Goal: Task Accomplishment & Management: Manage account settings

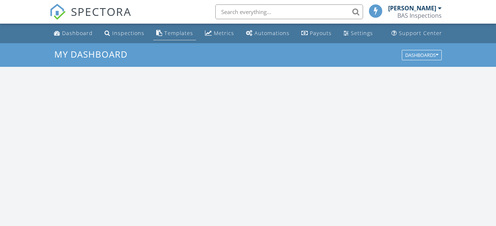
scroll to position [683, 507]
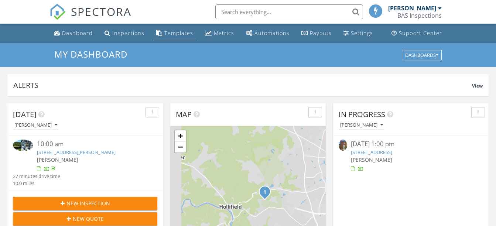
click at [172, 33] on div "Templates" at bounding box center [178, 33] width 29 height 7
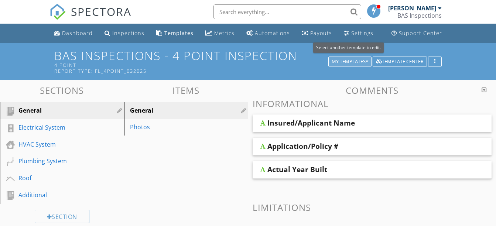
click at [366, 62] on icon "button" at bounding box center [366, 61] width 3 height 5
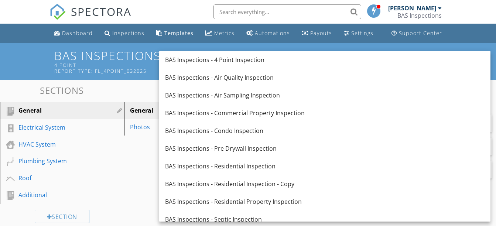
click at [359, 35] on div "Settings" at bounding box center [362, 33] width 22 height 7
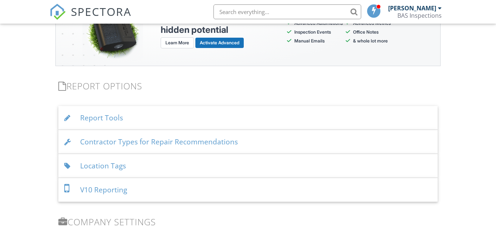
scroll to position [703, 0]
click at [123, 120] on div "Report Tools" at bounding box center [247, 118] width 379 height 24
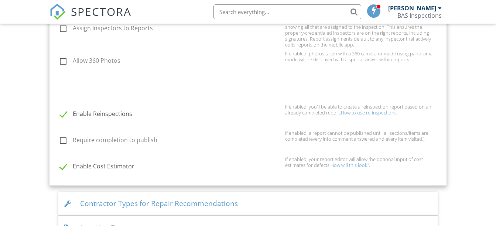
scroll to position [818, 0]
click at [65, 140] on label "Require completion to publish" at bounding box center [170, 140] width 221 height 9
click at [60, 140] on input "Require completion to publish" at bounding box center [57, 140] width 5 height 5
checkbox input "true"
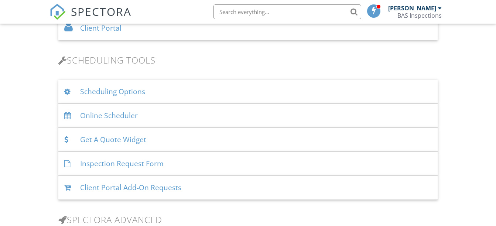
scroll to position [441, 0]
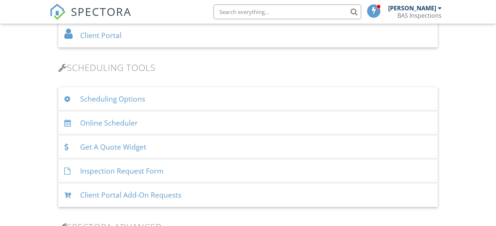
click at [108, 127] on div "Online Scheduler" at bounding box center [247, 123] width 379 height 24
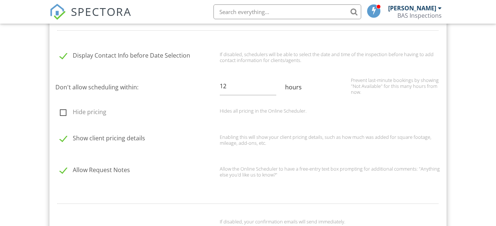
scroll to position [593, 0]
click at [63, 113] on label "Hide pricing" at bounding box center [137, 112] width 155 height 9
click at [60, 113] on input "Hide pricing" at bounding box center [57, 112] width 5 height 5
checkbox input "true"
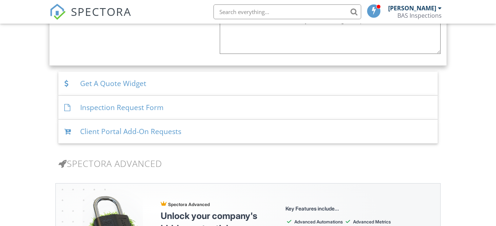
scroll to position [1075, 0]
click at [130, 135] on div "Client Portal Add-On Requests" at bounding box center [247, 131] width 379 height 24
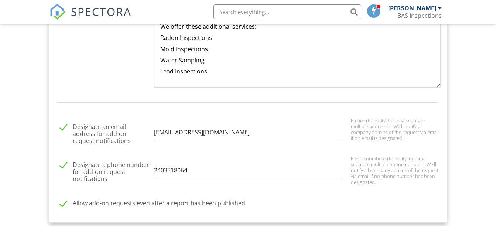
scroll to position [739, 0]
click at [200, 174] on input "2403318064" at bounding box center [248, 171] width 188 height 18
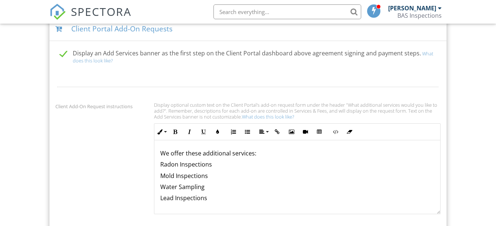
scroll to position [608, 0]
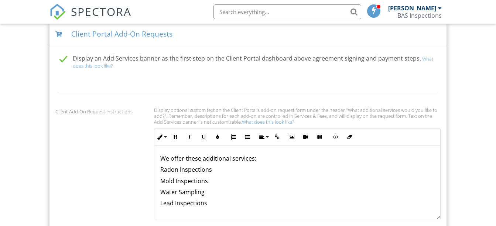
type input "2403703159"
click at [211, 203] on p "Lead Inspections" at bounding box center [297, 203] width 274 height 8
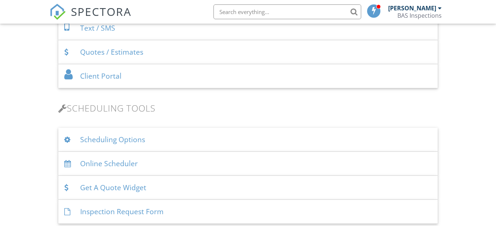
scroll to position [390, 0]
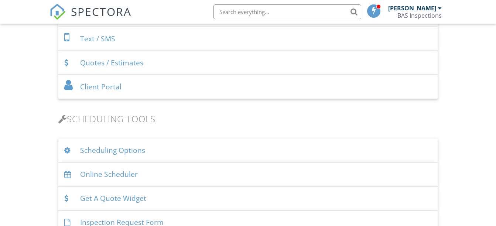
click at [113, 87] on div "Client Portal" at bounding box center [247, 87] width 379 height 24
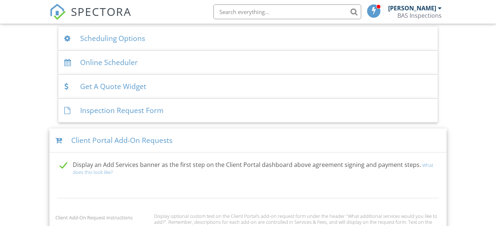
scroll to position [669, 0]
click at [90, 110] on div "Inspection Request Form" at bounding box center [247, 111] width 379 height 24
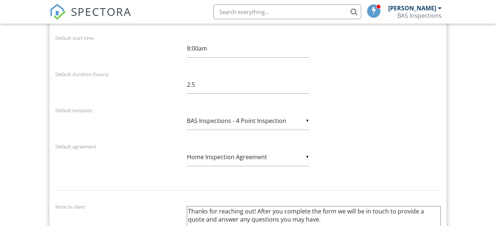
scroll to position [858, 0]
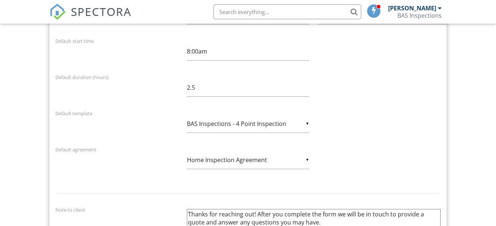
click at [202, 115] on div "▼ BAS Inspections - 4 Point Inspection - Select Template - BAS Inspections - Ai…" at bounding box center [248, 124] width 122 height 18
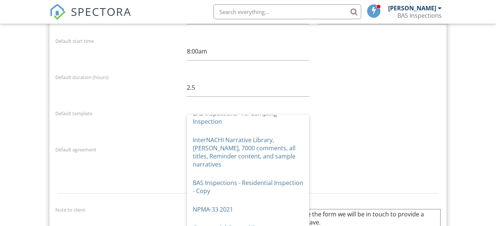
scroll to position [0, 0]
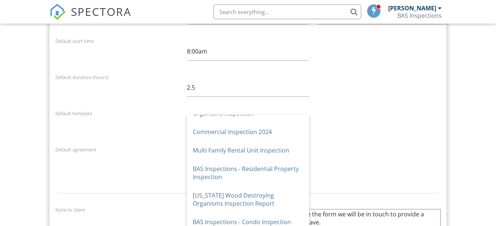
click at [206, 161] on span "BAS Inspections - Residential Property Inspection" at bounding box center [248, 172] width 122 height 27
type input "BAS Inspections - Residential Property Inspection"
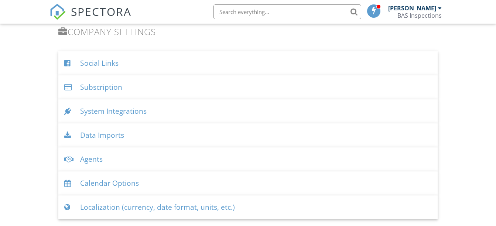
scroll to position [1858, 0]
click at [137, 179] on div "Calendar Options" at bounding box center [247, 183] width 379 height 24
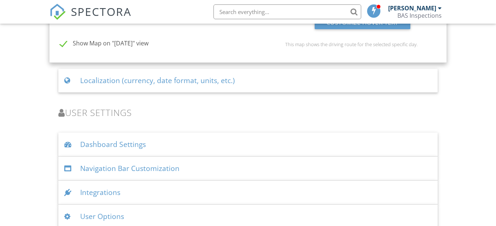
scroll to position [2094, 0]
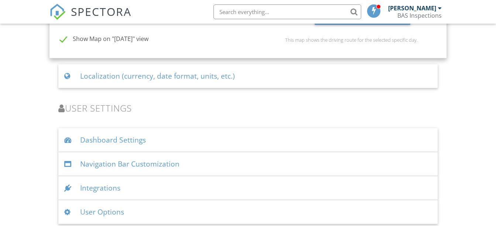
click at [110, 138] on div "Dashboard Settings" at bounding box center [247, 140] width 379 height 24
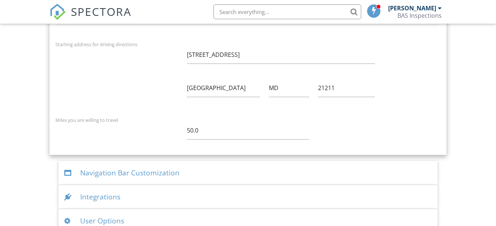
scroll to position [2498, 0]
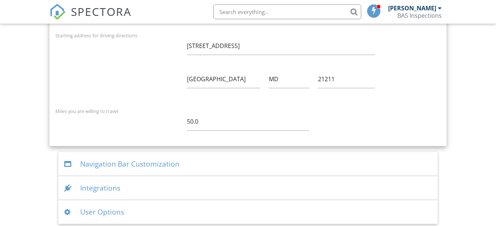
click at [119, 206] on div "User Options" at bounding box center [247, 212] width 379 height 24
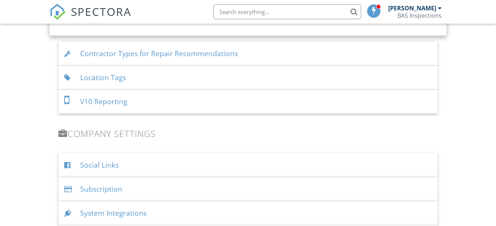
scroll to position [1752, 0]
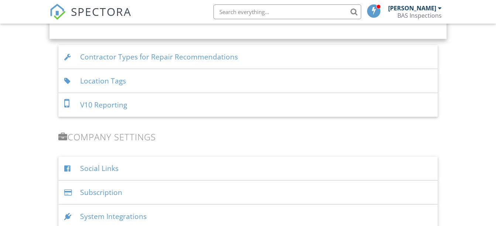
click at [97, 10] on span "SPECTORA" at bounding box center [101, 11] width 61 height 15
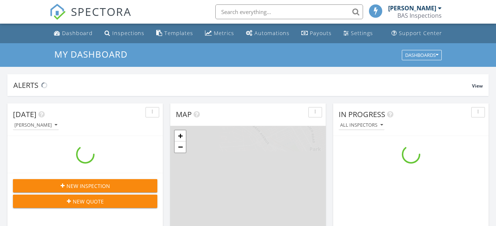
scroll to position [683, 507]
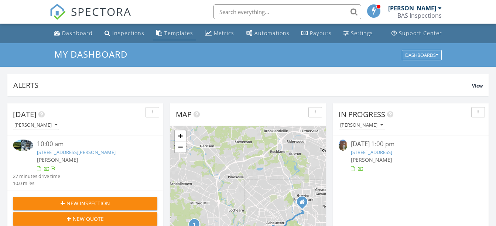
click at [172, 35] on div "Templates" at bounding box center [178, 33] width 29 height 7
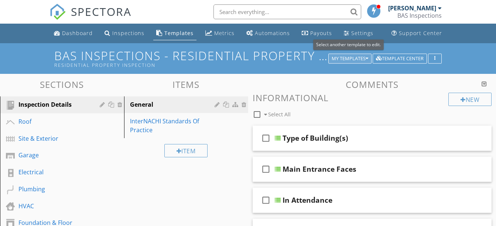
click at [367, 59] on icon "button" at bounding box center [366, 58] width 3 height 5
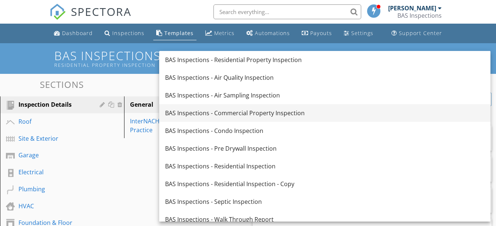
click at [279, 113] on div "BAS Inspections - Commercial Property Inspection" at bounding box center [324, 112] width 319 height 9
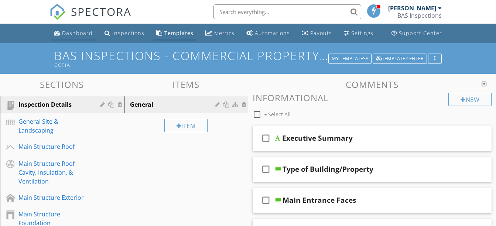
click at [70, 32] on div "Dashboard" at bounding box center [77, 33] width 31 height 7
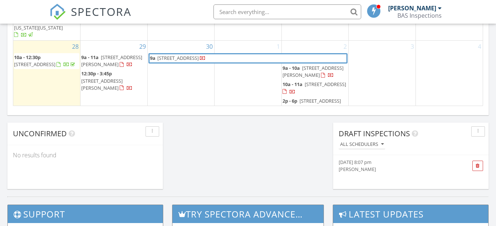
scroll to position [576, 0]
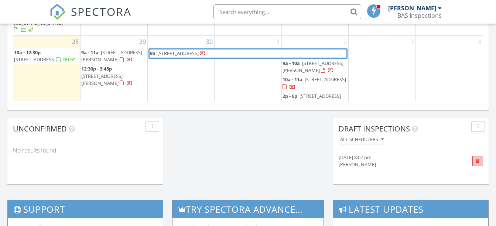
click at [478, 160] on span at bounding box center [477, 161] width 4 height 5
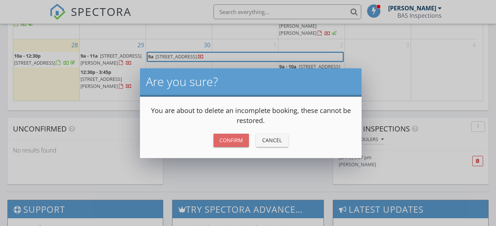
click at [238, 135] on button "Confirm" at bounding box center [230, 140] width 35 height 13
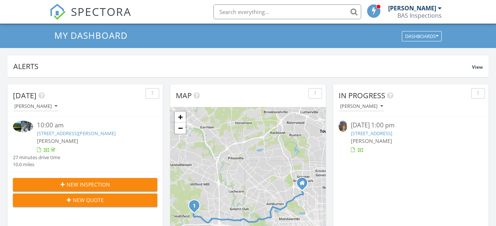
scroll to position [0, 0]
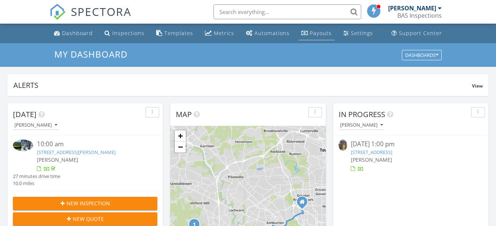
click at [317, 30] on div "Payouts" at bounding box center [321, 33] width 22 height 7
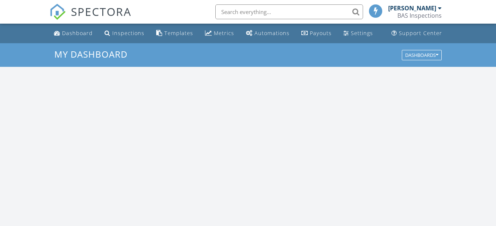
scroll to position [683, 507]
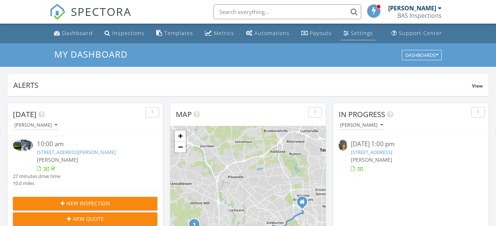
click at [344, 37] on link "Settings" at bounding box center [357, 34] width 35 height 14
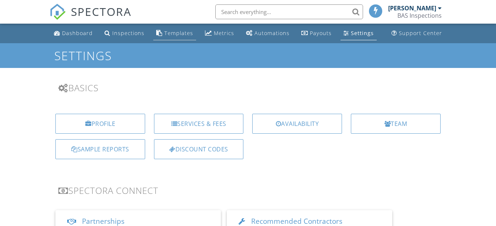
click at [175, 34] on div "Templates" at bounding box center [178, 33] width 29 height 7
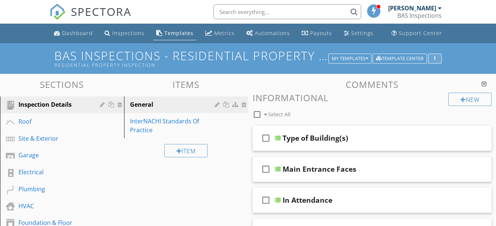
click at [432, 56] on div "button" at bounding box center [434, 58] width 7 height 5
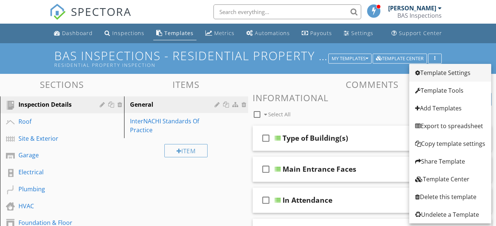
click at [435, 75] on div "Template Settings" at bounding box center [450, 72] width 70 height 9
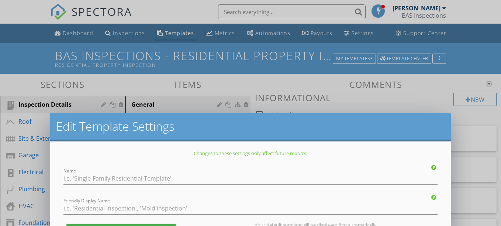
type input "BAS Inspections - Residential Property Inspection"
type input "Residential Property Inspection"
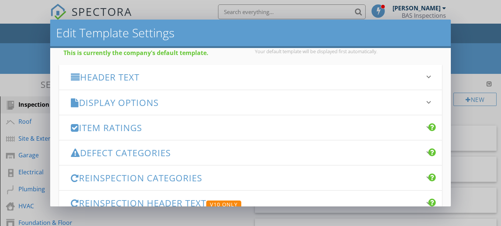
scroll to position [76, 0]
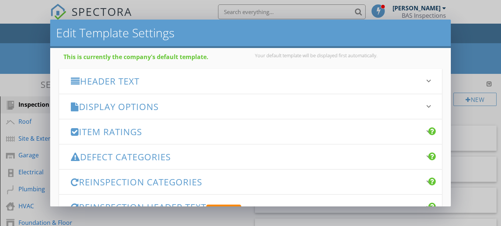
click at [178, 110] on h3 "Display Options" at bounding box center [246, 106] width 351 height 10
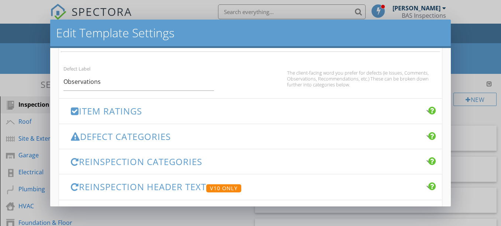
scroll to position [504, 0]
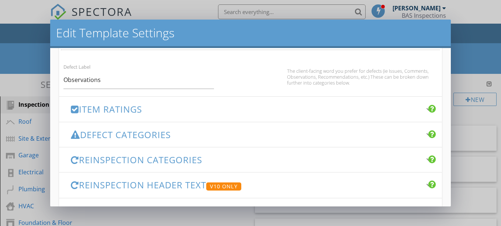
click at [144, 108] on h3 "Item Ratings" at bounding box center [246, 109] width 351 height 10
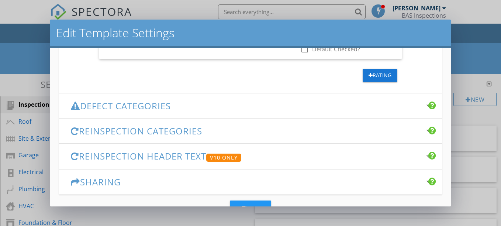
scroll to position [619, 0]
click at [144, 108] on h3 "Defect Categories" at bounding box center [246, 105] width 351 height 10
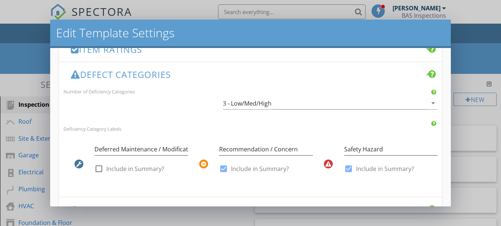
scroll to position [160, 0]
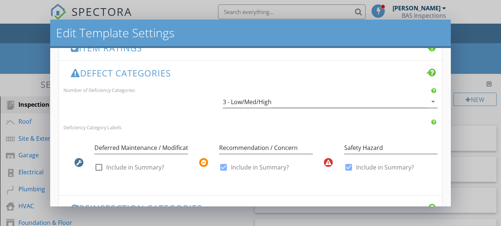
click at [238, 101] on div "3 - Low/Med/High" at bounding box center [247, 102] width 49 height 7
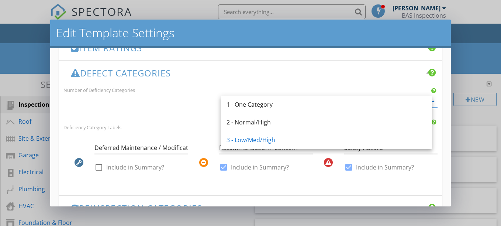
click at [182, 109] on div "Number of Deficiency Categories 3 - Low/Med/High arrow_drop_down" at bounding box center [250, 100] width 383 height 30
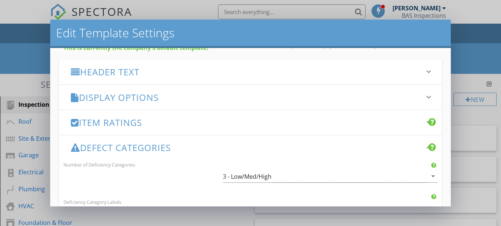
scroll to position [85, 0]
click at [121, 123] on h3 "Item Ratings" at bounding box center [246, 123] width 351 height 10
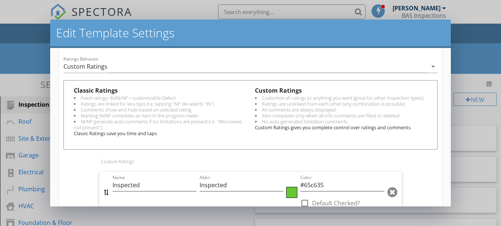
scroll to position [229, 0]
click at [117, 68] on div "Custom Ratings" at bounding box center [245, 66] width 364 height 12
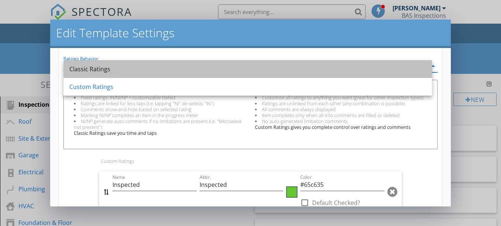
click at [111, 66] on div "Classic Ratings" at bounding box center [247, 69] width 357 height 9
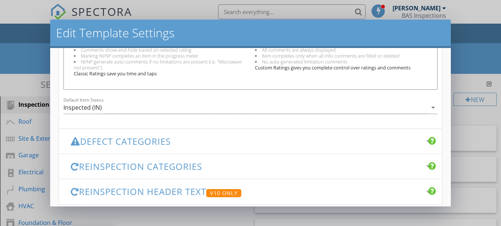
scroll to position [289, 0]
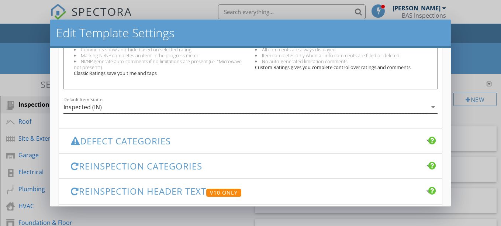
click at [127, 107] on div "Inspected (IN)" at bounding box center [245, 107] width 364 height 12
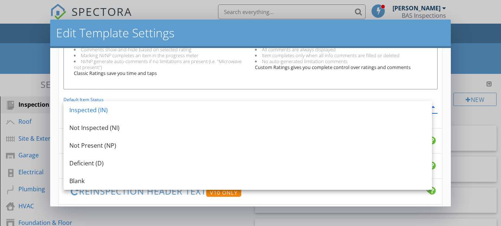
click at [127, 107] on div "Inspected (IN)" at bounding box center [247, 110] width 357 height 9
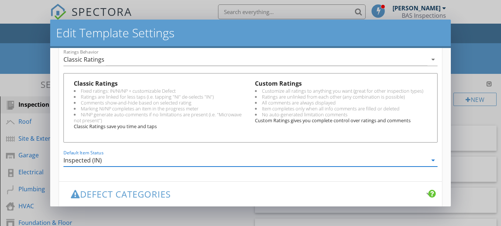
scroll to position [213, 0]
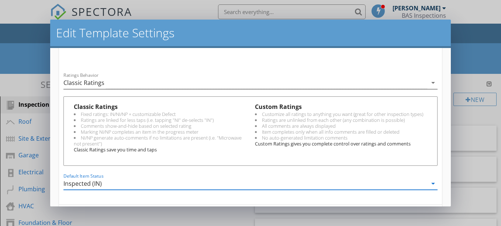
click at [210, 79] on div "Classic Ratings" at bounding box center [245, 83] width 364 height 12
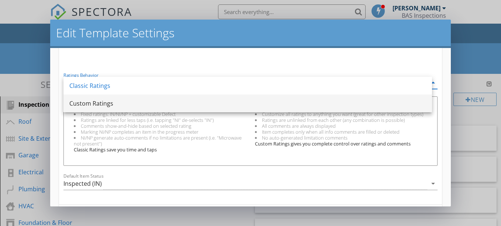
click at [194, 104] on div "Custom Ratings" at bounding box center [247, 103] width 357 height 9
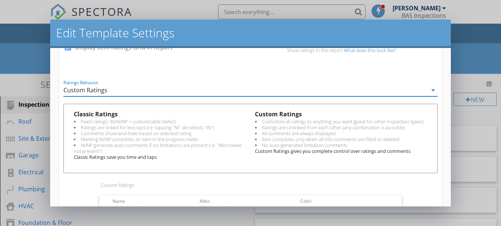
scroll to position [208, 0]
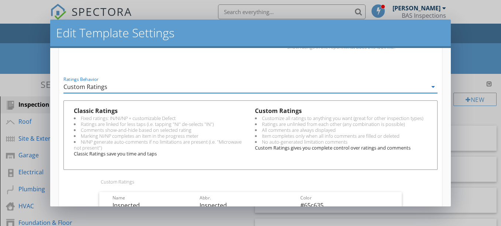
click at [116, 83] on div "Custom Ratings" at bounding box center [245, 87] width 364 height 12
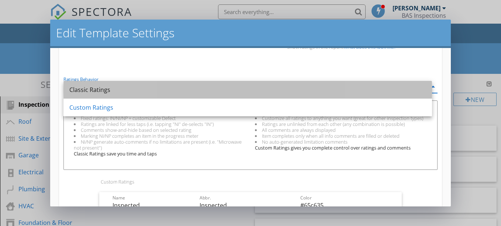
click at [106, 89] on div "Classic Ratings" at bounding box center [247, 89] width 357 height 9
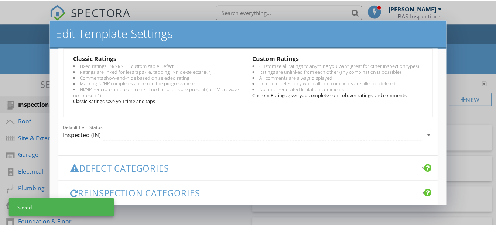
scroll to position [351, 0]
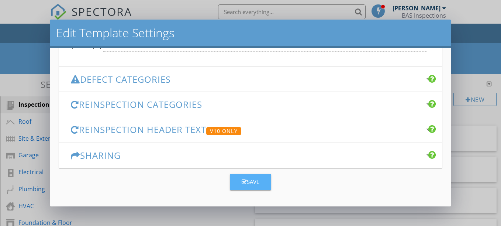
click at [251, 181] on div "Save" at bounding box center [251, 182] width 18 height 8
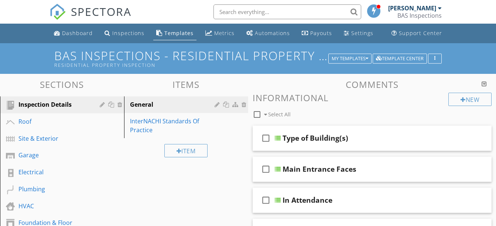
click at [481, 85] on h3 "Comments" at bounding box center [371, 84] width 239 height 10
click at [483, 84] on div at bounding box center [483, 84] width 5 height 6
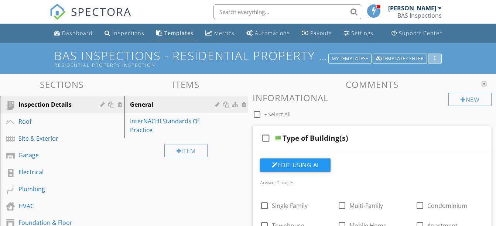
click at [430, 56] on button "button" at bounding box center [435, 59] width 14 height 10
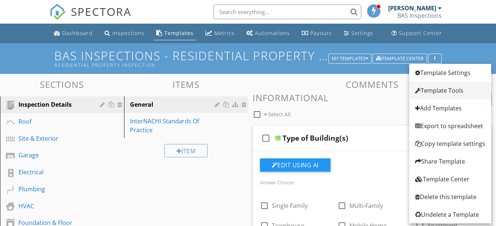
click at [430, 88] on div "Template Tools" at bounding box center [450, 90] width 70 height 9
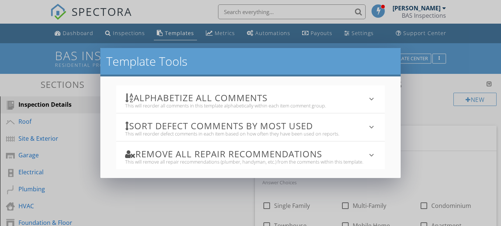
click at [430, 88] on div "Template Tools Alphabetize All Comments This will reorder all comments in this …" at bounding box center [250, 113] width 501 height 226
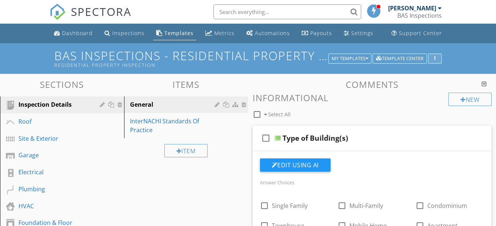
click at [434, 55] on button "button" at bounding box center [435, 59] width 14 height 10
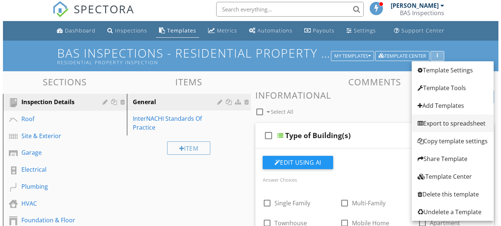
scroll to position [0, 0]
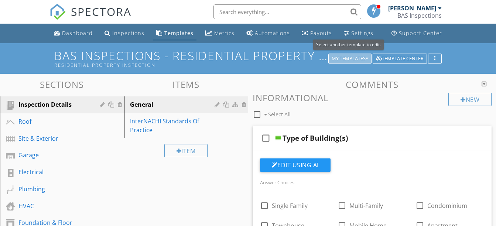
click at [347, 58] on div "My Templates" at bounding box center [349, 58] width 37 height 5
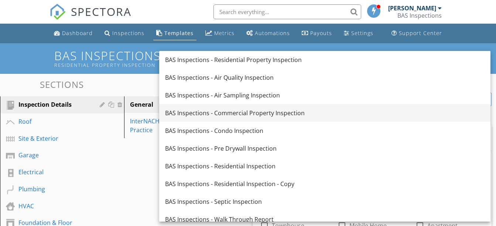
click at [267, 109] on div "BAS Inspections - Commercial Property Inspection" at bounding box center [324, 112] width 319 height 9
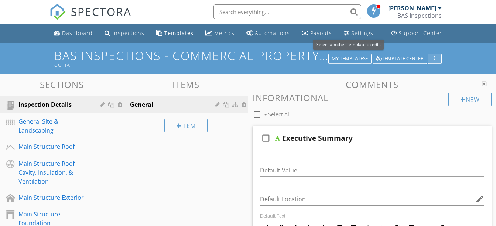
click at [434, 56] on div "button" at bounding box center [434, 58] width 7 height 5
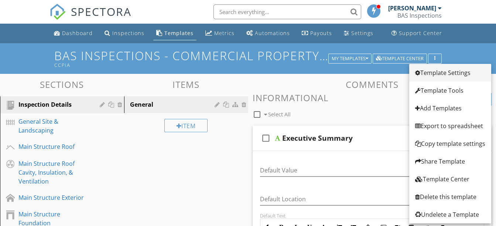
click at [435, 75] on div "Template Settings" at bounding box center [450, 72] width 70 height 9
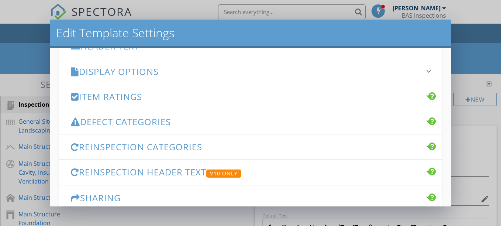
scroll to position [121, 0]
click at [184, 124] on h3 "Defect Categories" at bounding box center [246, 121] width 351 height 10
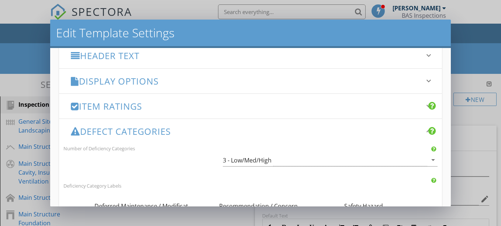
scroll to position [110, 0]
click at [161, 109] on h3 "Item Ratings" at bounding box center [246, 107] width 351 height 10
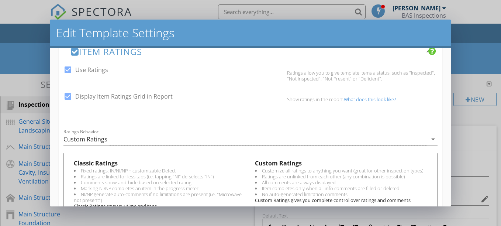
scroll to position [169, 0]
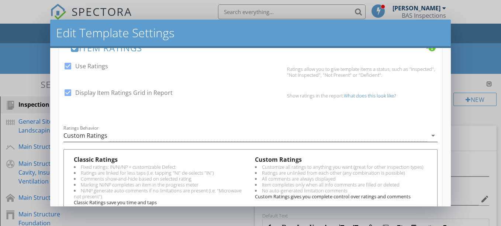
click at [163, 137] on div "Custom Ratings" at bounding box center [245, 136] width 364 height 12
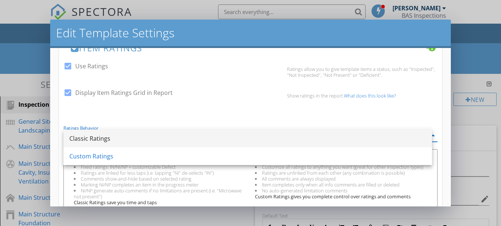
click at [111, 140] on div "Classic Ratings" at bounding box center [247, 138] width 357 height 9
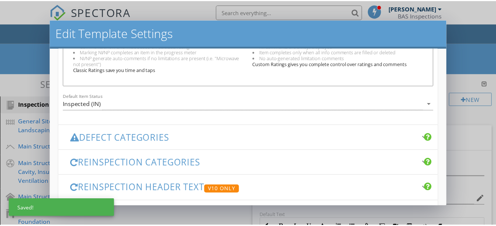
scroll to position [359, 0]
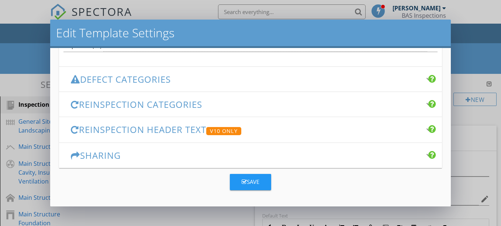
click at [248, 182] on div "Save" at bounding box center [251, 182] width 18 height 8
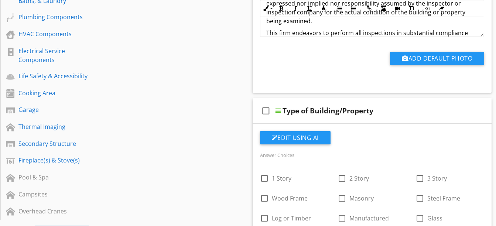
scroll to position [273, 0]
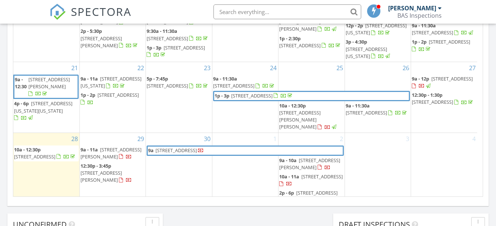
scroll to position [481, 0]
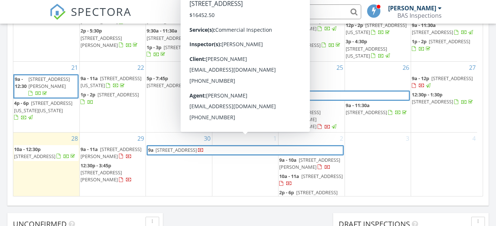
click at [175, 147] on span "[STREET_ADDRESS]" at bounding box center [175, 150] width 41 height 7
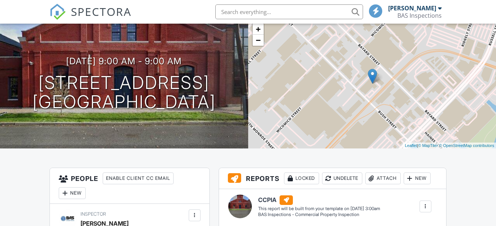
scroll to position [94, 0]
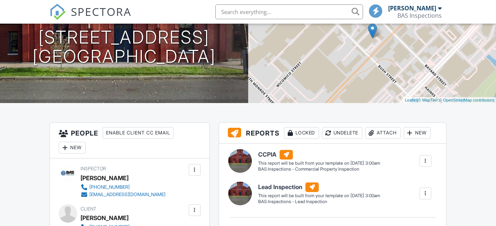
click at [426, 162] on div at bounding box center [424, 160] width 7 height 7
click at [409, 183] on div "Build Now" at bounding box center [410, 182] width 36 height 9
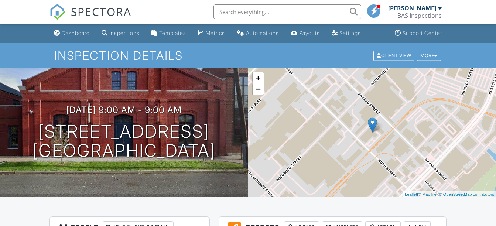
click at [173, 32] on div "Templates" at bounding box center [172, 33] width 27 height 6
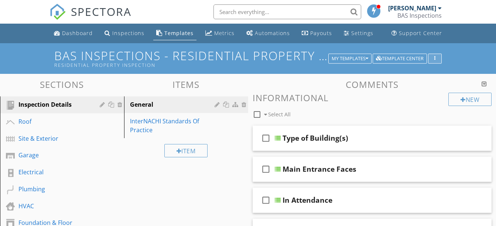
click at [438, 55] on button "button" at bounding box center [435, 59] width 14 height 10
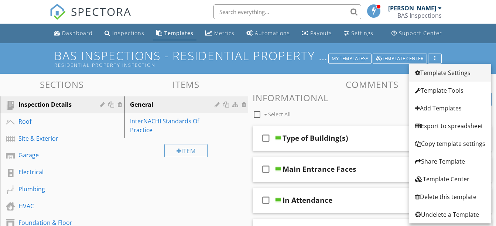
click at [431, 75] on div "Template Settings" at bounding box center [450, 72] width 70 height 9
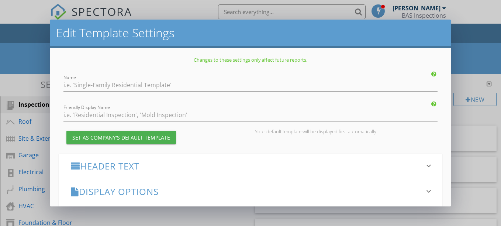
type input "BAS Inspections - Residential Property Inspection"
type input "Residential Property Inspection"
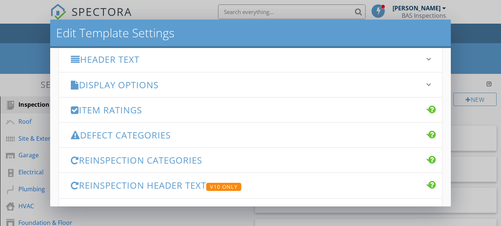
scroll to position [99, 0]
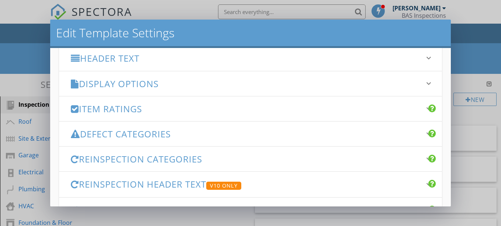
click at [143, 111] on h3 "Item Ratings" at bounding box center [246, 109] width 351 height 10
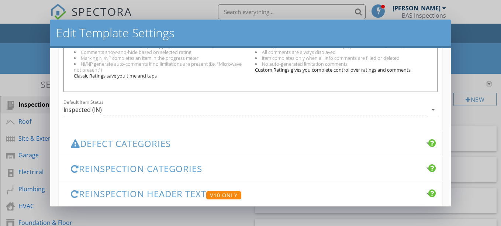
scroll to position [287, 0]
click at [142, 111] on div "Inspected (IN)" at bounding box center [245, 109] width 364 height 12
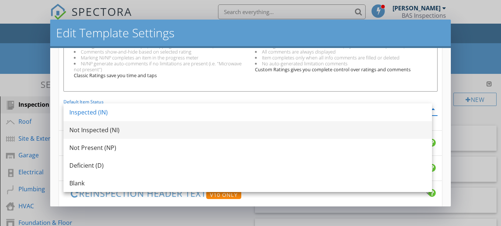
click at [127, 132] on div "Not Inspected (NI)" at bounding box center [247, 129] width 357 height 9
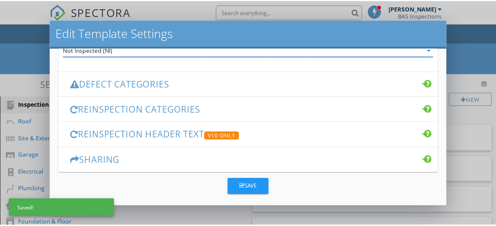
scroll to position [351, 0]
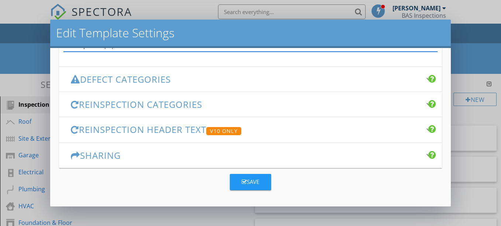
click at [248, 186] on div "Save" at bounding box center [251, 182] width 18 height 8
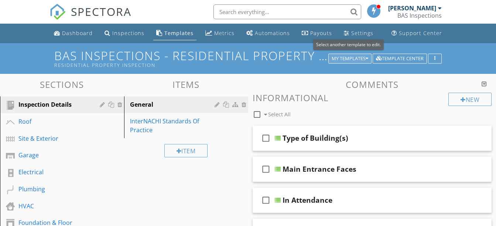
click at [366, 57] on icon "button" at bounding box center [366, 58] width 3 height 5
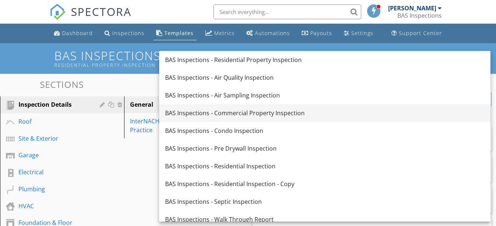
click at [289, 110] on div "BAS Inspections - Commercial Property Inspection" at bounding box center [324, 112] width 319 height 9
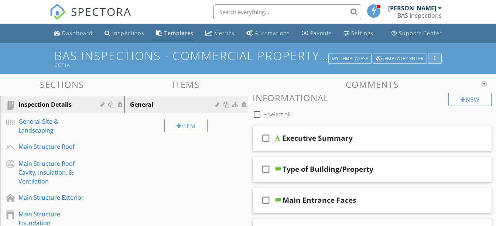
click at [437, 56] on div "button" at bounding box center [434, 58] width 7 height 5
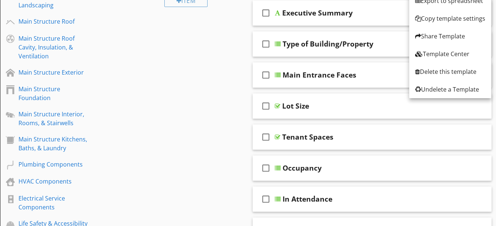
scroll to position [0, 0]
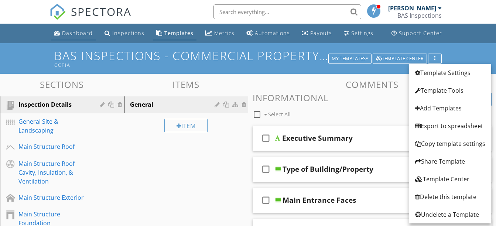
click at [81, 35] on div "Dashboard" at bounding box center [77, 33] width 31 height 7
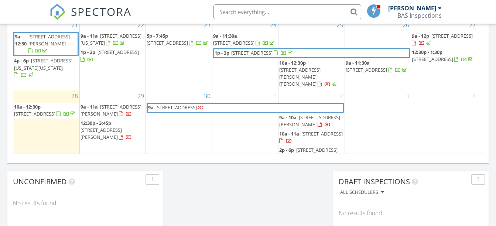
scroll to position [524, 0]
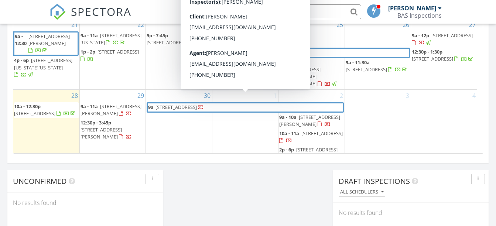
click at [204, 103] on span "[STREET_ADDRESS]" at bounding box center [179, 107] width 49 height 8
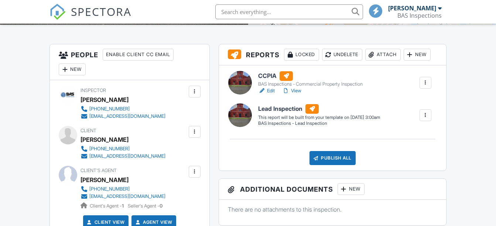
scroll to position [173, 0]
click at [426, 83] on div at bounding box center [424, 82] width 7 height 7
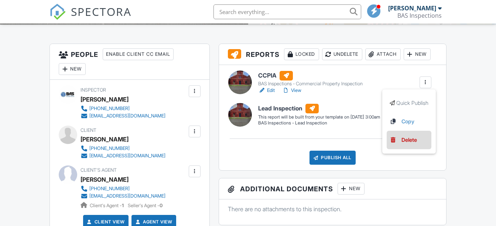
click at [406, 138] on div "Delete" at bounding box center [408, 140] width 15 height 8
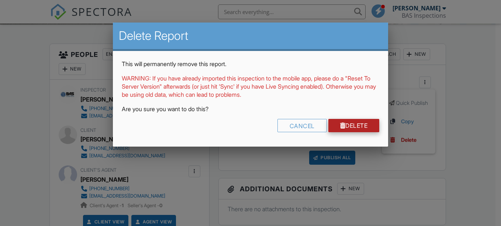
click at [367, 125] on link "Delete" at bounding box center [353, 125] width 51 height 13
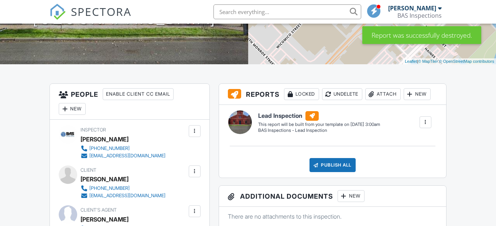
click at [421, 90] on div "New" at bounding box center [416, 94] width 27 height 12
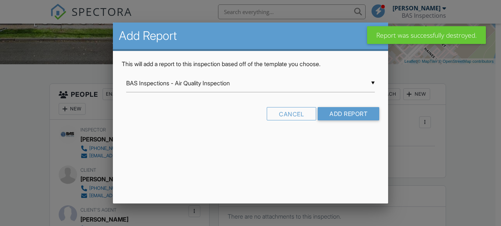
click at [332, 84] on div "▼ BAS Inspections - Air Quality Inspection BAS Inspections - Air Quality Inspec…" at bounding box center [250, 83] width 249 height 18
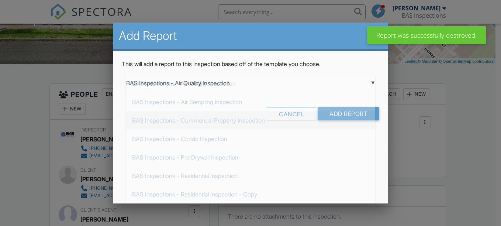
click at [293, 118] on span "BAS Inspections - Commercial Property Inspection" at bounding box center [250, 120] width 249 height 18
type input "BAS Inspections - Commercial Property Inspection"
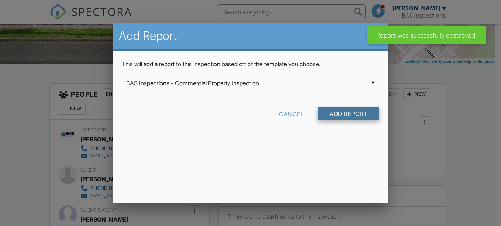
click at [338, 114] on input "Add Report" at bounding box center [349, 113] width 62 height 13
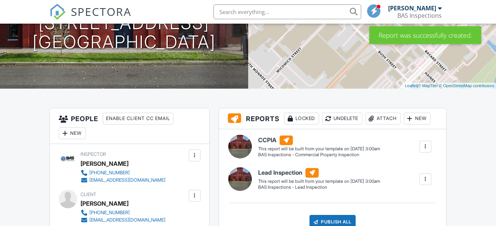
click at [426, 147] on div at bounding box center [424, 146] width 7 height 7
click at [410, 168] on div "Build Now" at bounding box center [410, 167] width 36 height 9
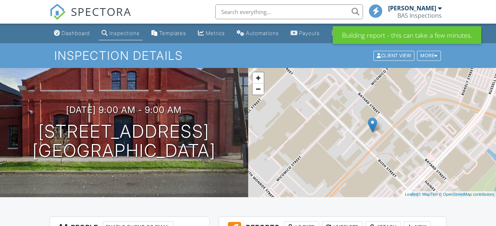
click at [72, 34] on div "Dashboard" at bounding box center [76, 33] width 28 height 6
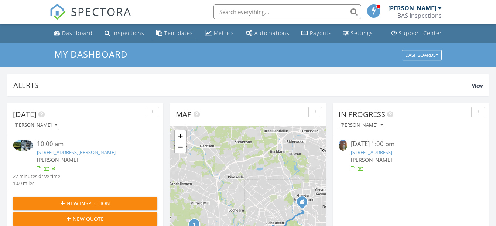
click at [165, 34] on div "Templates" at bounding box center [178, 33] width 29 height 7
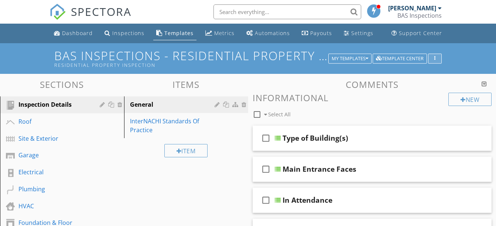
click at [432, 58] on div "button" at bounding box center [434, 58] width 7 height 5
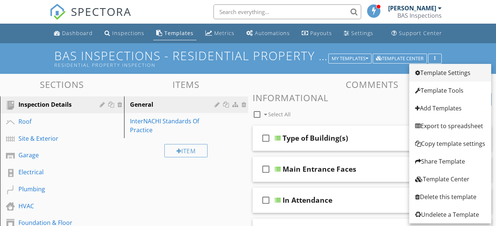
click at [438, 75] on div "Template Settings" at bounding box center [450, 72] width 70 height 9
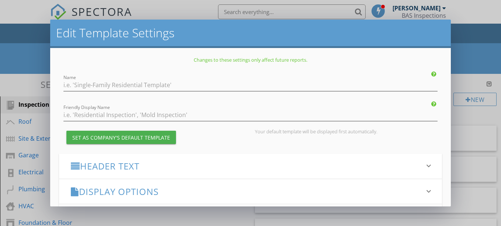
type input "BAS Inspections - Residential Property Inspection"
type input "Residential Property Inspection"
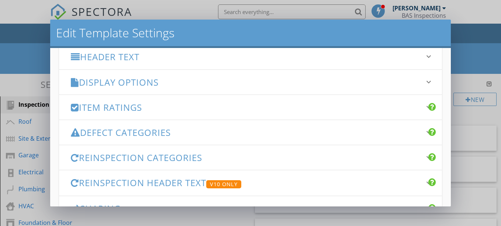
scroll to position [101, 0]
click at [263, 109] on h3 "Item Ratings" at bounding box center [246, 107] width 351 height 10
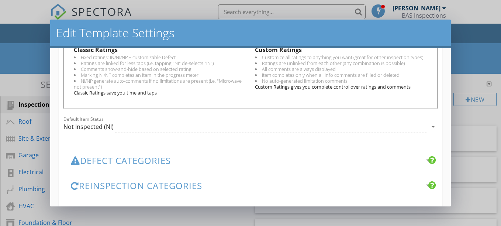
scroll to position [270, 0]
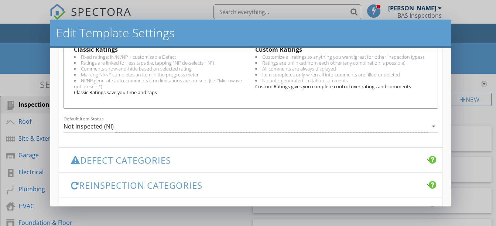
click at [463, 51] on div "Edit Template Settings Changes to these settings only affect future reports. Na…" at bounding box center [248, 113] width 496 height 226
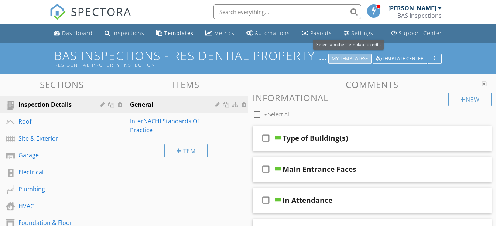
click at [362, 61] on div "My Templates" at bounding box center [349, 58] width 37 height 5
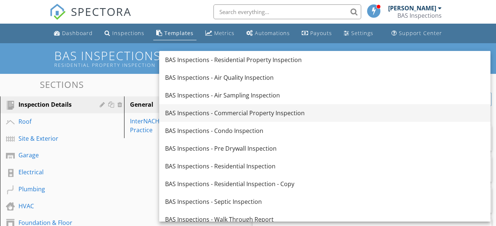
click at [260, 114] on div "BAS Inspections - Commercial Property Inspection" at bounding box center [324, 112] width 319 height 9
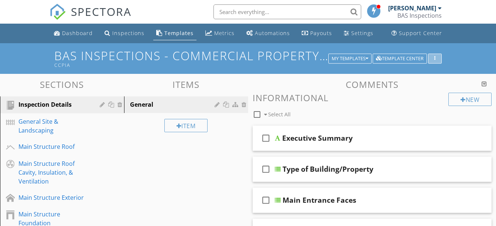
click at [430, 59] on button "button" at bounding box center [435, 59] width 14 height 10
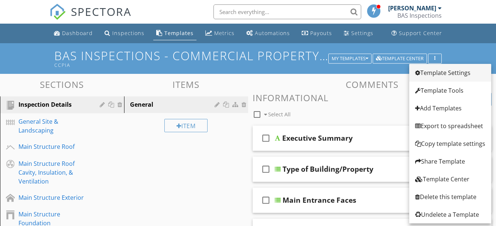
click at [438, 70] on div "Template Settings" at bounding box center [450, 72] width 70 height 9
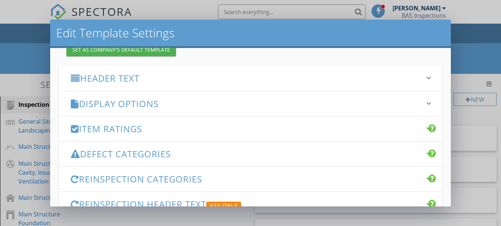
scroll to position [99, 0]
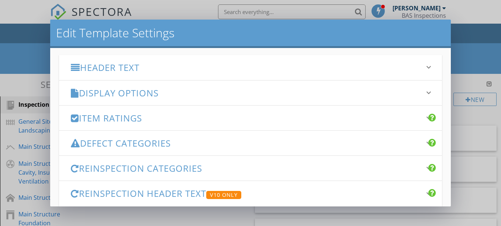
click at [148, 120] on h3 "Item Ratings" at bounding box center [246, 118] width 351 height 10
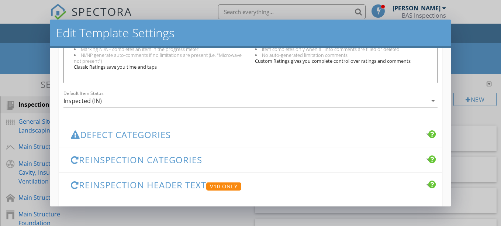
scroll to position [304, 0]
click at [142, 102] on div "Inspected (IN)" at bounding box center [245, 100] width 364 height 12
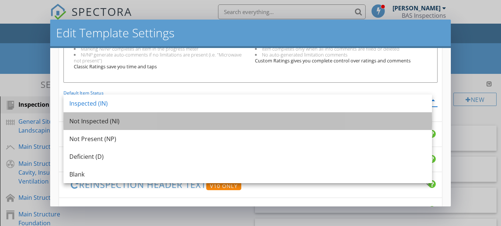
click at [127, 119] on div "Not Inspected (NI)" at bounding box center [247, 121] width 357 height 9
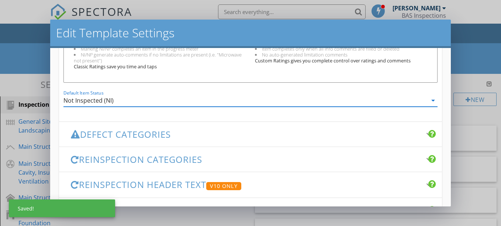
drag, startPoint x: 202, startPoint y: 114, endPoint x: 206, endPoint y: 130, distance: 15.7
click at [206, 130] on ul "Header Text keyboard_arrow_down Full Report Header Text Inline Style XLarge Lar…" at bounding box center [250, 35] width 383 height 373
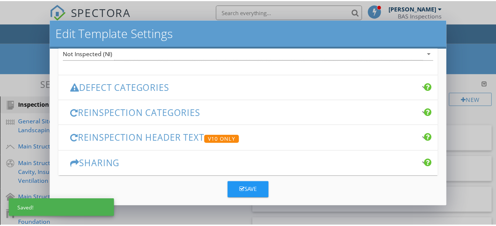
scroll to position [359, 0]
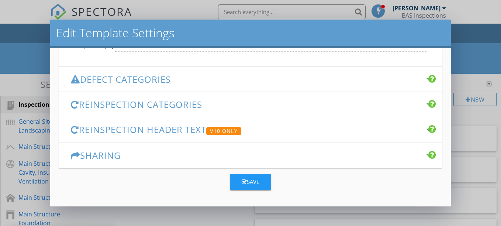
click at [249, 181] on div "Save" at bounding box center [251, 182] width 18 height 8
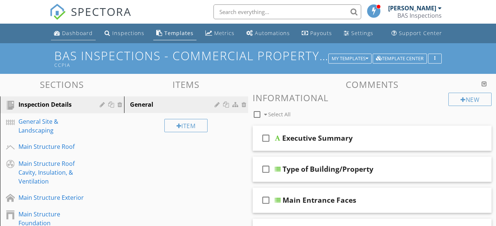
click at [72, 30] on div "Dashboard" at bounding box center [77, 33] width 31 height 7
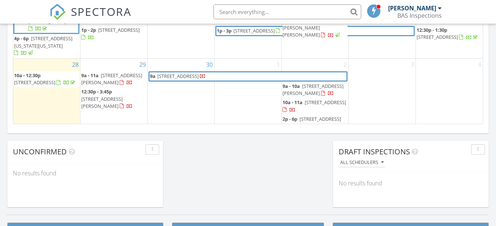
scroll to position [554, 0]
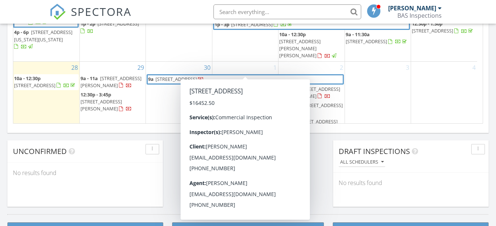
click at [172, 76] on span "1401 Severn St, Baltimore 21230" at bounding box center [175, 79] width 41 height 7
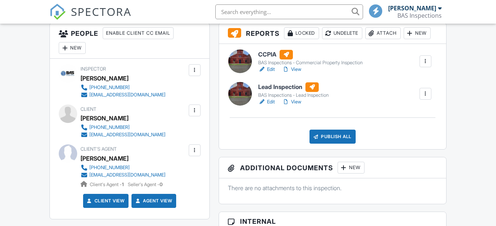
click at [427, 63] on div at bounding box center [424, 61] width 7 height 7
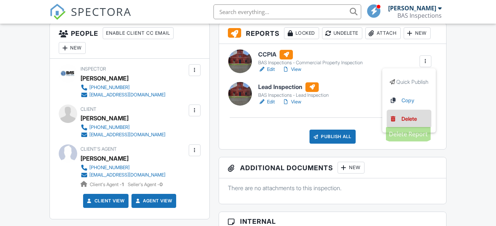
click at [397, 116] on link "Delete" at bounding box center [408, 119] width 39 height 8
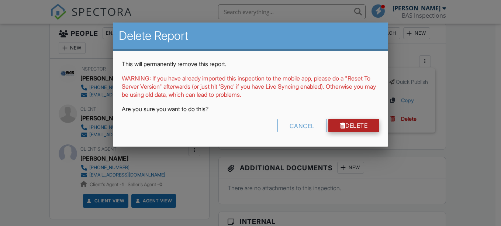
click at [354, 126] on link "Delete" at bounding box center [353, 125] width 51 height 13
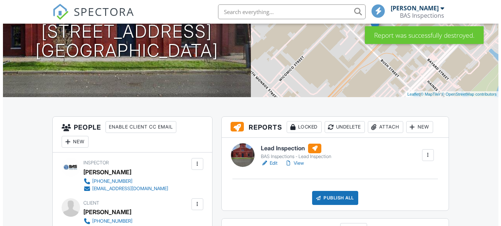
scroll to position [100, 0]
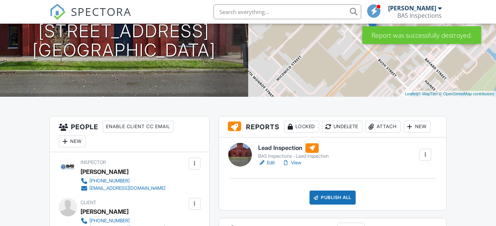
click at [422, 128] on div "New" at bounding box center [416, 127] width 27 height 12
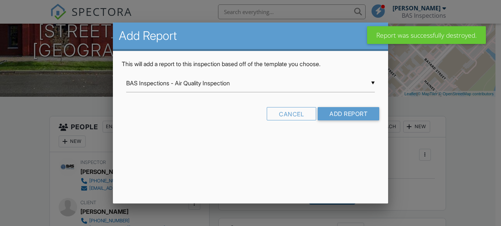
click at [348, 89] on div "▼ BAS Inspections - Air Quality Inspection BAS Inspections - Air Quality Inspec…" at bounding box center [250, 83] width 249 height 18
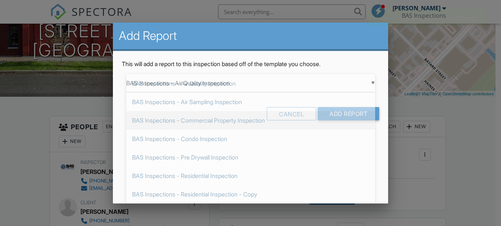
click at [283, 120] on span "BAS Inspections - Commercial Property Inspection" at bounding box center [250, 120] width 249 height 18
type input "BAS Inspections - Commercial Property Inspection"
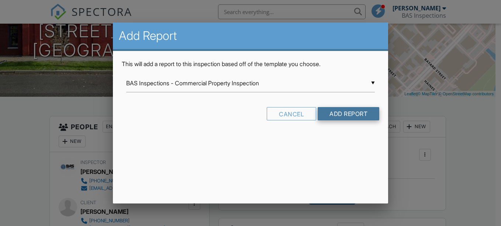
click at [329, 109] on input "Add Report" at bounding box center [349, 113] width 62 height 13
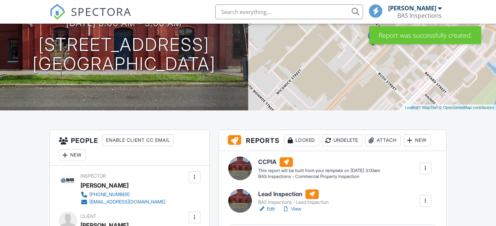
click at [427, 169] on div at bounding box center [424, 168] width 7 height 7
click at [418, 186] on div "Build Now" at bounding box center [410, 189] width 36 height 9
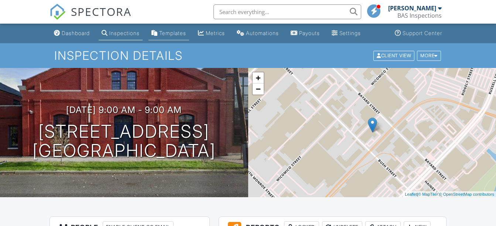
click at [184, 31] on div "Templates" at bounding box center [172, 33] width 27 height 6
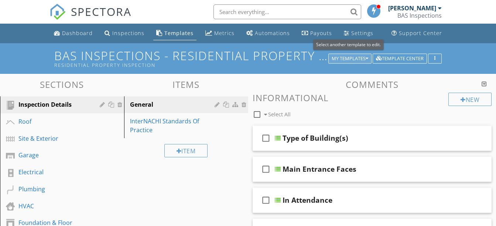
click at [354, 58] on div "My Templates" at bounding box center [349, 58] width 37 height 5
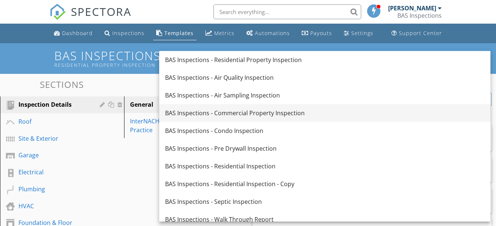
click at [305, 114] on div "BAS Inspections - Commercial Property Inspection" at bounding box center [324, 112] width 319 height 9
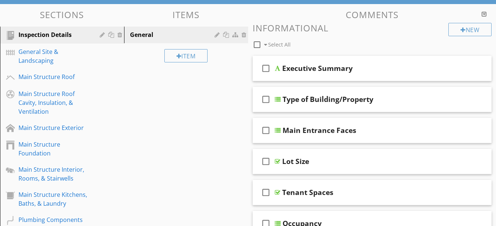
scroll to position [70, 0]
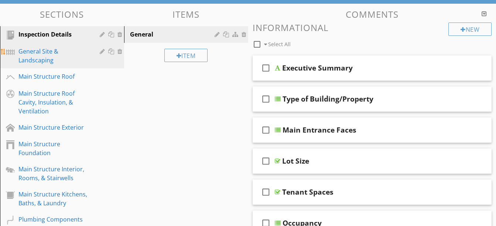
click at [42, 47] on div "General Site & Landscaping" at bounding box center [53, 56] width 70 height 18
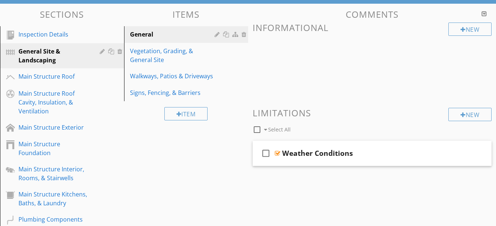
click at [483, 13] on div at bounding box center [483, 14] width 5 height 6
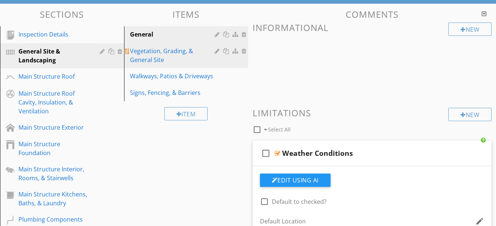
click at [187, 55] on div "Vegetation, Grading, & General Site" at bounding box center [173, 55] width 87 height 18
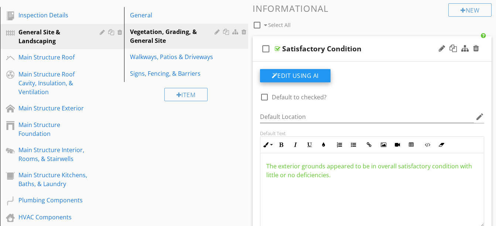
scroll to position [100, 0]
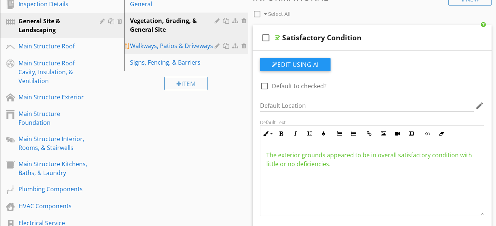
click at [182, 48] on div "Walkways, Patios & Driveways" at bounding box center [173, 45] width 87 height 9
type textarea "<p><span style="color: rgb(229, 227, 24);">Grading was sloping towards the stru…"
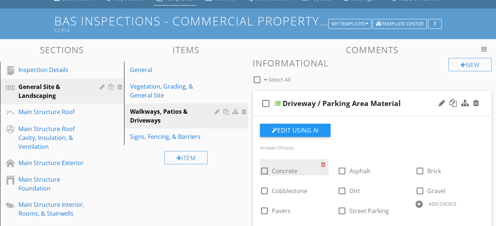
scroll to position [34, 0]
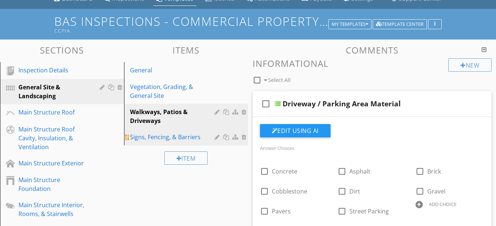
click at [165, 138] on div "Signs, Fencing, & Barriers" at bounding box center [173, 136] width 87 height 9
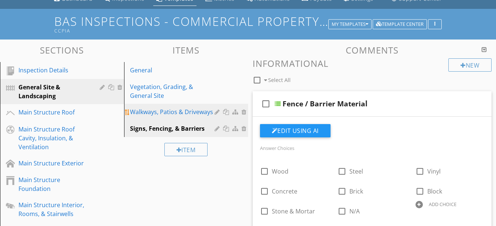
click at [216, 110] on div at bounding box center [217, 112] width 7 height 6
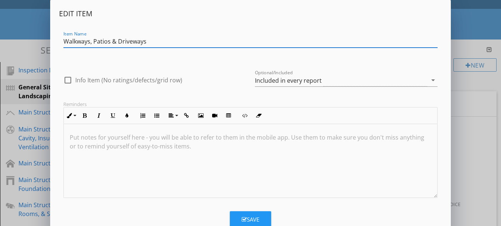
click at [118, 41] on input "Walkways, Patios & Driveways" at bounding box center [250, 41] width 374 height 12
click at [147, 39] on input "Walkways, Patios, Driveways" at bounding box center [250, 41] width 374 height 12
type input "Walkways, Patios, Driveways & Parking Lots"
click at [248, 214] on button "Save" at bounding box center [250, 219] width 41 height 16
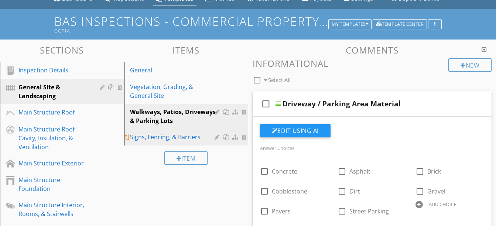
click at [174, 141] on div "Signs, Fencing, & Barriers" at bounding box center [173, 136] width 87 height 9
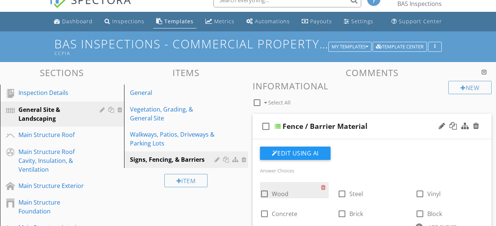
scroll to position [11, 0]
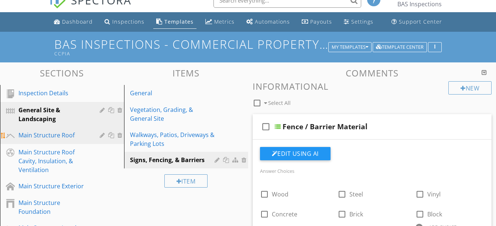
click at [65, 135] on div "Main Structure Roof" at bounding box center [53, 135] width 70 height 9
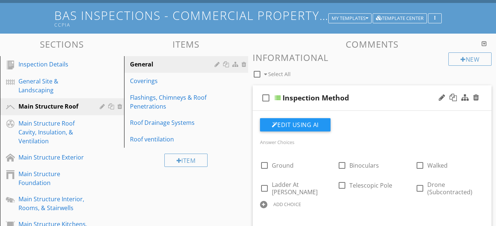
scroll to position [39, 0]
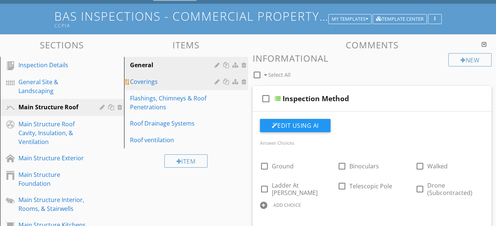
click at [146, 79] on div "Coverings" at bounding box center [173, 81] width 87 height 9
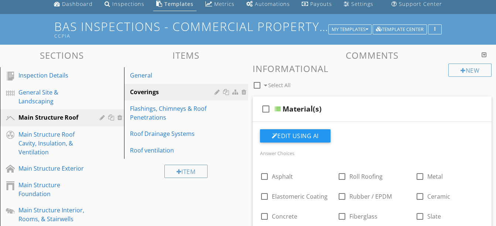
scroll to position [26, 0]
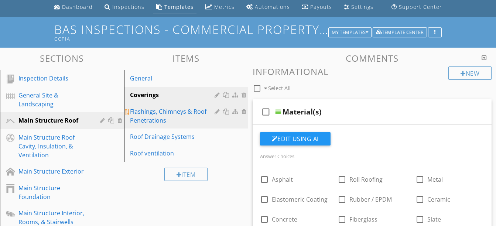
click at [166, 108] on div "Flashings, Chimneys & Roof Penetrations" at bounding box center [173, 116] width 87 height 18
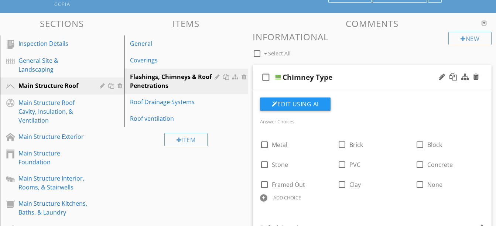
scroll to position [66, 0]
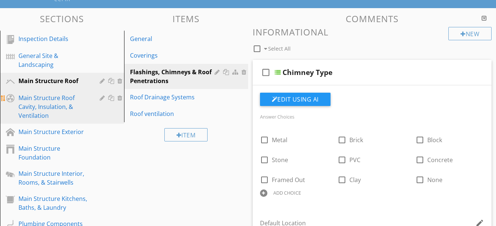
click at [50, 107] on div "Main Structure Roof Cavity, Insulation, & Ventilation" at bounding box center [53, 106] width 70 height 27
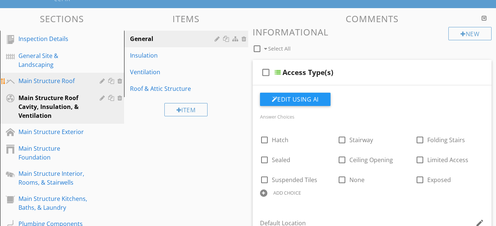
click at [54, 81] on div "Main Structure Roof" at bounding box center [53, 80] width 70 height 9
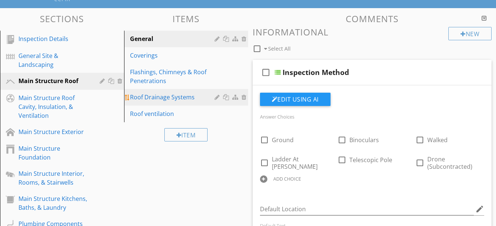
click at [161, 94] on div "Roof Drainage Systems" at bounding box center [173, 97] width 87 height 9
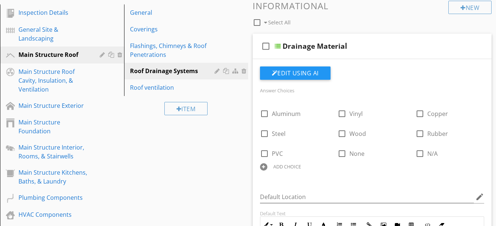
scroll to position [101, 0]
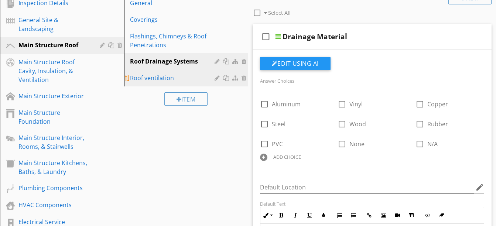
click at [161, 77] on div "Roof ventilation" at bounding box center [173, 77] width 87 height 9
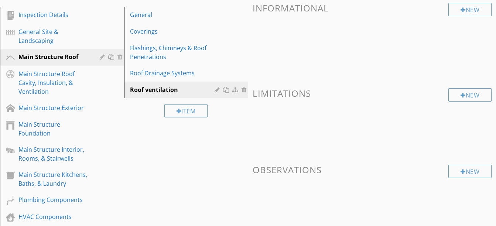
scroll to position [90, 0]
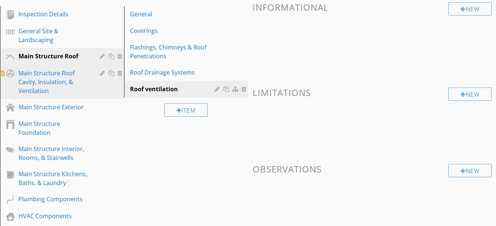
click at [57, 83] on div "Main Structure Roof Cavity, Insulation, & Ventilation" at bounding box center [53, 82] width 70 height 27
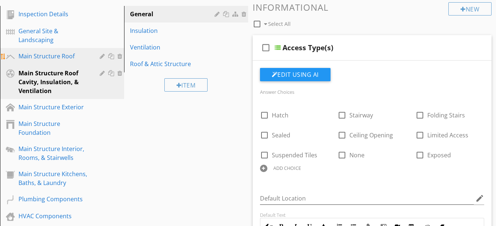
click at [65, 59] on div "Main Structure Roof" at bounding box center [53, 56] width 70 height 9
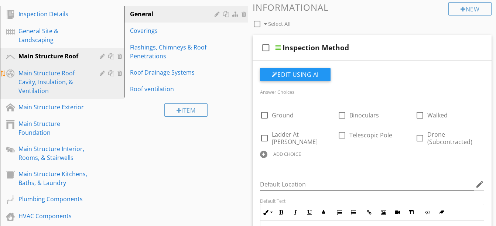
click at [57, 75] on div "Main Structure Roof Cavity, Insulation, & Ventilation" at bounding box center [53, 82] width 70 height 27
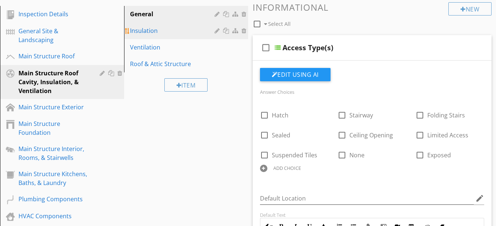
click at [227, 31] on div at bounding box center [227, 31] width 8 height 6
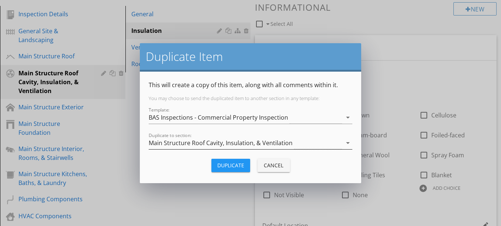
click at [230, 142] on div "Main Structure Roof Cavity, Insulation, & Ventilation" at bounding box center [221, 142] width 144 height 7
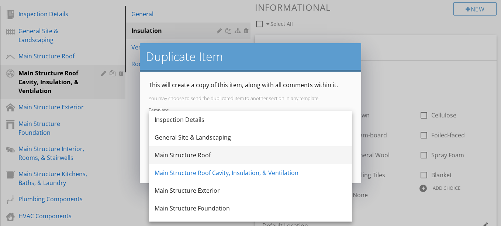
click at [216, 155] on div "Main Structure Roof" at bounding box center [251, 155] width 192 height 9
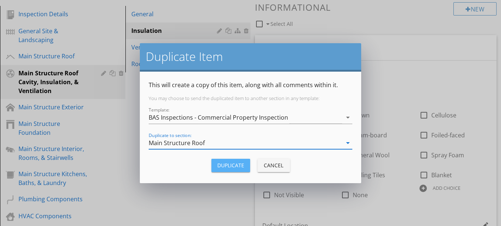
click at [223, 166] on div "Duplicate" at bounding box center [230, 165] width 27 height 8
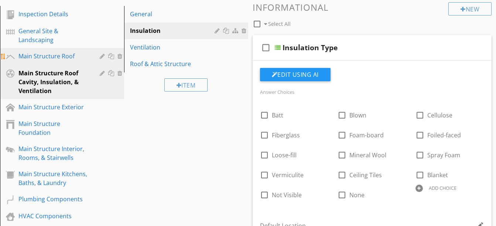
click at [71, 55] on div "Main Structure Roof" at bounding box center [53, 56] width 70 height 9
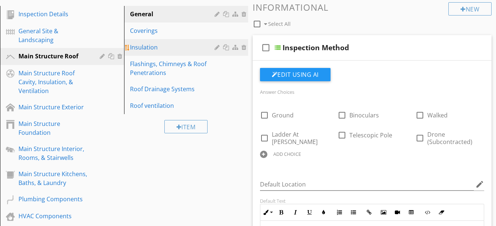
click at [217, 46] on div at bounding box center [217, 47] width 7 height 6
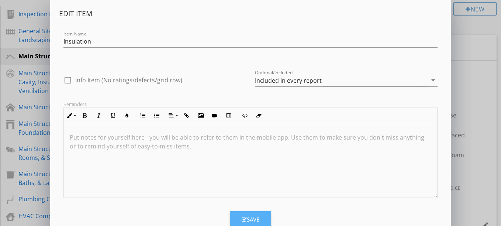
click at [255, 219] on div "Save" at bounding box center [251, 219] width 18 height 8
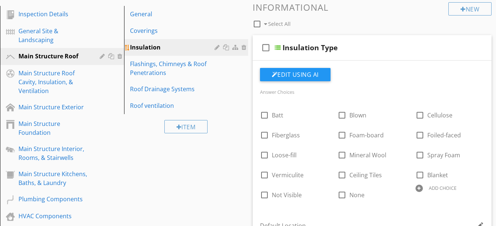
click at [147, 48] on div "Insulation" at bounding box center [173, 47] width 87 height 9
click at [216, 47] on div at bounding box center [217, 47] width 7 height 6
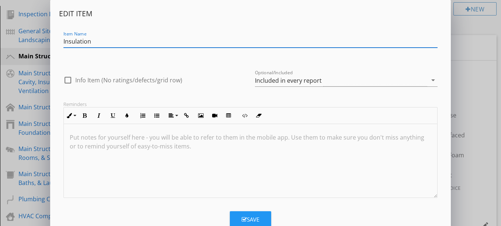
click at [63, 40] on div "Item Name Insulation" at bounding box center [250, 42] width 383 height 25
click at [63, 40] on input "Insulation" at bounding box center [250, 41] width 374 height 12
type input "Roof Insulation"
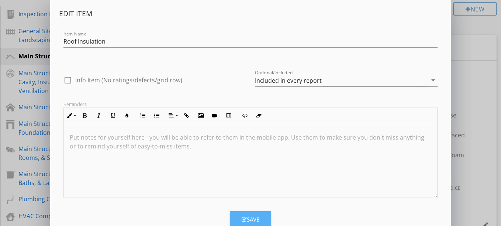
click at [245, 217] on icon "button" at bounding box center [244, 220] width 5 height 6
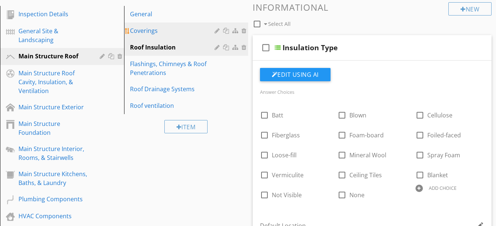
click at [216, 31] on div at bounding box center [217, 31] width 7 height 6
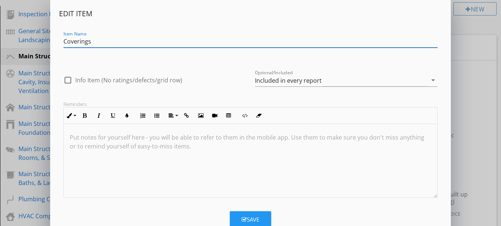
click at [65, 42] on input "Coverings" at bounding box center [250, 41] width 374 height 12
type input "Roof Coverings"
click at [248, 218] on div "Save" at bounding box center [251, 219] width 18 height 8
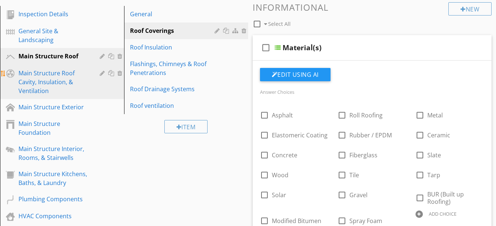
click at [66, 82] on div "Main Structure Roof Cavity, Insulation, & Ventilation" at bounding box center [53, 82] width 70 height 27
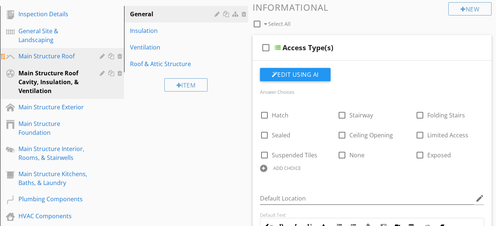
click at [67, 58] on div "Main Structure Roof" at bounding box center [53, 56] width 70 height 9
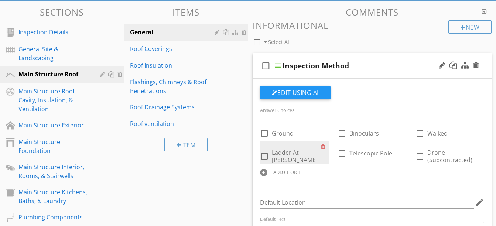
scroll to position [71, 0]
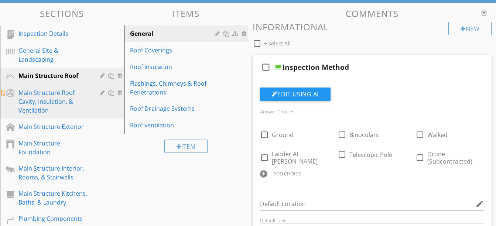
click at [47, 97] on div "Main Structure Roof Cavity, Insulation, & Ventilation" at bounding box center [53, 101] width 70 height 27
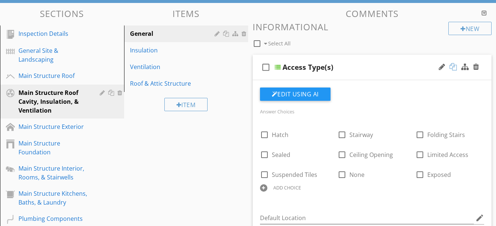
click at [453, 69] on div at bounding box center [452, 66] width 7 height 7
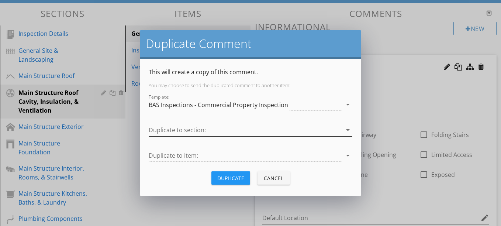
click at [251, 132] on div at bounding box center [245, 130] width 193 height 12
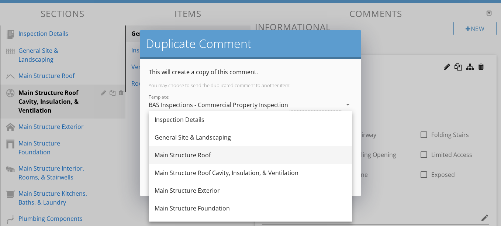
click at [232, 156] on div "Main Structure Roof" at bounding box center [251, 155] width 192 height 9
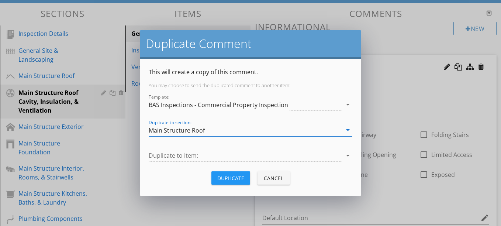
click at [223, 161] on div at bounding box center [245, 155] width 193 height 12
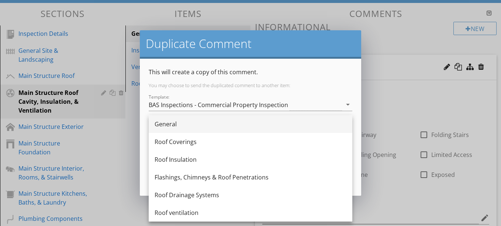
click at [186, 124] on div "General" at bounding box center [251, 124] width 192 height 9
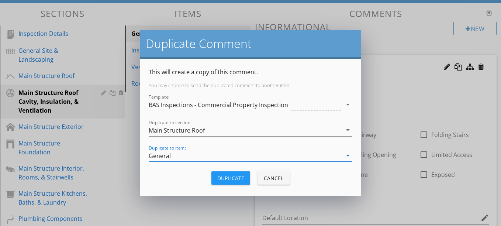
click at [223, 178] on div "Duplicate" at bounding box center [230, 178] width 27 height 8
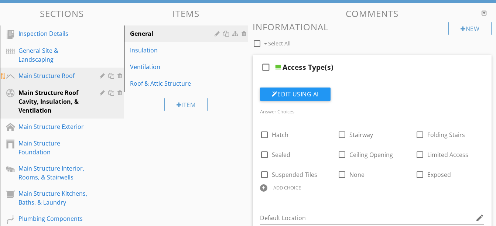
click at [83, 73] on div "Main Structure Roof" at bounding box center [53, 75] width 70 height 9
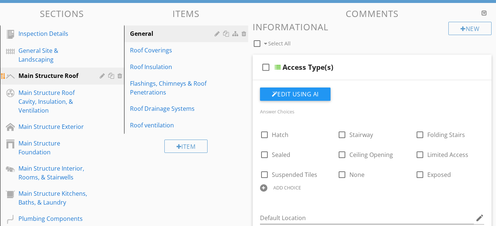
click at [74, 73] on div "Main Structure Roof" at bounding box center [53, 75] width 70 height 9
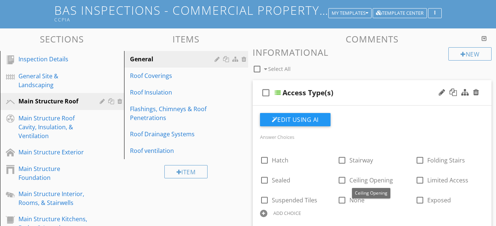
scroll to position [0, 0]
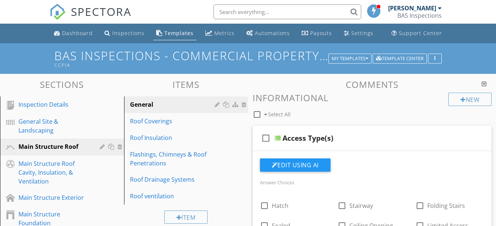
click at [482, 83] on div at bounding box center [483, 84] width 5 height 6
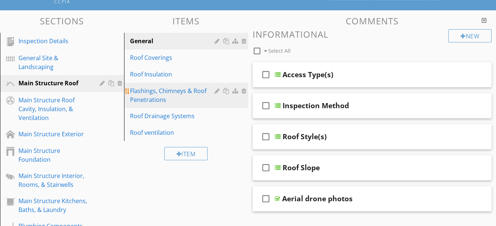
scroll to position [65, 0]
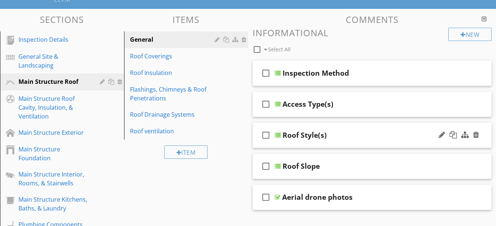
click at [281, 136] on div "check_box_outline_blank Roof Style(s)" at bounding box center [371, 135] width 239 height 25
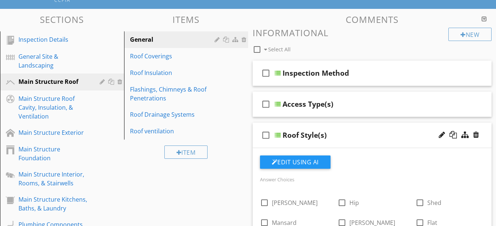
click at [485, 20] on div at bounding box center [483, 19] width 5 height 6
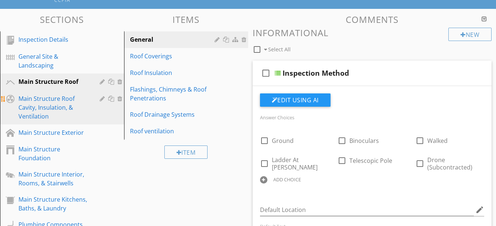
click at [65, 98] on div "Main Structure Roof Cavity, Insulation, & Ventilation" at bounding box center [53, 107] width 70 height 27
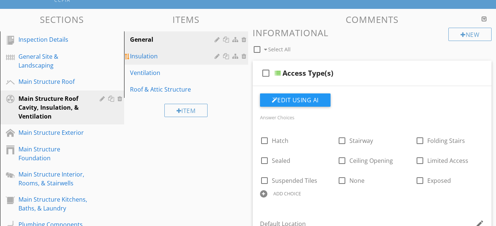
click at [155, 59] on div "Insulation" at bounding box center [173, 56] width 87 height 9
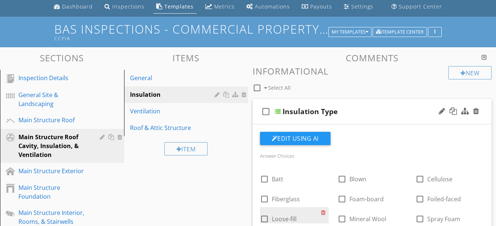
scroll to position [0, 0]
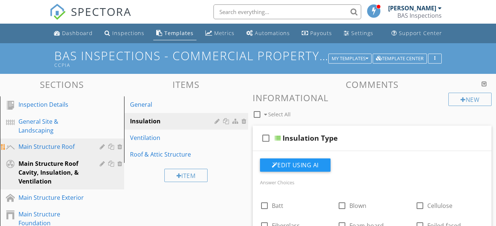
click at [58, 146] on div "Main Structure Roof" at bounding box center [53, 146] width 70 height 9
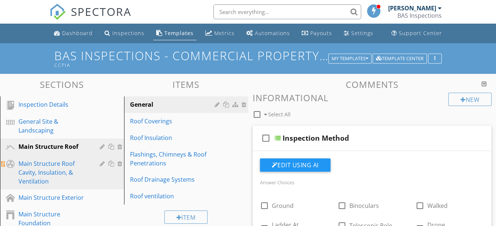
click at [120, 163] on div at bounding box center [120, 164] width 7 height 6
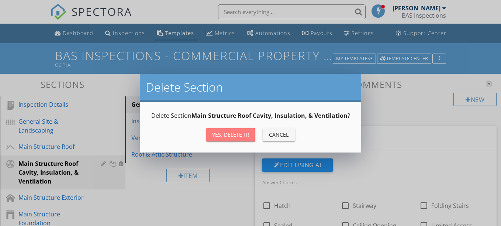
click at [227, 135] on div "Yes, Delete it!" at bounding box center [230, 135] width 37 height 8
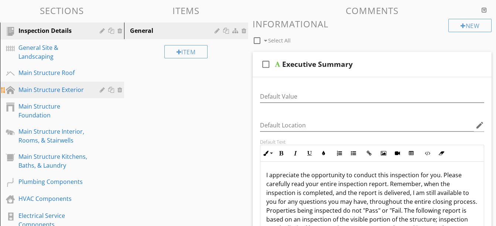
scroll to position [75, 0]
click at [61, 91] on div "Main Structure Exterior" at bounding box center [53, 89] width 70 height 9
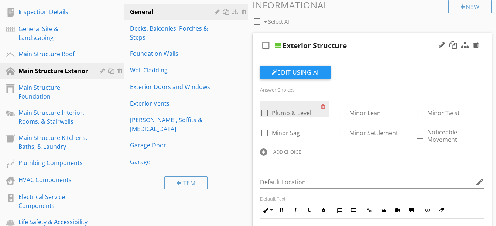
scroll to position [92, 0]
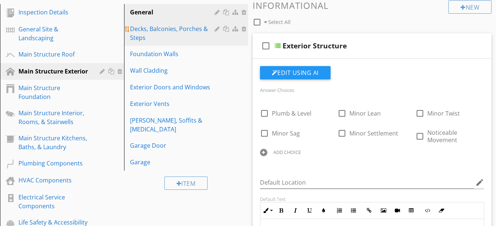
click at [166, 30] on div "Decks, Balconies, Porches & Steps" at bounding box center [173, 33] width 87 height 18
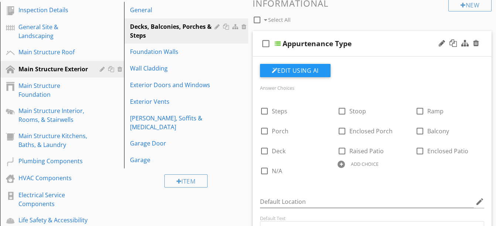
scroll to position [93, 0]
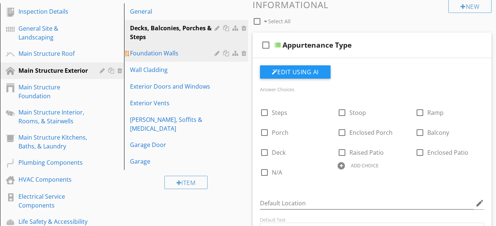
drag, startPoint x: 160, startPoint y: 48, endPoint x: 155, endPoint y: 51, distance: 5.4
drag, startPoint x: 155, startPoint y: 51, endPoint x: 152, endPoint y: 54, distance: 4.2
click at [152, 54] on div "Foundation Walls" at bounding box center [173, 53] width 87 height 9
type textarea "<p><span style="color: rgb(229, 227, 24);">Components were showing signs of wea…"
type textarea "<p><span style="color: rgb(229, 227, 24);">One or more portions of the flooring…"
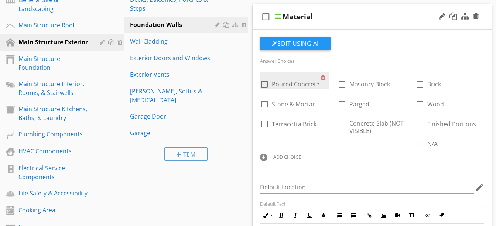
scroll to position [121, 0]
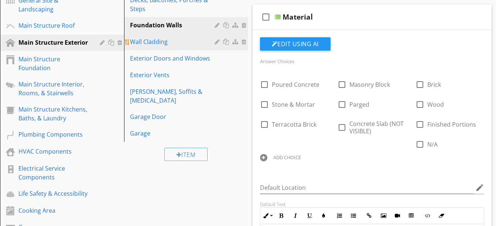
click at [159, 46] on div "Wall Cladding" at bounding box center [173, 41] width 87 height 9
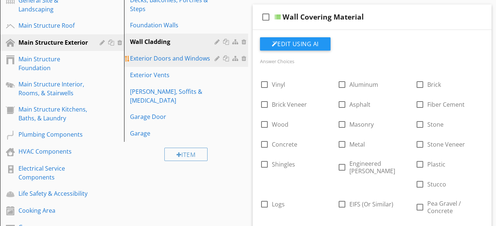
click at [158, 59] on div "Exterior Doors and Windows" at bounding box center [173, 58] width 87 height 9
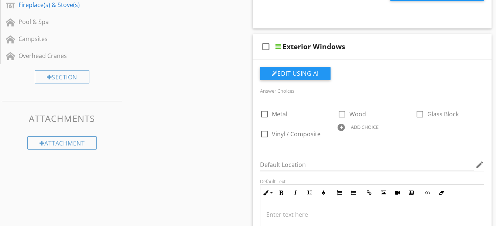
scroll to position [394, 0]
click at [292, 72] on button "Edit Using AI" at bounding box center [295, 72] width 70 height 13
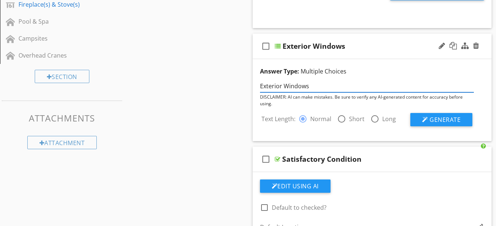
click at [282, 87] on input "Exterior Windows" at bounding box center [367, 86] width 214 height 12
click at [428, 118] on button "Generate" at bounding box center [441, 119] width 62 height 13
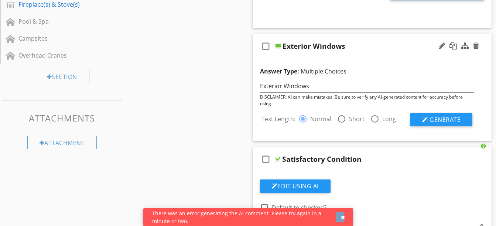
click at [342, 217] on div "button" at bounding box center [343, 216] width 4 height 5
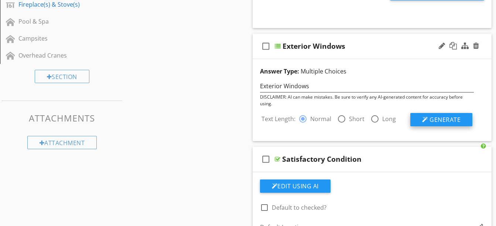
click at [436, 119] on span "Generate" at bounding box center [444, 120] width 31 height 8
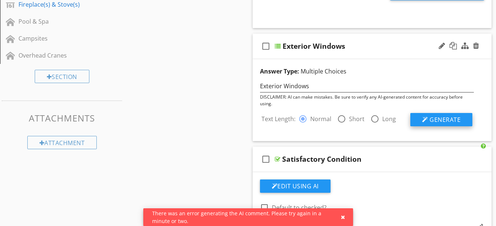
click at [436, 118] on span "Generate" at bounding box center [444, 120] width 31 height 8
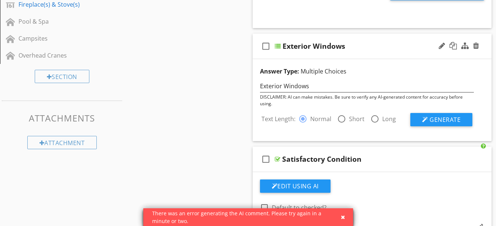
click at [436, 118] on span "Generate" at bounding box center [444, 120] width 31 height 8
click at [279, 128] on div "Answer Type: Multiple Choices Exterior Windows DISCLAIMER: AI can make mistakes…" at bounding box center [371, 100] width 239 height 82
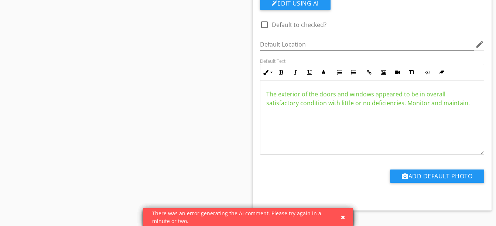
scroll to position [577, 0]
click at [341, 216] on div "button" at bounding box center [343, 216] width 4 height 5
click at [341, 217] on div "button" at bounding box center [343, 216] width 4 height 5
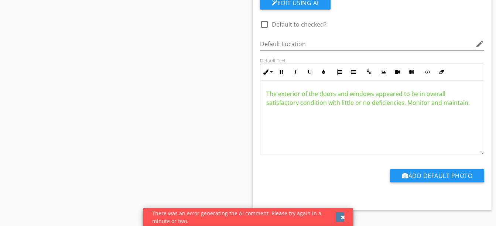
click at [341, 217] on div "button" at bounding box center [343, 216] width 4 height 5
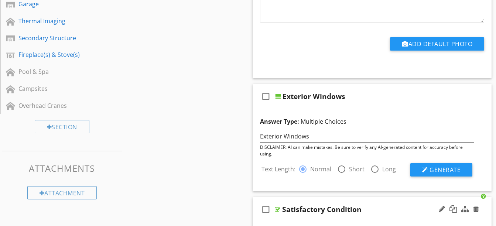
scroll to position [363, 0]
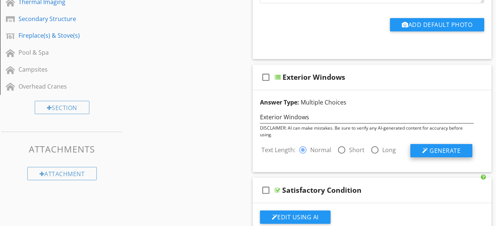
click at [421, 149] on button "Generate" at bounding box center [441, 150] width 62 height 13
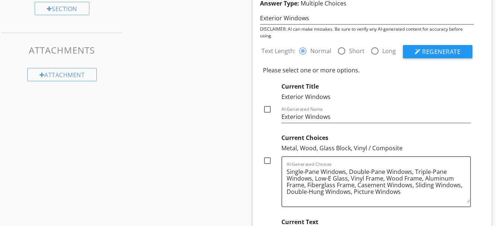
scroll to position [462, 0]
click at [269, 162] on div at bounding box center [267, 161] width 13 height 13
checkbox input "true"
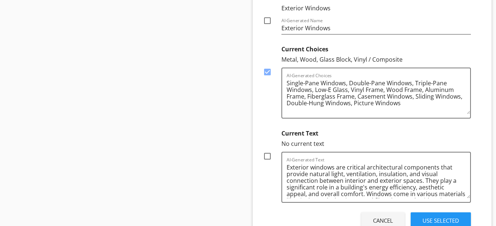
scroll to position [551, 0]
click at [267, 155] on div at bounding box center [267, 155] width 13 height 13
checkbox input "true"
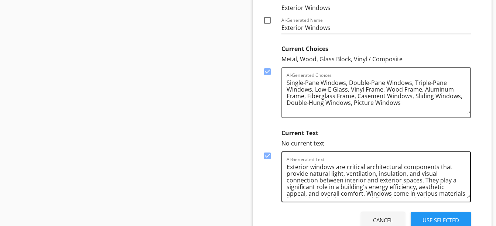
scroll to position [22, 0]
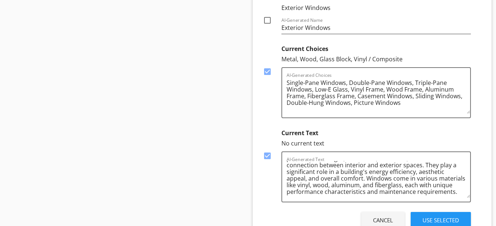
click at [430, 218] on div "Use Selected" at bounding box center [440, 220] width 37 height 8
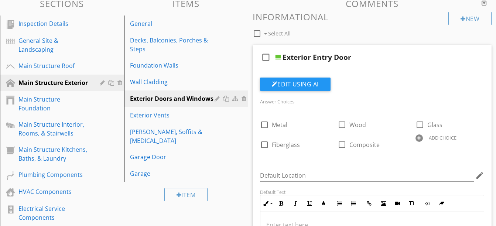
scroll to position [80, 0]
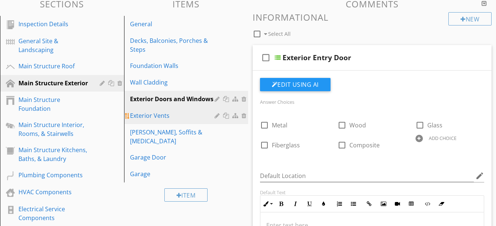
click at [162, 115] on div "Exterior Vents" at bounding box center [173, 115] width 87 height 9
type textarea "<p><span style="color: rgb(229, 227, 24);">Window and related components showed…"
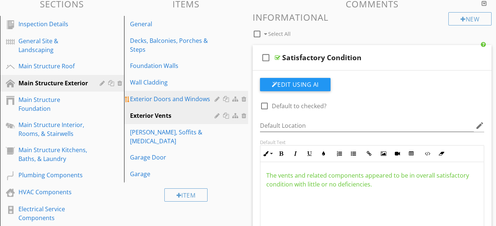
click at [160, 101] on div "Exterior Doors and Windows" at bounding box center [173, 98] width 87 height 9
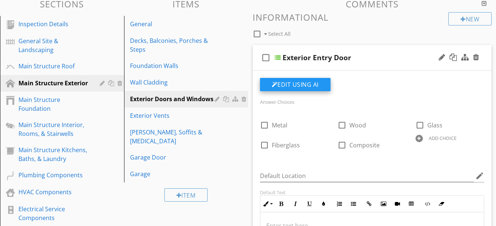
click at [299, 82] on button "Edit Using AI" at bounding box center [295, 84] width 70 height 13
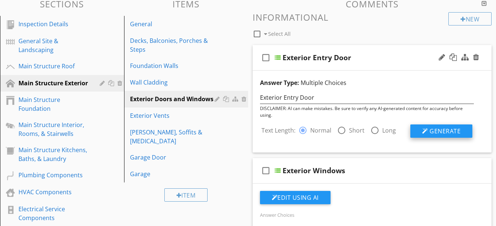
click at [428, 128] on button "Generate" at bounding box center [441, 130] width 62 height 13
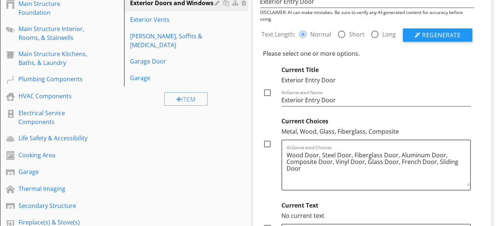
scroll to position [177, 0]
click at [301, 169] on textarea "Wood Door, Steel Door, Fiberglass Door, Aluminum Door, Composite Door, Vinyl Do…" at bounding box center [378, 167] width 184 height 37
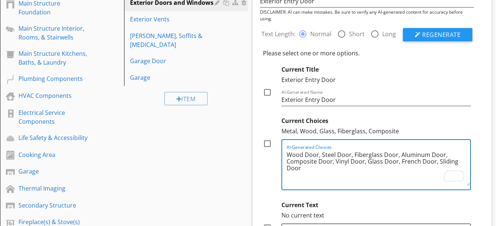
click at [268, 144] on div at bounding box center [267, 143] width 13 height 13
checkbox input "true"
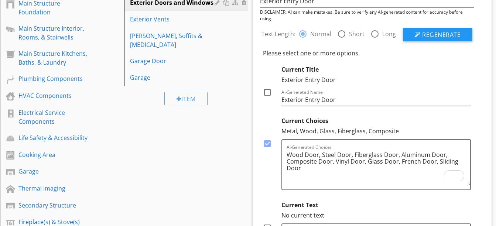
click at [268, 93] on div at bounding box center [267, 92] width 13 height 13
checkbox input "true"
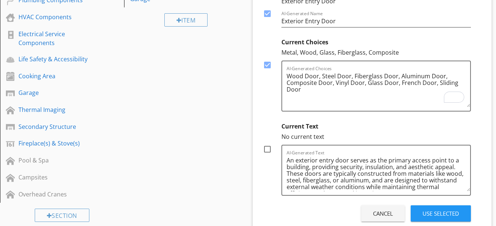
scroll to position [256, 0]
click at [265, 147] on div at bounding box center [267, 148] width 13 height 13
checkbox input "true"
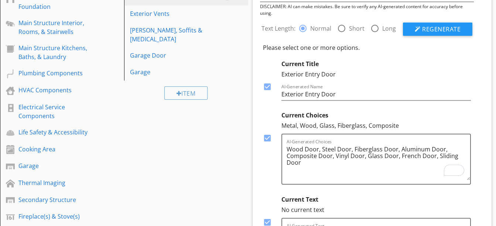
scroll to position [173, 0]
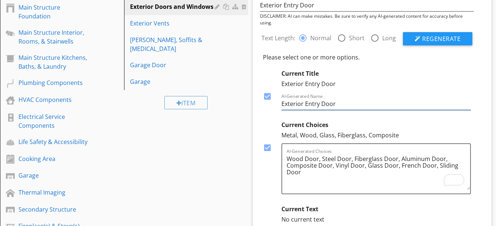
click at [338, 105] on input "Exterior Entry Door" at bounding box center [376, 104] width 190 height 12
click at [335, 103] on input "Exterior Entry Door" at bounding box center [376, 104] width 190 height 12
type input "Exterior Entry Doors"
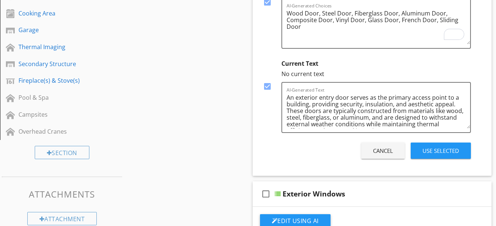
scroll to position [318, 0]
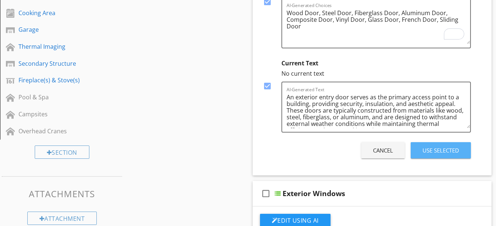
click at [420, 150] on button "Use Selected" at bounding box center [440, 150] width 60 height 16
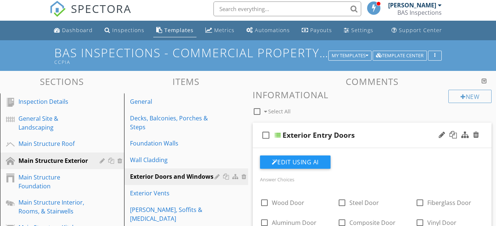
scroll to position [0, 0]
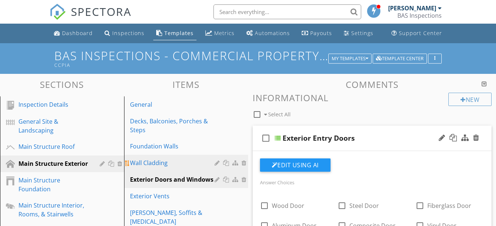
click at [146, 164] on div "Wall Cladding" at bounding box center [173, 162] width 87 height 9
type textarea "<p><span style="color: rgb(229, 227, 24);">Window and related components showed…"
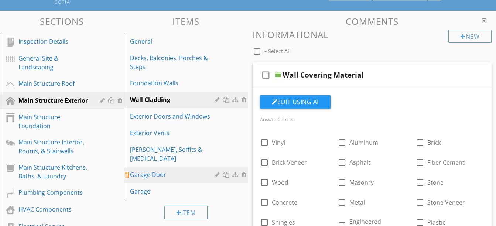
scroll to position [63, 0]
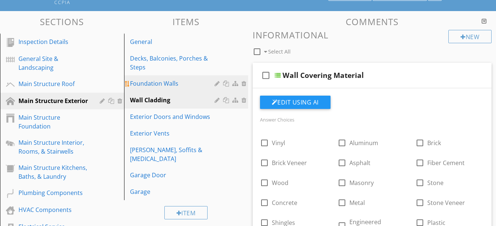
click at [162, 82] on div "Foundation Walls" at bounding box center [173, 83] width 87 height 9
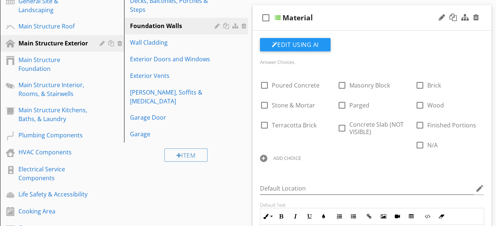
scroll to position [116, 0]
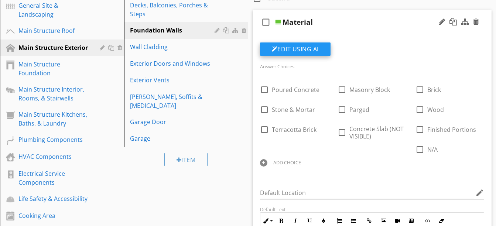
click at [282, 51] on button "Edit Using AI" at bounding box center [295, 48] width 70 height 13
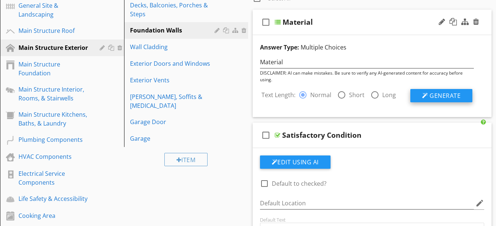
click at [424, 96] on div at bounding box center [425, 96] width 6 height 6
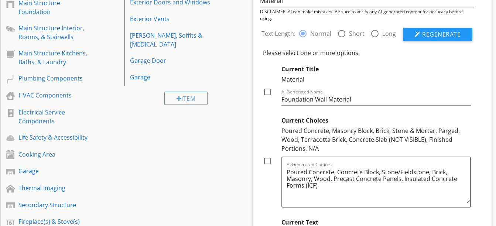
scroll to position [180, 0]
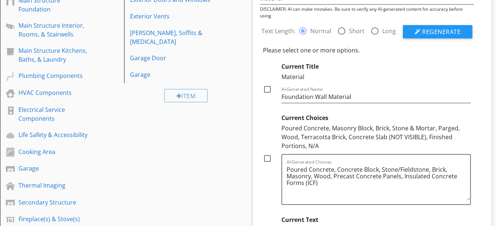
click at [266, 158] on div at bounding box center [267, 158] width 13 height 13
checkbox input "true"
click at [268, 89] on div at bounding box center [267, 89] width 13 height 13
checkbox input "true"
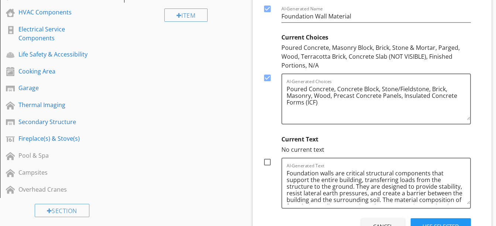
scroll to position [270, 0]
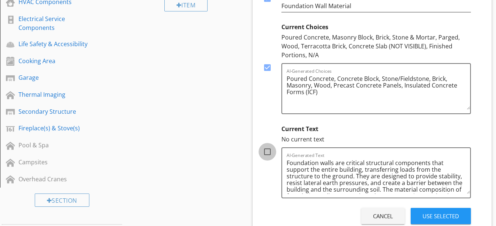
click at [267, 151] on div at bounding box center [267, 151] width 13 height 13
checkbox input "true"
click at [427, 214] on div "Use Selected" at bounding box center [440, 216] width 37 height 8
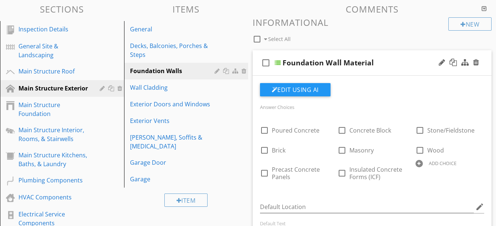
scroll to position [75, 0]
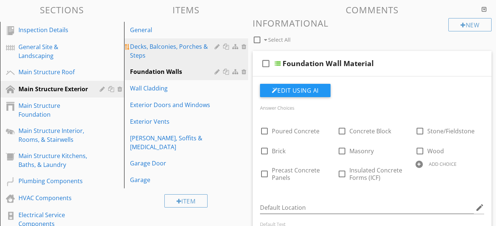
click at [161, 54] on div "Decks, Balconies, Porches & Steps" at bounding box center [173, 51] width 87 height 18
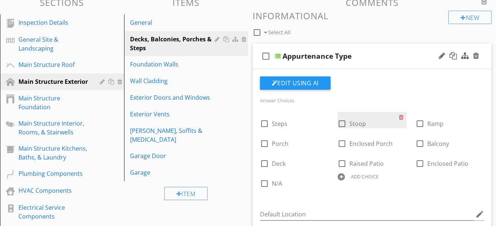
scroll to position [73, 0]
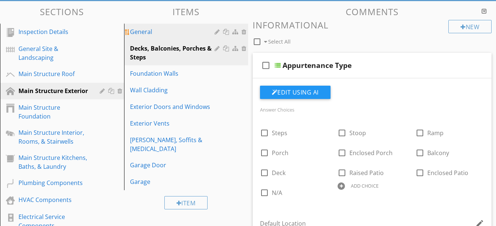
click at [137, 27] on link "General" at bounding box center [187, 32] width 122 height 16
type textarea "<p><span style="color: rgb(229, 227, 24);">Components were showing signs of wea…"
type textarea "<p><span style="color: rgb(229, 227, 24);">One or more portions of the flooring…"
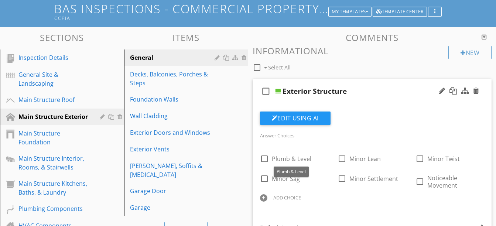
scroll to position [46, 0]
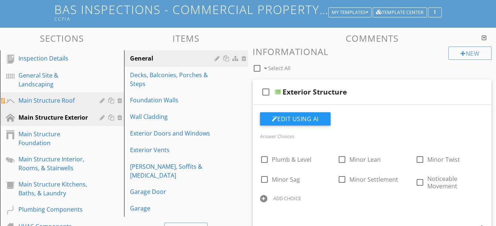
click at [54, 100] on div "Main Structure Roof" at bounding box center [53, 100] width 70 height 9
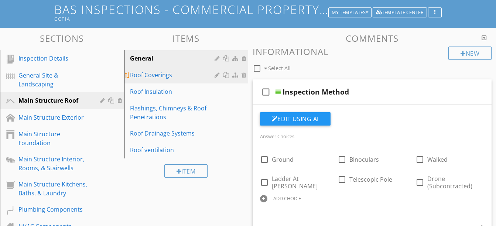
click at [163, 78] on div "Roof Coverings" at bounding box center [173, 74] width 87 height 9
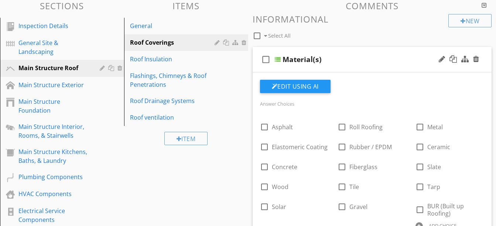
scroll to position [78, 0]
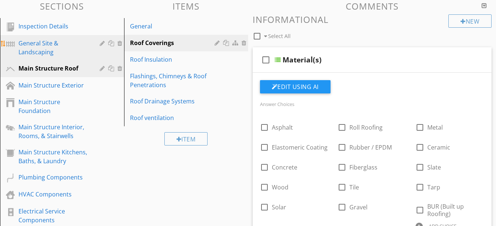
click at [35, 44] on div "General Site & Landscaping" at bounding box center [53, 48] width 70 height 18
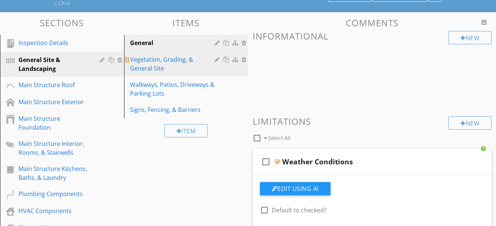
scroll to position [62, 0]
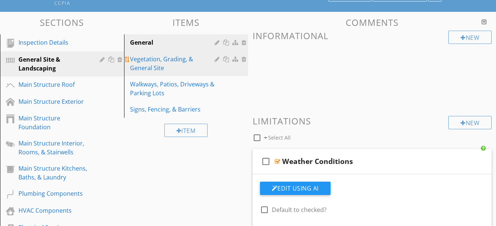
click at [176, 58] on div "Vegetation, Grading, & General Site" at bounding box center [173, 64] width 87 height 18
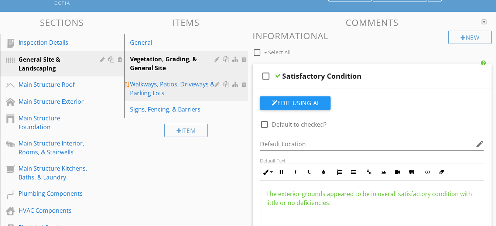
click at [178, 84] on div "Walkways, Patios, Driveways & Parking Lots" at bounding box center [173, 89] width 87 height 18
type textarea "<p><span style="color: rgb(229, 227, 24);">Grading was sloping towards the stru…"
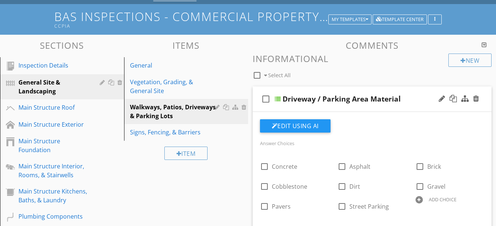
scroll to position [39, 0]
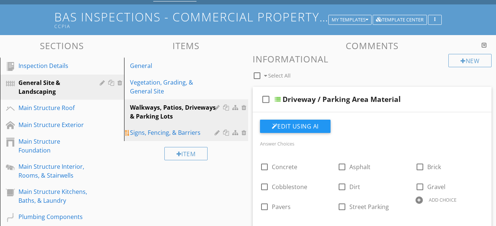
click at [175, 131] on div "Signs, Fencing, & Barriers" at bounding box center [173, 132] width 87 height 9
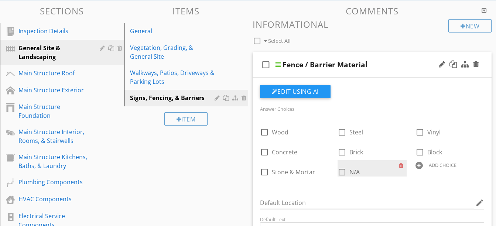
scroll to position [65, 0]
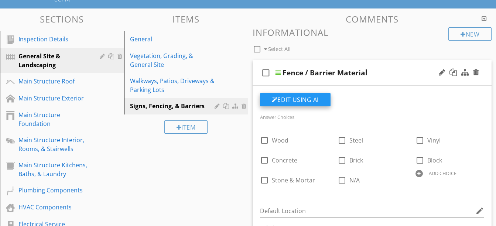
click at [300, 98] on button "Edit Using AI" at bounding box center [295, 99] width 70 height 13
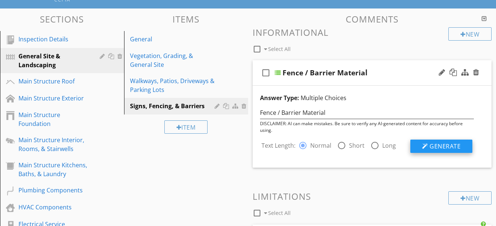
click at [436, 148] on span "Generate" at bounding box center [444, 146] width 31 height 8
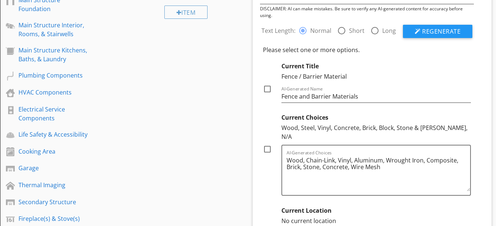
scroll to position [180, 0]
click at [266, 142] on div at bounding box center [267, 148] width 13 height 13
checkbox input "true"
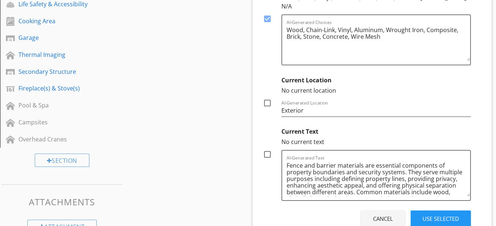
scroll to position [311, 0]
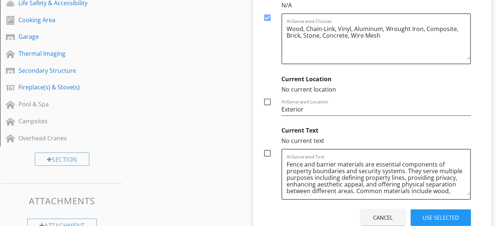
click at [266, 147] on div at bounding box center [267, 153] width 13 height 13
checkbox input "true"
click at [425, 213] on div "Use Selected" at bounding box center [440, 217] width 37 height 8
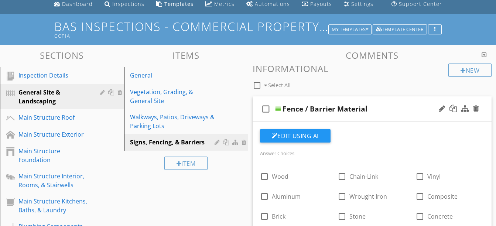
scroll to position [27, 0]
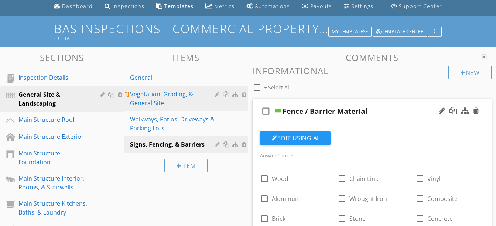
click at [169, 97] on div "Vegetation, Grading, & General Site" at bounding box center [173, 99] width 87 height 18
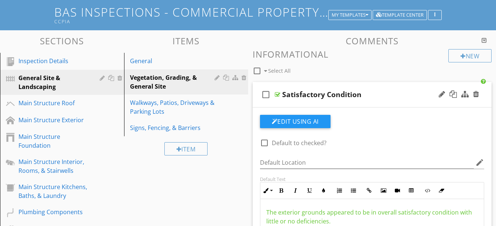
scroll to position [42, 0]
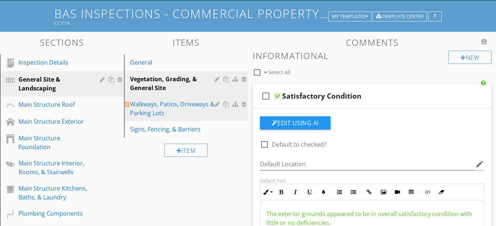
click at [174, 109] on div "Walkways, Patios, Driveways & Parking Lots" at bounding box center [173, 109] width 87 height 18
type textarea "<p><span style="color: rgb(229, 227, 24);">Grading was sloping towards the stru…"
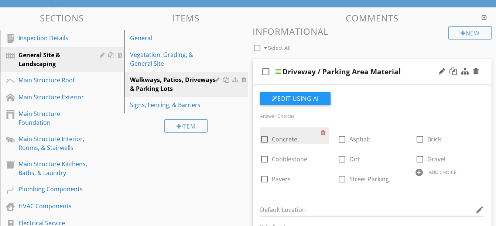
scroll to position [68, 0]
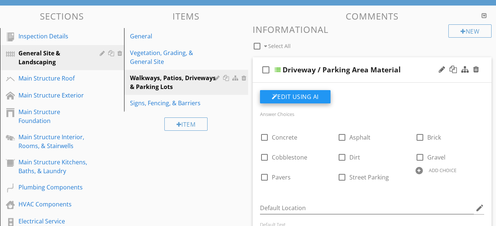
click at [284, 99] on button "Edit Using AI" at bounding box center [295, 96] width 70 height 13
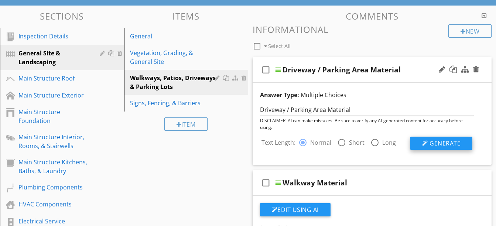
click at [426, 143] on div at bounding box center [425, 143] width 6 height 6
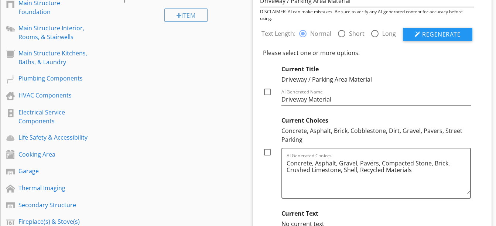
scroll to position [178, 0]
click at [265, 152] on div at bounding box center [267, 151] width 13 height 13
checkbox input "true"
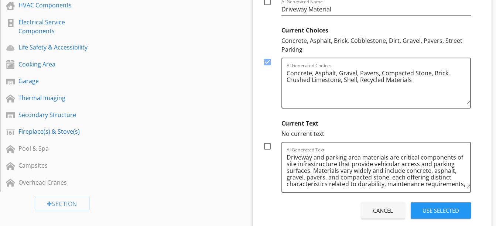
scroll to position [268, 0]
click at [266, 147] on div at bounding box center [267, 145] width 13 height 13
checkbox input "true"
click at [424, 211] on div "Use Selected" at bounding box center [440, 210] width 37 height 8
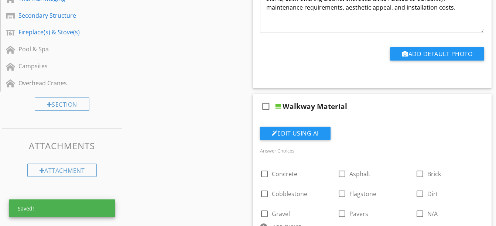
scroll to position [384, 0]
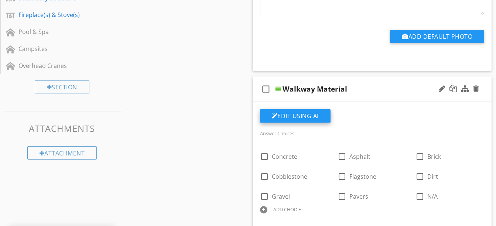
click at [301, 119] on button "Edit Using AI" at bounding box center [295, 115] width 70 height 13
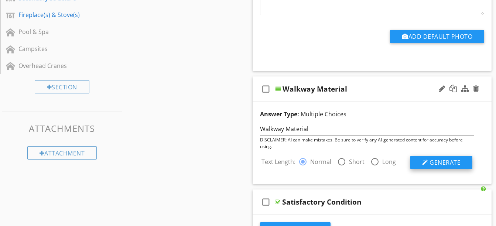
click at [421, 165] on button "Generate" at bounding box center [441, 162] width 62 height 13
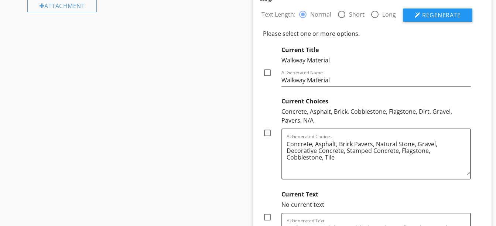
scroll to position [532, 0]
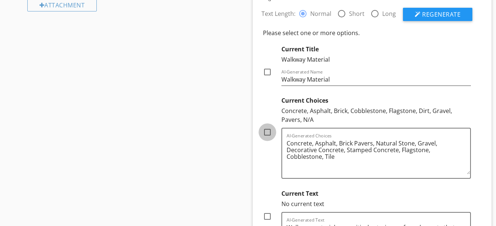
click at [266, 132] on div at bounding box center [267, 132] width 13 height 13
checkbox input "true"
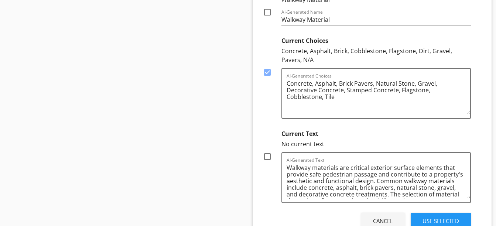
scroll to position [610, 0]
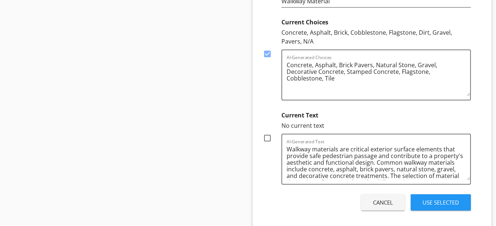
click at [267, 139] on div at bounding box center [267, 138] width 13 height 13
checkbox input "true"
click at [424, 201] on div "Use Selected" at bounding box center [440, 202] width 37 height 8
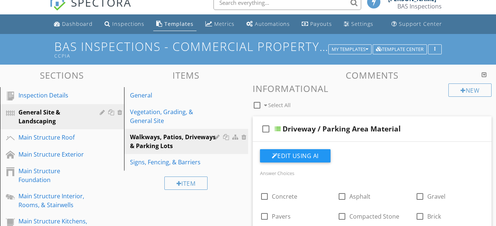
scroll to position [0, 0]
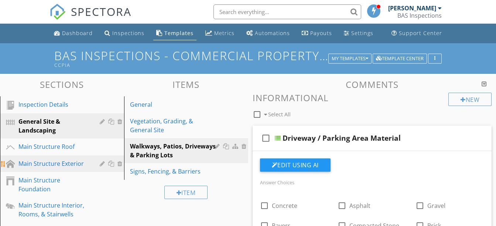
click at [52, 166] on div "Main Structure Exterior" at bounding box center [53, 163] width 70 height 9
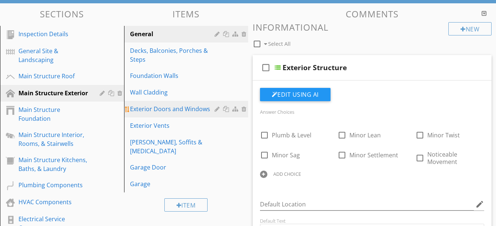
scroll to position [71, 0]
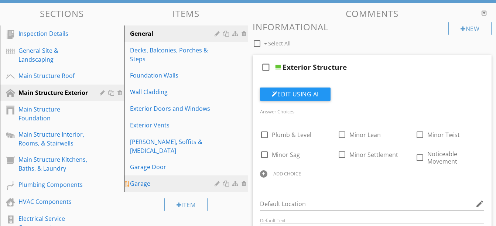
click at [149, 179] on div "Garage" at bounding box center [173, 183] width 87 height 9
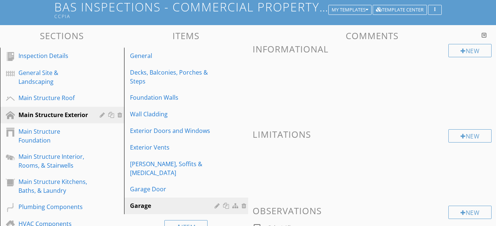
scroll to position [58, 0]
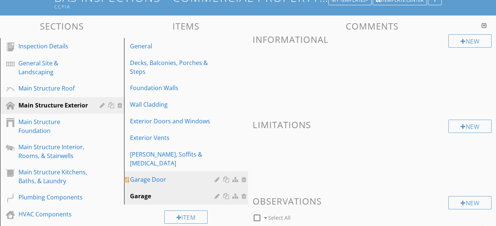
click at [162, 175] on div "Garage Door" at bounding box center [173, 179] width 87 height 9
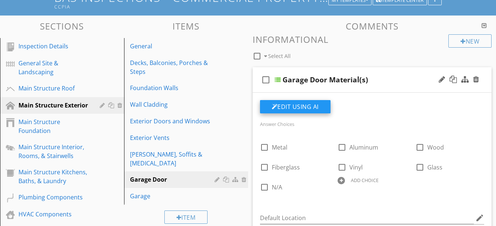
click at [308, 110] on button "Edit Using AI" at bounding box center [295, 106] width 70 height 13
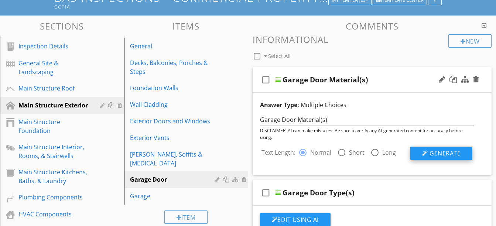
click at [417, 154] on button "Generate" at bounding box center [441, 153] width 62 height 13
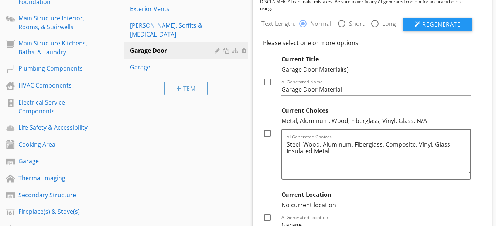
scroll to position [189, 0]
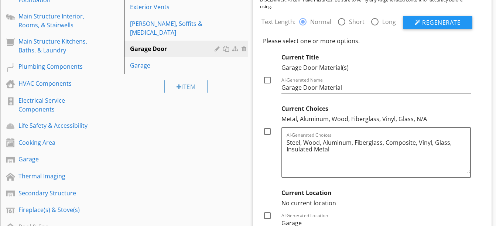
click at [266, 132] on div at bounding box center [267, 131] width 13 height 13
checkbox input "true"
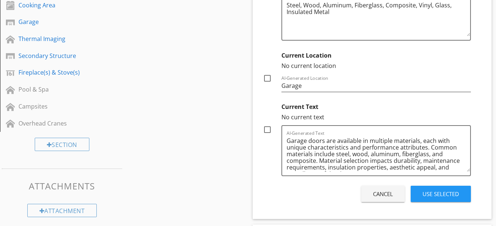
scroll to position [327, 0]
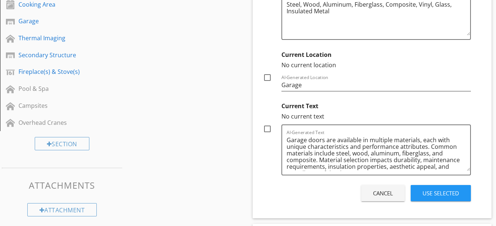
click at [263, 127] on div at bounding box center [267, 129] width 13 height 13
checkbox input "true"
click at [430, 195] on div "Use Selected" at bounding box center [440, 193] width 37 height 8
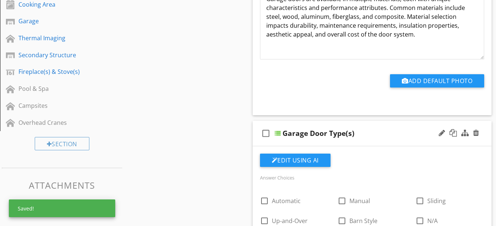
scroll to position [421, 0]
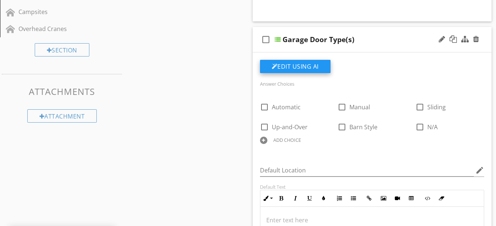
click at [300, 67] on button "Edit Using AI" at bounding box center [295, 66] width 70 height 13
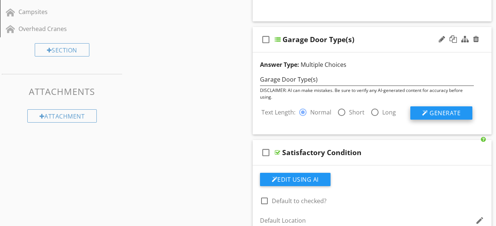
click at [427, 112] on div at bounding box center [425, 113] width 6 height 6
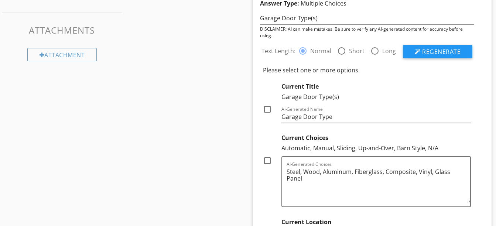
scroll to position [486, 0]
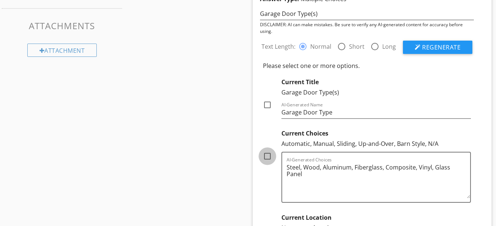
click at [266, 155] on div at bounding box center [267, 156] width 13 height 13
checkbox input "false"
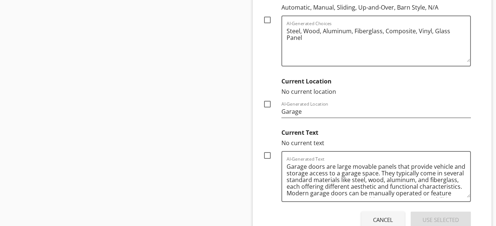
scroll to position [623, 0]
click at [266, 155] on div at bounding box center [267, 154] width 13 height 13
checkbox input "true"
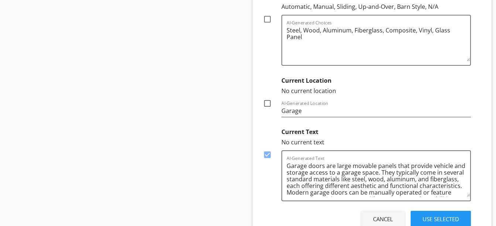
click at [425, 213] on button "Use Selected" at bounding box center [440, 219] width 60 height 16
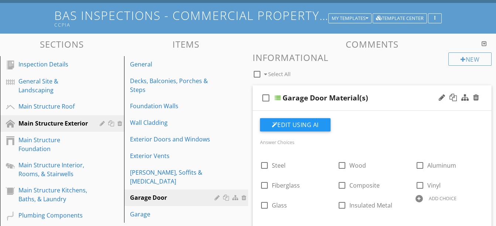
scroll to position [40, 0]
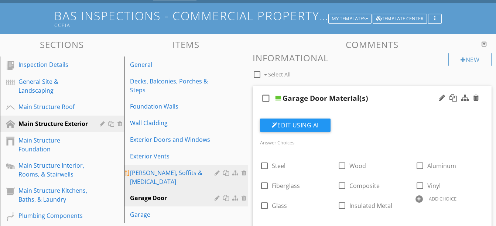
click at [143, 166] on link "Eaves, Soffits & Fascia" at bounding box center [187, 177] width 122 height 25
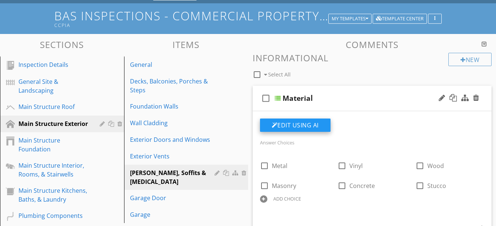
click at [291, 126] on button "Edit Using AI" at bounding box center [295, 124] width 70 height 13
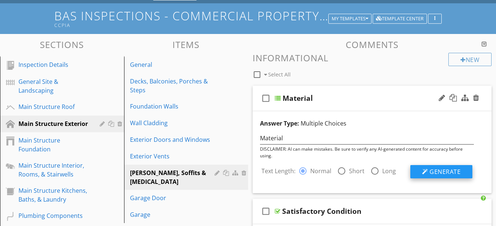
click at [421, 169] on button "Generate" at bounding box center [441, 171] width 62 height 13
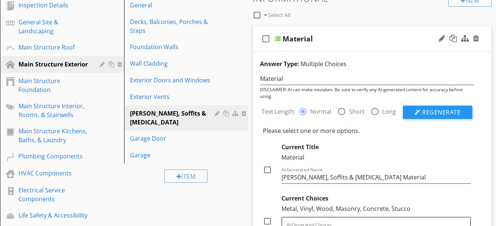
scroll to position [100, 0]
click at [269, 168] on div at bounding box center [267, 169] width 13 height 13
checkbox input "true"
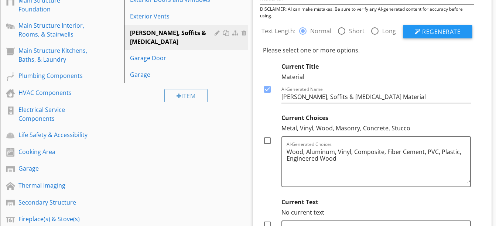
scroll to position [180, 0]
click at [269, 141] on div at bounding box center [267, 140] width 13 height 13
checkbox input "true"
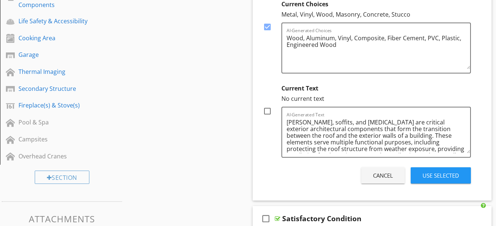
scroll to position [297, 0]
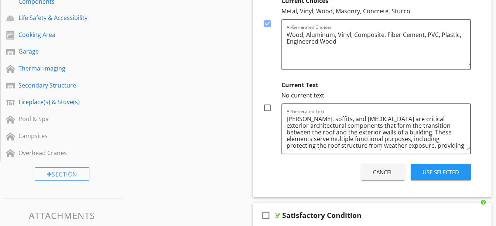
click at [265, 107] on div at bounding box center [267, 107] width 13 height 13
checkbox input "true"
click at [426, 176] on div "Use Selected" at bounding box center [440, 172] width 37 height 8
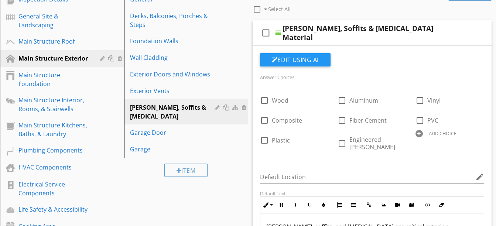
scroll to position [104, 0]
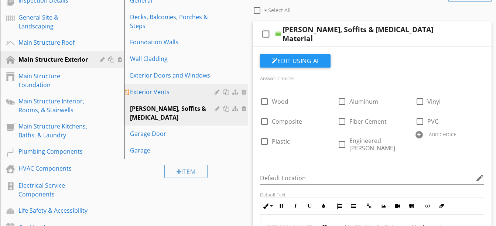
click at [158, 94] on div "Exterior Vents" at bounding box center [173, 91] width 87 height 9
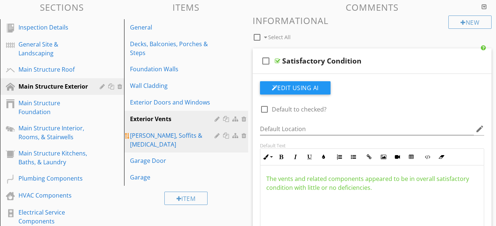
scroll to position [77, 0]
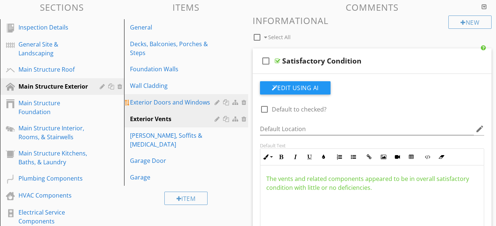
click at [166, 101] on div "Exterior Doors and Windows" at bounding box center [173, 102] width 87 height 9
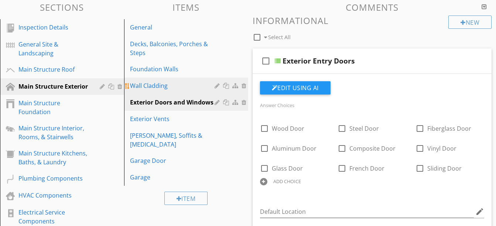
click at [169, 86] on div "Wall Cladding" at bounding box center [173, 85] width 87 height 9
type textarea "<p><span style="color: rgb(229, 227, 24);">Window and related components showed…"
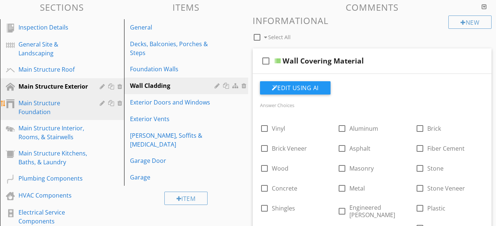
click at [44, 114] on div "Main Structure Foundation" at bounding box center [53, 108] width 70 height 18
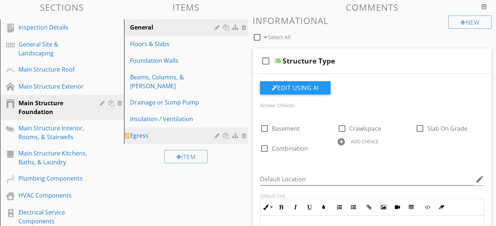
click at [146, 131] on div "Egress" at bounding box center [173, 135] width 87 height 9
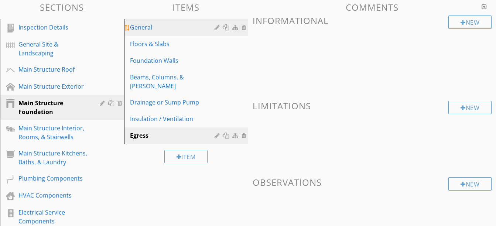
click at [148, 32] on div "General" at bounding box center [173, 27] width 87 height 9
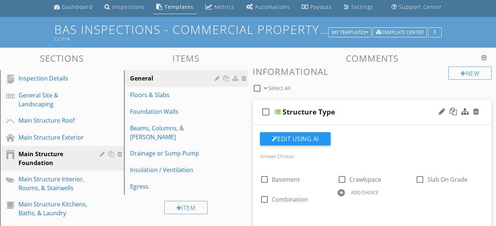
scroll to position [8, 0]
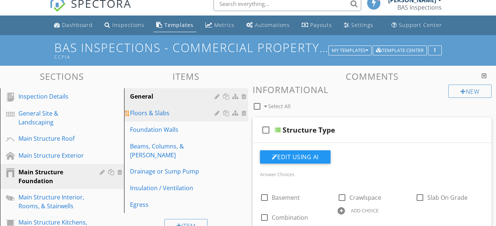
click at [145, 110] on div "Floors & Slabs" at bounding box center [173, 112] width 87 height 9
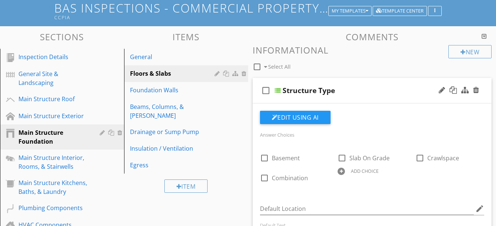
scroll to position [49, 0]
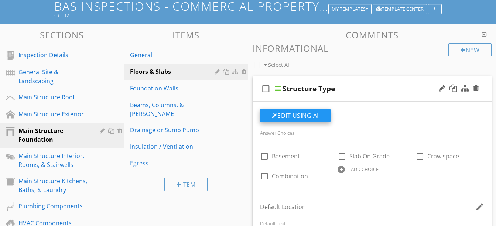
click at [295, 115] on button "Edit Using AI" at bounding box center [295, 115] width 70 height 13
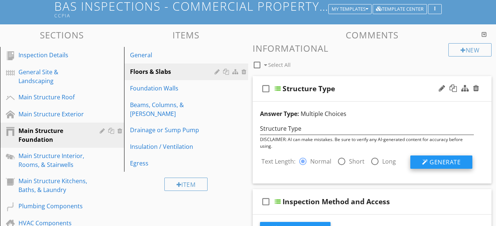
click at [421, 165] on button "Generate" at bounding box center [441, 161] width 62 height 13
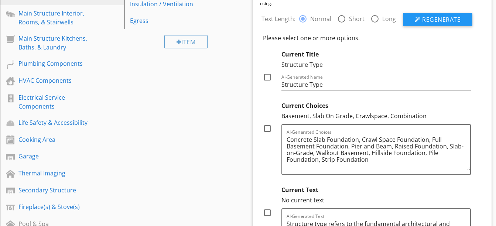
scroll to position [192, 0]
click at [269, 130] on div at bounding box center [267, 128] width 13 height 13
checkbox input "true"
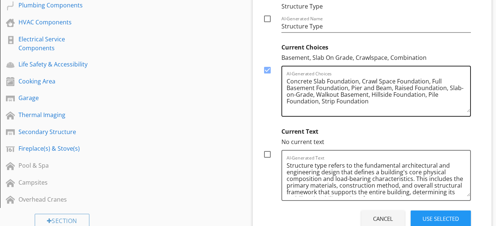
scroll to position [251, 0]
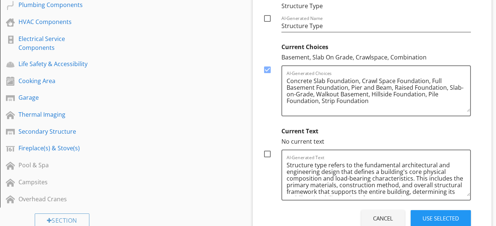
click at [266, 155] on div at bounding box center [267, 154] width 13 height 13
checkbox input "true"
click at [433, 215] on div "Use Selected" at bounding box center [440, 218] width 37 height 8
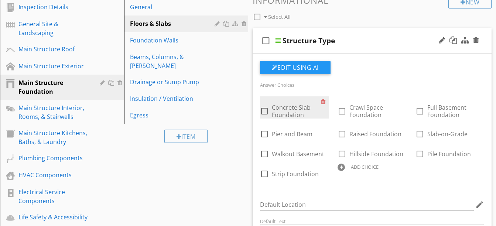
scroll to position [97, 0]
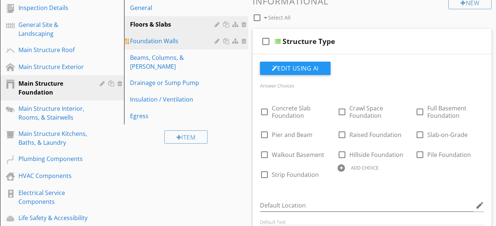
click at [161, 42] on div "Foundation Walls" at bounding box center [173, 41] width 87 height 9
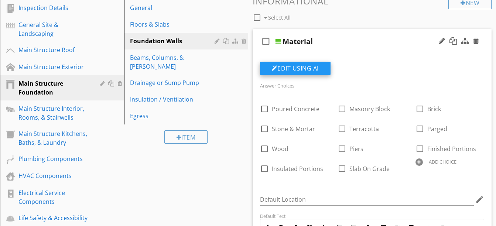
click at [272, 68] on div at bounding box center [275, 68] width 6 height 6
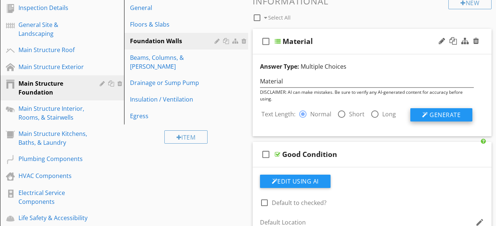
click at [431, 113] on span "Generate" at bounding box center [444, 115] width 31 height 8
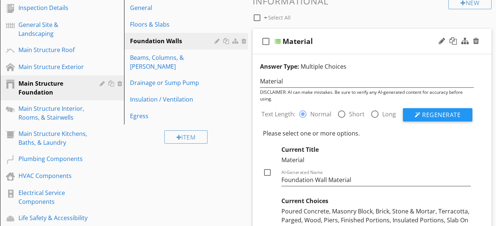
click at [270, 173] on div at bounding box center [267, 172] width 13 height 13
checkbox input "true"
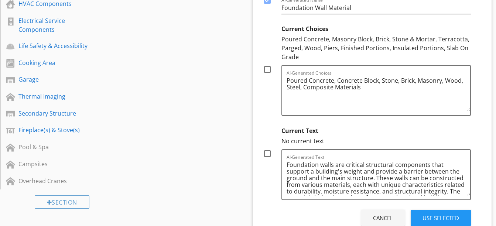
scroll to position [269, 0]
click at [265, 152] on div at bounding box center [267, 153] width 13 height 13
checkbox input "true"
click at [422, 214] on div "Use Selected" at bounding box center [440, 217] width 37 height 8
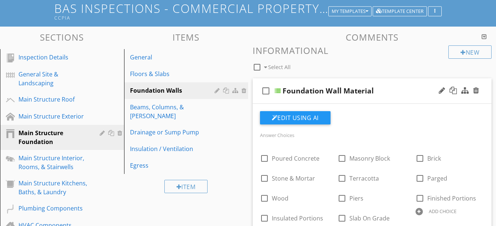
scroll to position [47, 0]
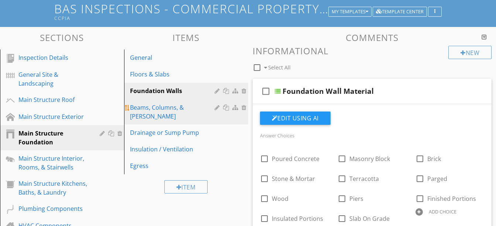
click at [182, 108] on div "Beams, Columns, & Joists" at bounding box center [173, 112] width 87 height 18
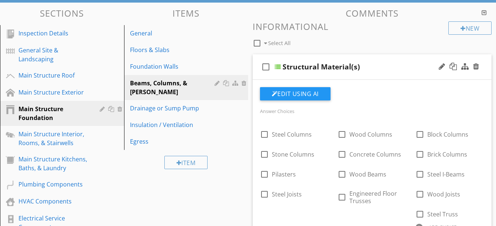
scroll to position [70, 0]
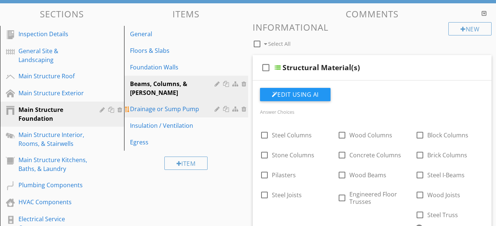
click at [191, 104] on div "Drainage or Sump Pump" at bounding box center [173, 108] width 87 height 9
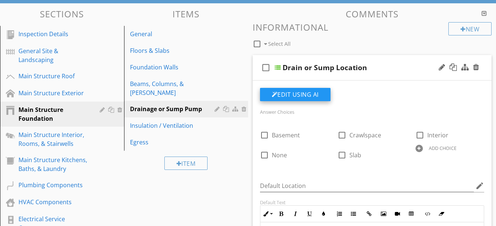
click at [282, 96] on button "Edit Using AI" at bounding box center [295, 94] width 70 height 13
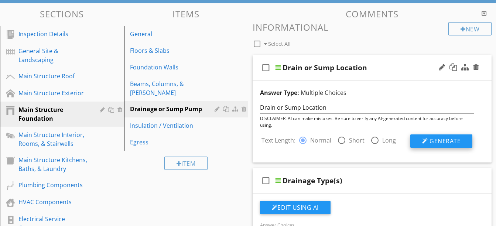
click at [432, 140] on span "Generate" at bounding box center [444, 141] width 31 height 8
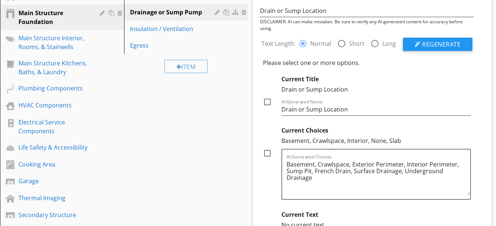
scroll to position [172, 0]
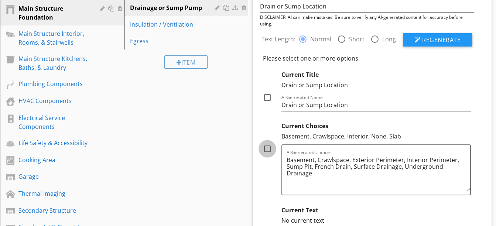
click at [263, 148] on div at bounding box center [267, 148] width 13 height 13
checkbox input "true"
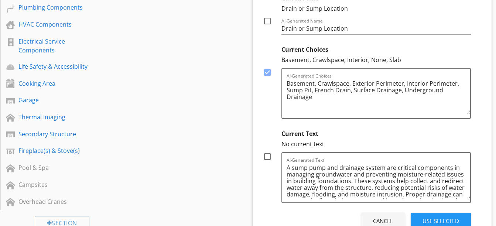
scroll to position [248, 0]
click at [268, 156] on div at bounding box center [267, 156] width 13 height 13
checkbox input "true"
click at [416, 217] on button "Use Selected" at bounding box center [440, 220] width 60 height 16
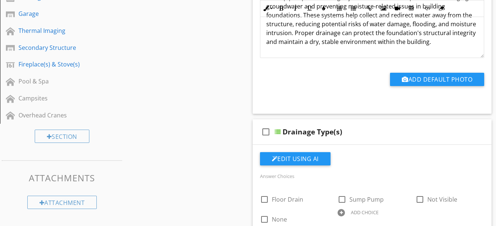
scroll to position [398, 0]
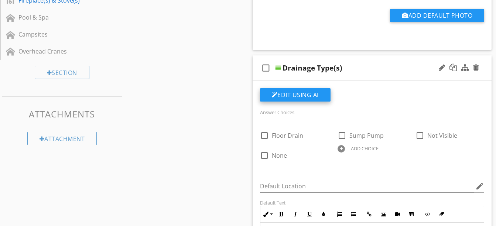
click at [312, 96] on button "Edit Using AI" at bounding box center [295, 94] width 70 height 13
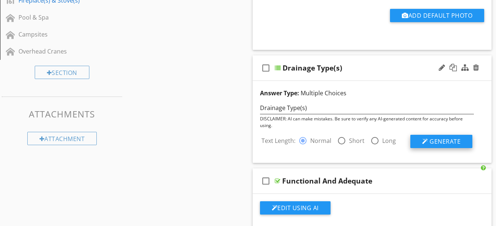
click at [422, 139] on div at bounding box center [425, 141] width 6 height 6
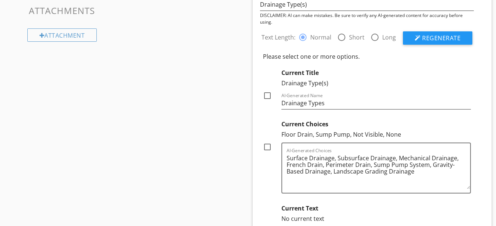
scroll to position [502, 0]
click at [268, 149] on div at bounding box center [267, 146] width 13 height 13
checkbox input "true"
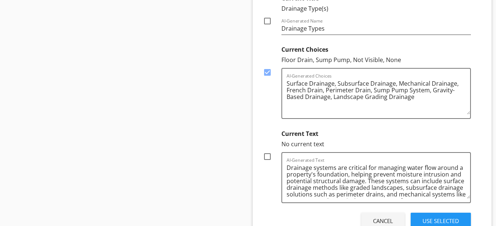
scroll to position [578, 0]
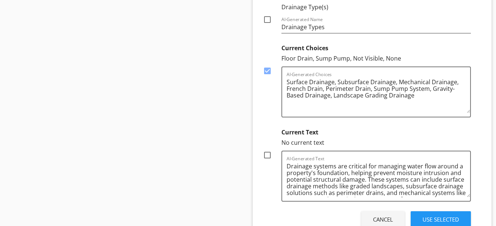
click at [266, 157] on div at bounding box center [267, 155] width 13 height 13
checkbox input "true"
click at [416, 214] on button "Use Selected" at bounding box center [440, 219] width 60 height 16
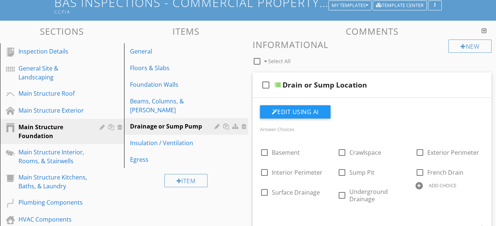
scroll to position [52, 0]
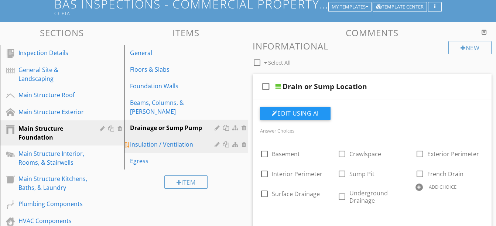
click at [180, 140] on div "Insulation / Ventilation" at bounding box center [173, 144] width 87 height 9
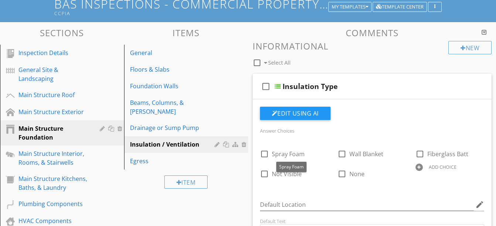
scroll to position [75, 0]
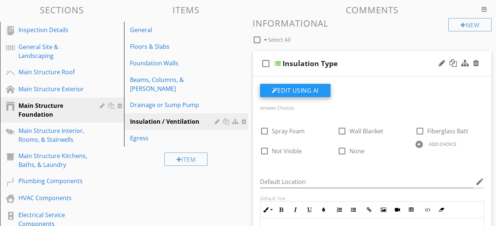
click at [290, 89] on button "Edit Using AI" at bounding box center [295, 90] width 70 height 13
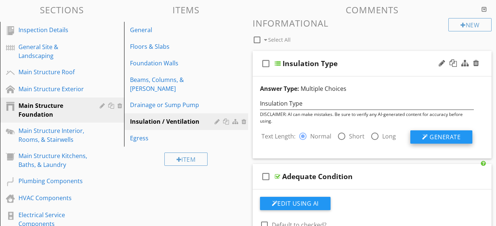
click at [432, 135] on span "Generate" at bounding box center [444, 137] width 31 height 8
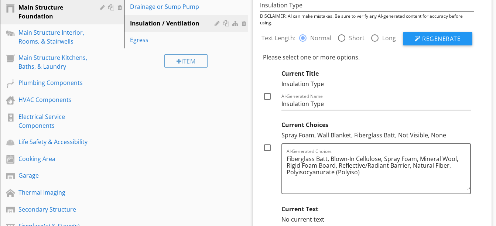
scroll to position [173, 0]
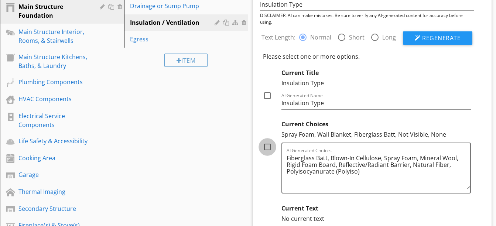
click at [266, 146] on div at bounding box center [267, 147] width 13 height 13
checkbox input "true"
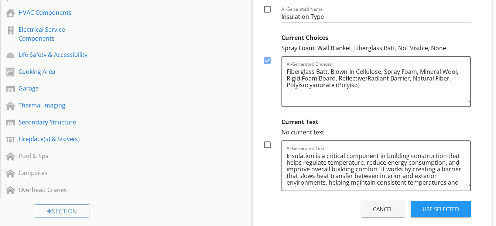
scroll to position [260, 0]
click at [266, 144] on div at bounding box center [267, 144] width 13 height 13
checkbox input "true"
click at [420, 209] on button "Use Selected" at bounding box center [440, 208] width 60 height 16
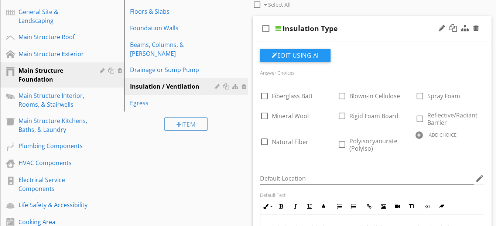
scroll to position [109, 0]
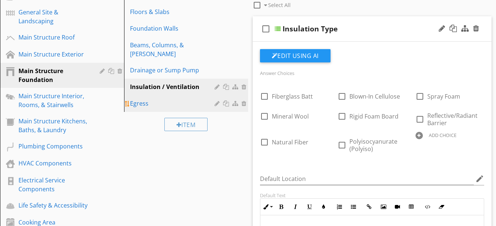
click at [144, 99] on div "Egress" at bounding box center [173, 103] width 87 height 9
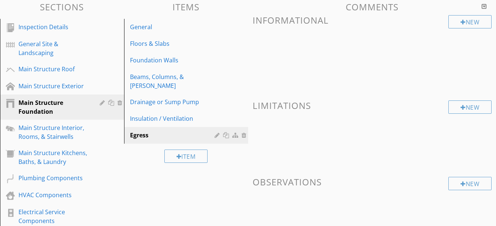
scroll to position [87, 0]
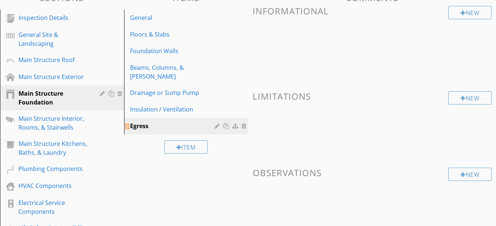
click at [243, 123] on div at bounding box center [244, 126] width 7 height 6
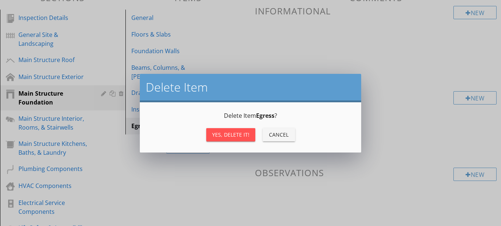
click at [235, 131] on div "Yes, Delete it!" at bounding box center [230, 135] width 37 height 8
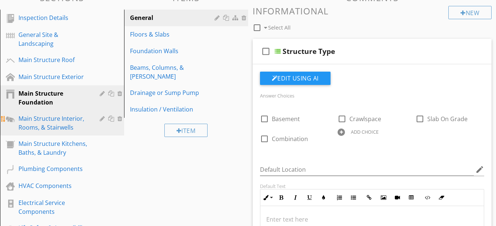
click at [70, 130] on div "Main Structure Interior, Rooms, & Stairwells" at bounding box center [53, 123] width 70 height 18
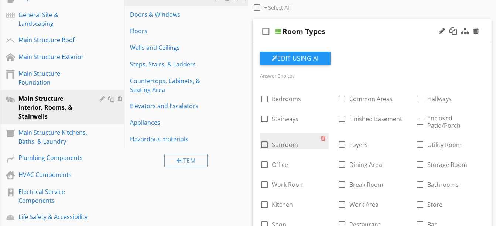
scroll to position [106, 0]
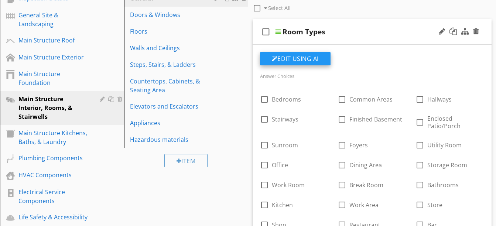
click at [281, 54] on button "Edit Using AI" at bounding box center [295, 58] width 70 height 13
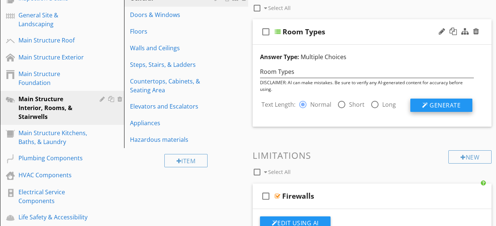
click at [427, 104] on div at bounding box center [425, 105] width 6 height 6
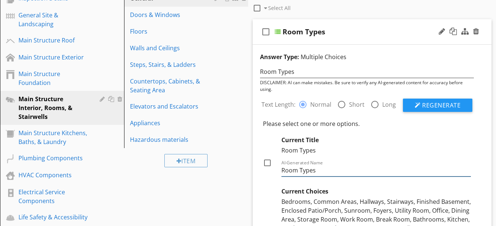
click at [298, 171] on input "Room Types" at bounding box center [376, 170] width 190 height 12
click at [298, 171] on input "Types" at bounding box center [376, 170] width 190 height 12
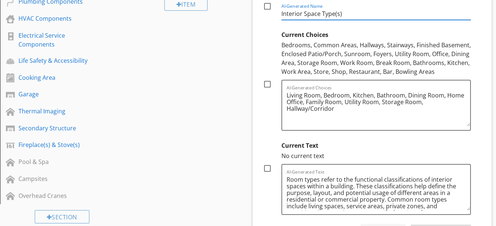
scroll to position [263, 0]
type input "Interior Space Type(s)"
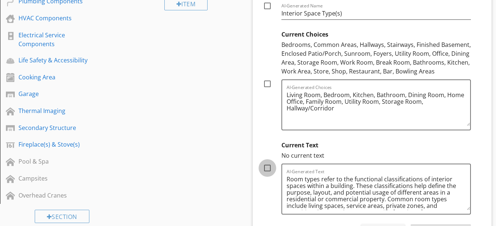
click at [265, 167] on div at bounding box center [267, 168] width 13 height 13
checkbox input "true"
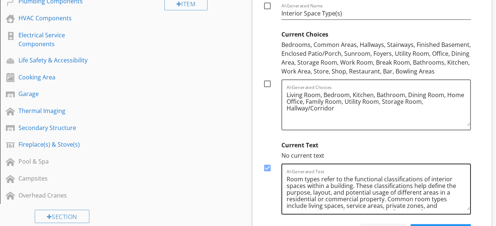
scroll to position [8, 0]
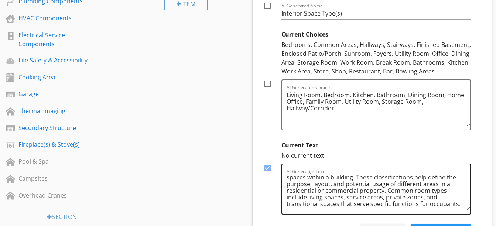
click at [324, 191] on textarea "Room types refer to the functional classifications of interior spaces within a …" at bounding box center [378, 191] width 184 height 37
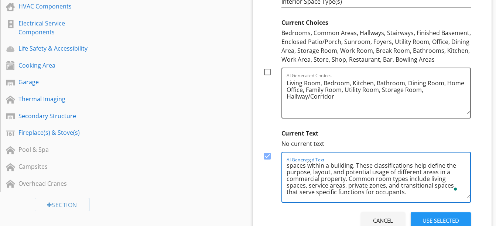
scroll to position [275, 0]
click at [307, 184] on textarea "Room types refer to the functional classifications of interior spaces within a …" at bounding box center [378, 179] width 184 height 37
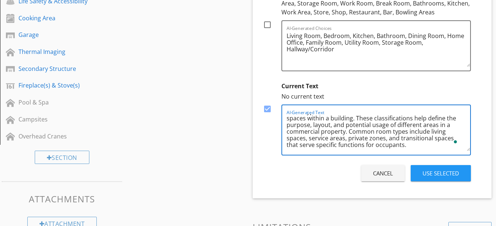
scroll to position [323, 0]
type textarea "Room types refer to the functional classifications of interior spaces within a …"
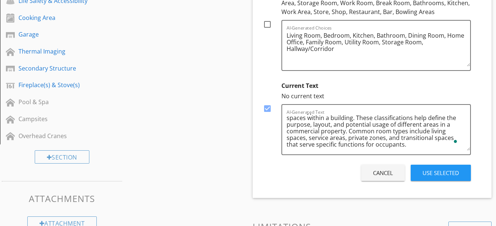
click at [427, 173] on div "Use Selected" at bounding box center [440, 173] width 37 height 8
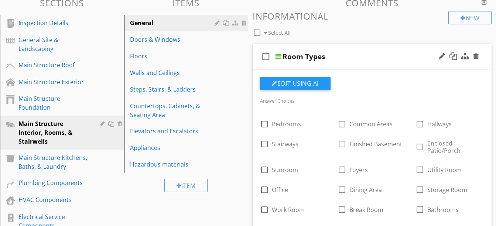
scroll to position [75, 0]
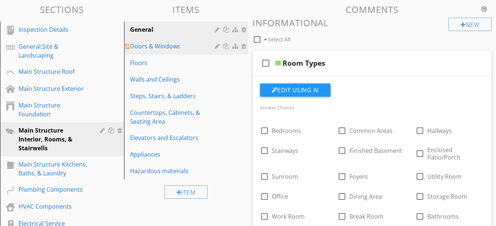
click at [156, 42] on div "Doors & Windows" at bounding box center [173, 46] width 87 height 9
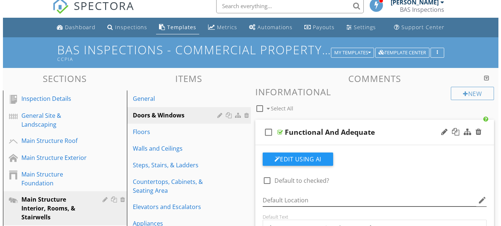
scroll to position [0, 0]
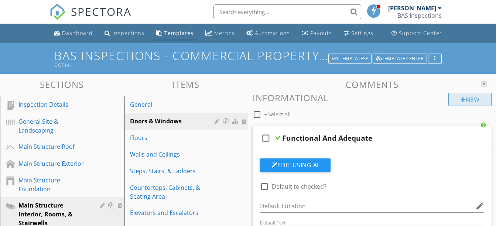
click at [461, 100] on div at bounding box center [462, 100] width 5 height 6
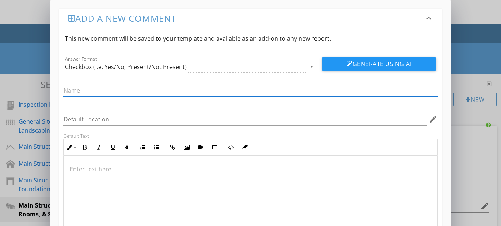
click at [306, 67] on div "arrow_drop_down" at bounding box center [311, 66] width 10 height 9
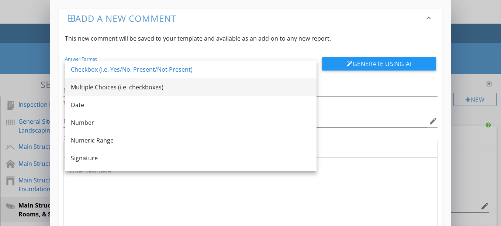
click at [290, 96] on div "Multiple Choices (i.e. checkboxes)" at bounding box center [191, 87] width 240 height 18
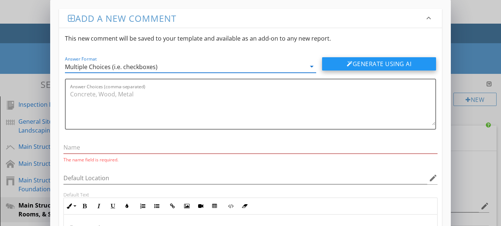
click at [356, 63] on button "Generate Using AI" at bounding box center [379, 63] width 114 height 13
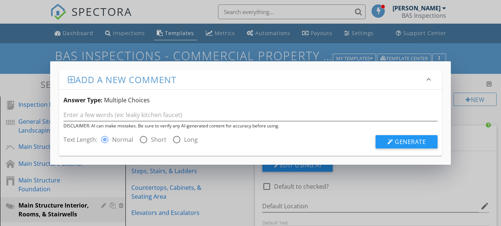
click at [426, 79] on icon "keyboard_arrow_down" at bounding box center [428, 79] width 9 height 9
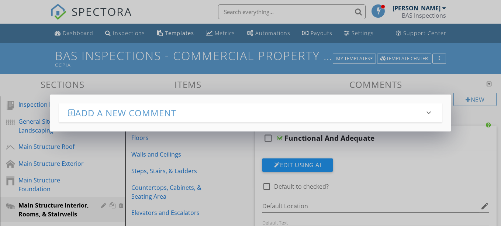
click at [428, 114] on icon "keyboard_arrow_down" at bounding box center [428, 112] width 9 height 9
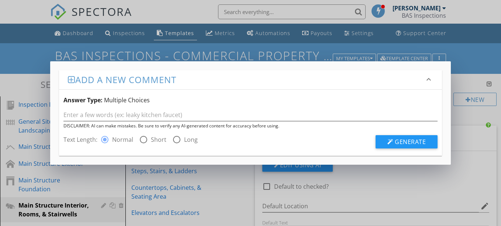
click at [460, 82] on div "Add a new comment keyboard_arrow_down Answer Type: Multiple Choices DISCLAIMER:…" at bounding box center [250, 113] width 501 height 226
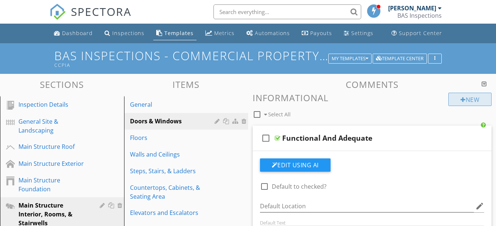
click at [476, 98] on div "New" at bounding box center [469, 99] width 43 height 13
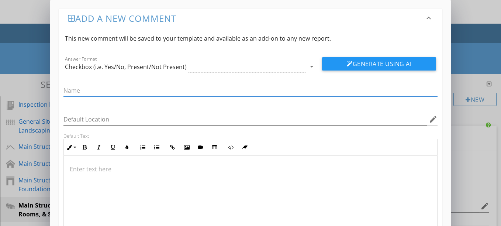
click at [234, 68] on div "Checkbox (i.e. Yes/No, Present/Not Present)" at bounding box center [185, 67] width 241 height 12
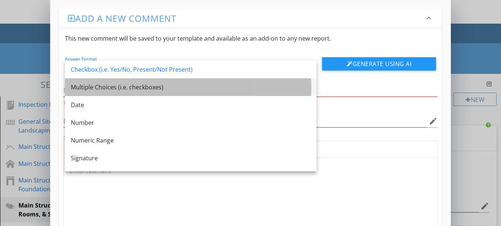
click at [227, 87] on div "Multiple Choices (i.e. checkboxes)" at bounding box center [191, 87] width 240 height 9
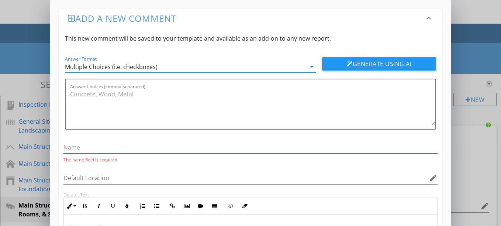
click at [182, 149] on input "text" at bounding box center [250, 147] width 374 height 12
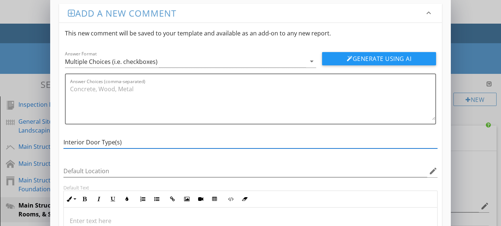
scroll to position [3, 0]
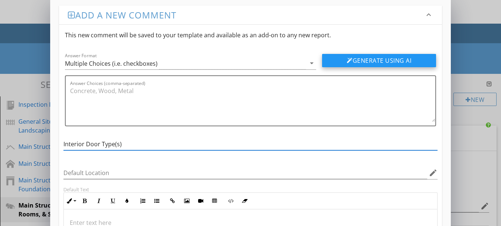
type input "Interior Door Type(s)"
click at [332, 61] on button "Generate Using AI" at bounding box center [379, 60] width 114 height 13
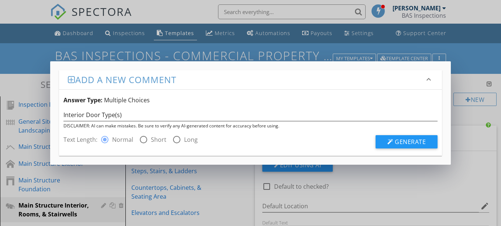
scroll to position [0, 0]
click at [399, 138] on span "Generate" at bounding box center [410, 142] width 31 height 8
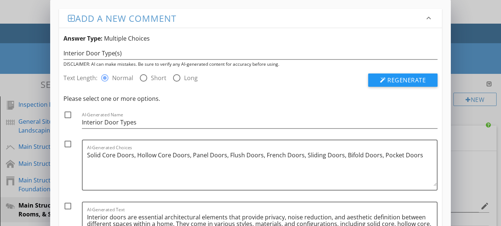
click at [68, 116] on div at bounding box center [68, 114] width 13 height 13
checkbox input "true"
click at [67, 144] on div at bounding box center [68, 144] width 13 height 13
checkbox input "true"
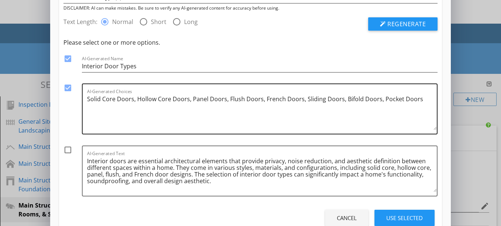
scroll to position [56, 0]
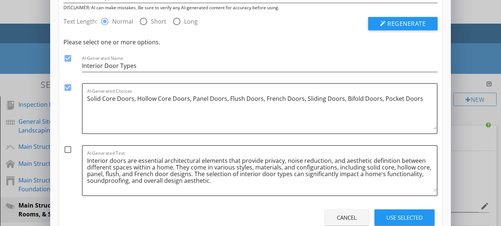
click at [66, 144] on div at bounding box center [68, 149] width 13 height 13
checkbox input "true"
click at [376, 174] on textarea "Interior doors are essential architectural elements that provide privacy, noise…" at bounding box center [262, 173] width 350 height 37
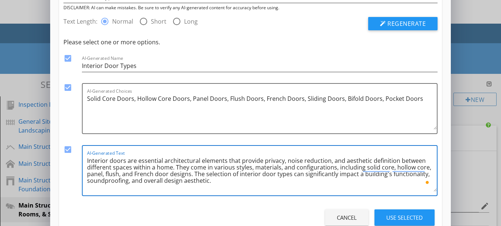
click at [326, 189] on textarea "Interior doors are essential architectural elements that provide privacy, noise…" at bounding box center [262, 173] width 350 height 37
type textarea "Interior doors are essential architectural elements that provide privacy, noise…"
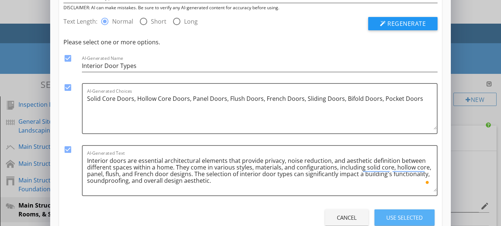
click at [398, 215] on div "Use Selected" at bounding box center [404, 217] width 37 height 8
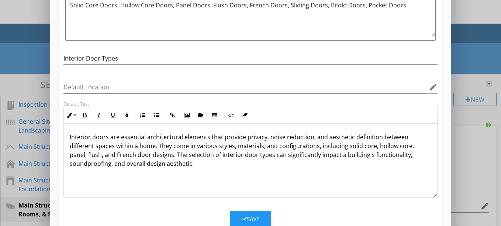
scroll to position [111, 0]
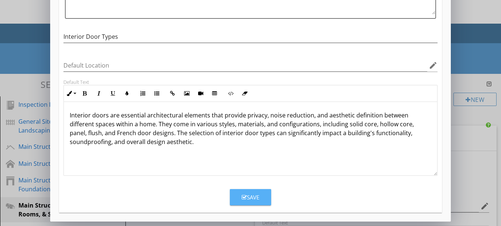
click at [258, 194] on div "Save" at bounding box center [251, 197] width 18 height 8
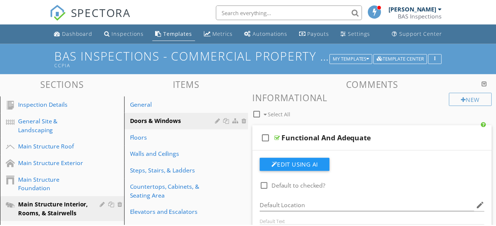
scroll to position [75, 0]
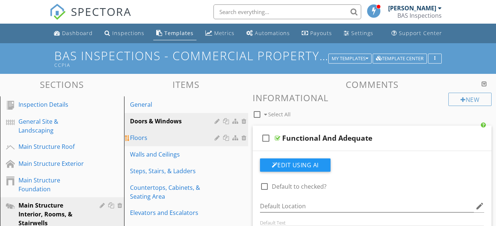
click at [148, 138] on div "Floors" at bounding box center [173, 137] width 87 height 9
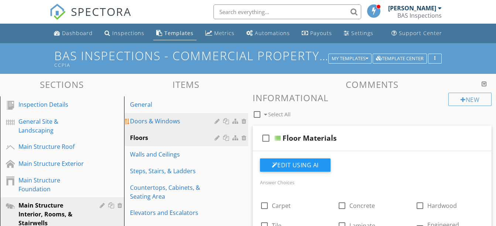
click at [144, 118] on div "Doors & Windows" at bounding box center [173, 121] width 87 height 9
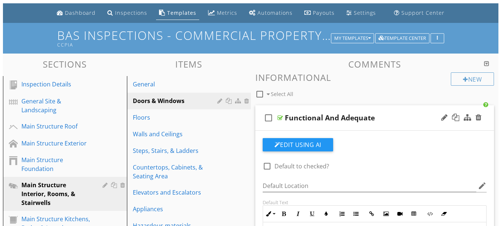
scroll to position [20, 0]
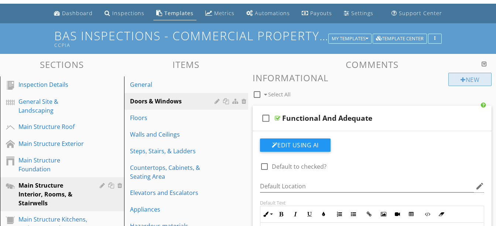
click at [468, 82] on div "New" at bounding box center [469, 79] width 43 height 13
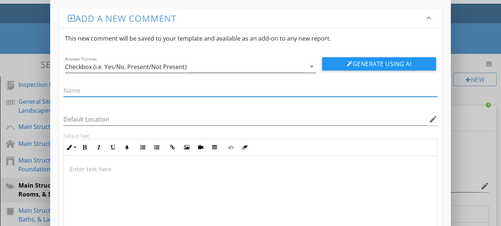
click at [130, 66] on div "Checkbox (i.e. Yes/No, Present/Not Present)" at bounding box center [126, 66] width 122 height 7
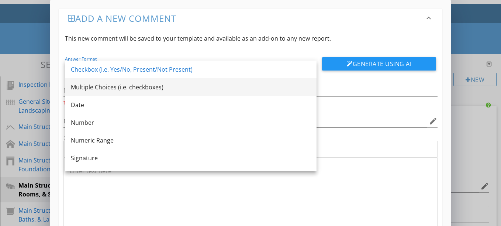
click at [127, 85] on div "Multiple Choices (i.e. checkboxes)" at bounding box center [191, 87] width 240 height 9
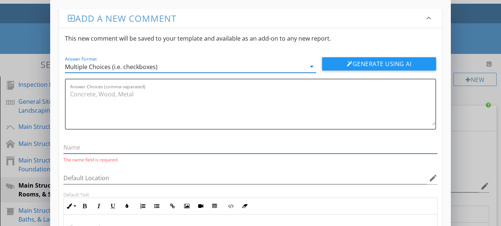
click at [101, 145] on input "text" at bounding box center [250, 147] width 374 height 12
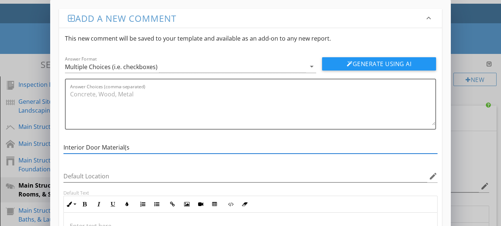
type input "Interior Door Material(s)"
click at [354, 67] on button "Generate Using AI" at bounding box center [379, 63] width 114 height 13
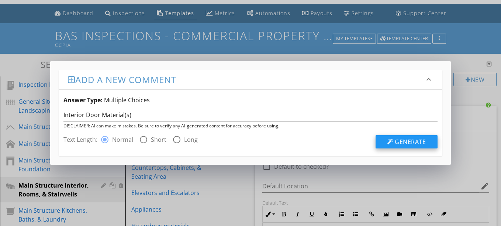
click at [408, 142] on span "Generate" at bounding box center [410, 142] width 31 height 8
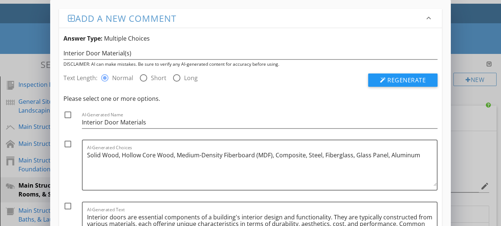
click at [69, 143] on div at bounding box center [68, 144] width 13 height 13
checkbox input "true"
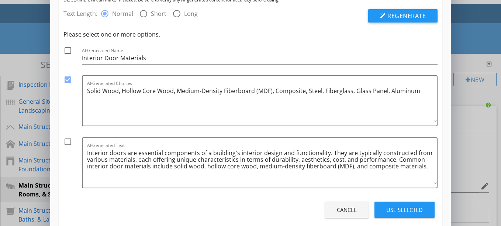
scroll to position [66, 0]
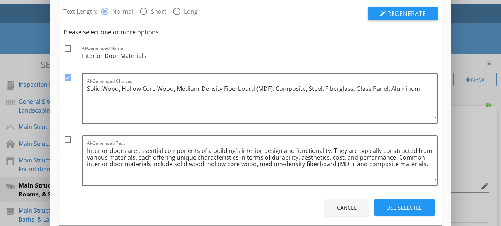
click at [69, 143] on div at bounding box center [68, 139] width 13 height 13
checkbox input "true"
click at [390, 205] on div "Use Selected" at bounding box center [404, 207] width 37 height 8
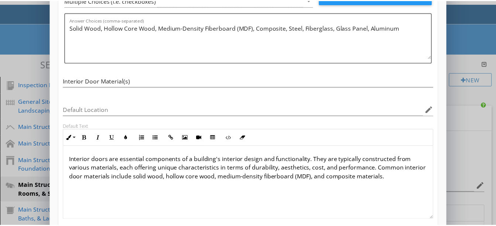
scroll to position [111, 0]
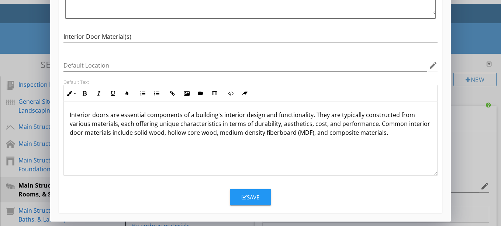
click at [253, 199] on div "Save" at bounding box center [251, 197] width 18 height 8
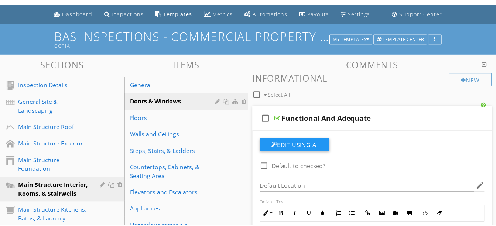
scroll to position [75, 0]
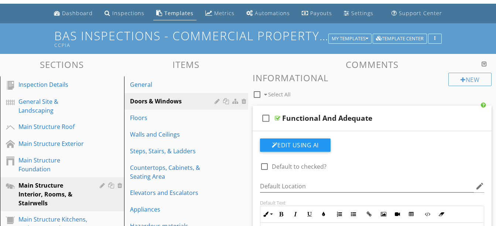
click at [483, 65] on div at bounding box center [483, 64] width 5 height 6
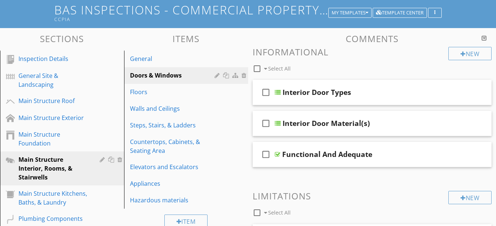
scroll to position [45, 0]
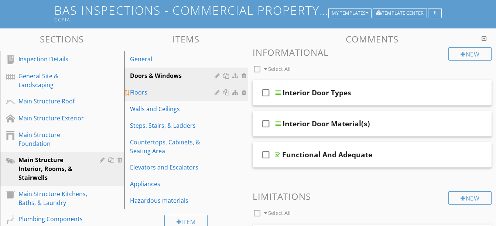
click at [158, 90] on div "Floors" at bounding box center [173, 92] width 87 height 9
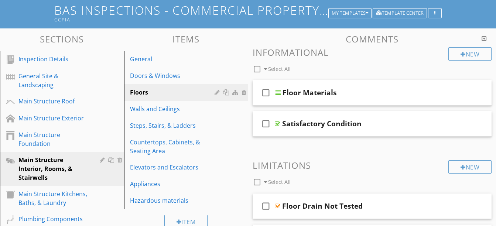
click at [483, 39] on div at bounding box center [483, 38] width 5 height 6
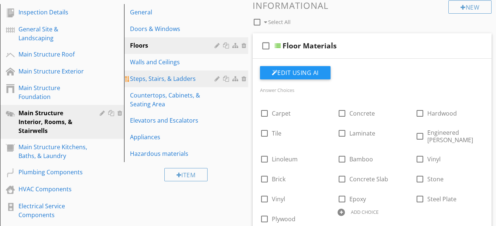
scroll to position [95, 0]
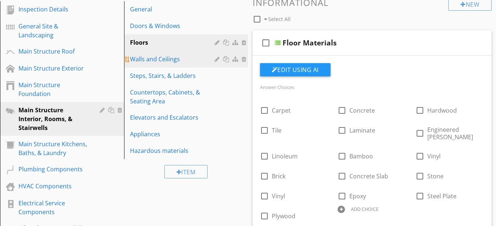
click at [158, 62] on div "Walls and Ceilings" at bounding box center [173, 59] width 87 height 9
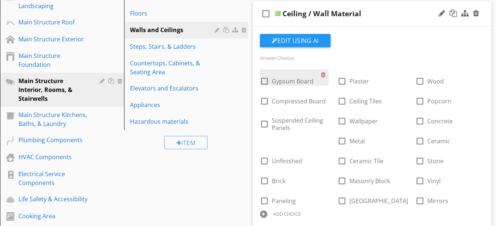
scroll to position [124, 0]
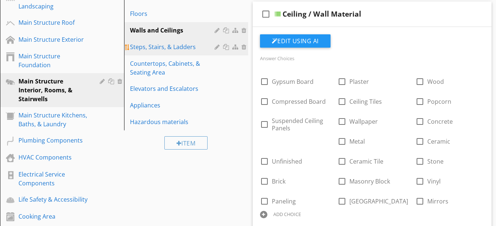
click at [165, 50] on div "Steps, Stairs, & Ladders" at bounding box center [173, 46] width 87 height 9
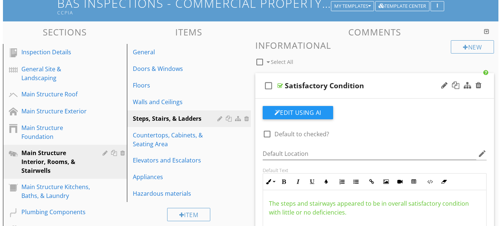
scroll to position [52, 0]
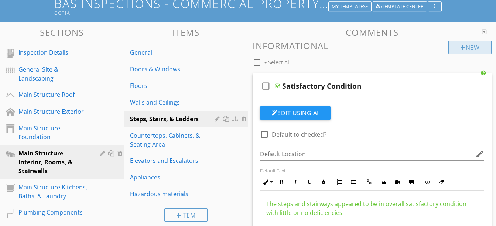
click at [464, 48] on div "New" at bounding box center [469, 47] width 43 height 13
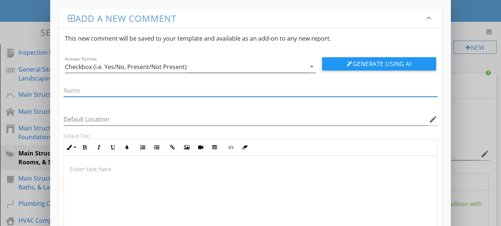
click at [310, 66] on icon "arrow_drop_down" at bounding box center [311, 66] width 9 height 9
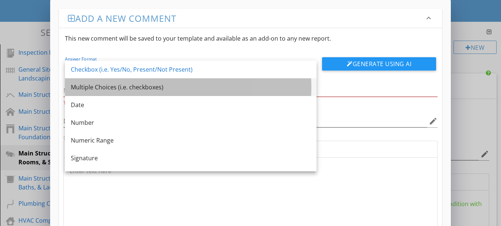
click at [279, 86] on div "Multiple Choices (i.e. checkboxes)" at bounding box center [191, 87] width 240 height 9
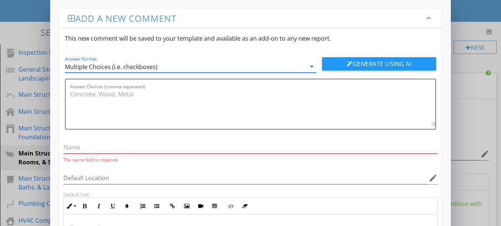
click at [166, 149] on input "text" at bounding box center [250, 147] width 374 height 12
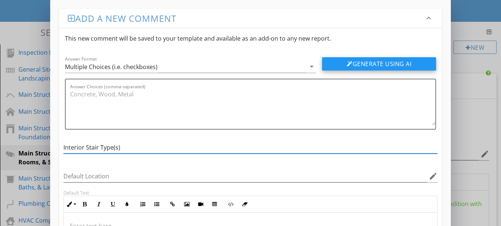
type input "Interior Stair Type(s)"
click at [350, 67] on button "Generate Using AI" at bounding box center [379, 63] width 114 height 13
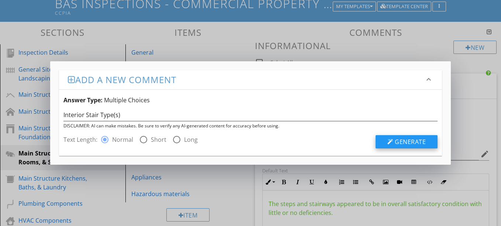
click at [411, 142] on span "Generate" at bounding box center [410, 142] width 31 height 8
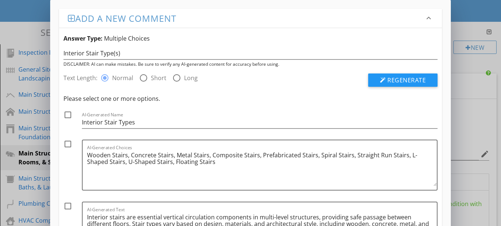
click at [66, 143] on div at bounding box center [68, 144] width 13 height 13
checkbox input "true"
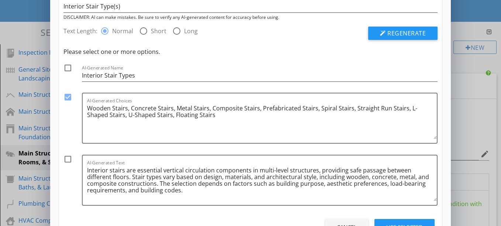
scroll to position [53, 0]
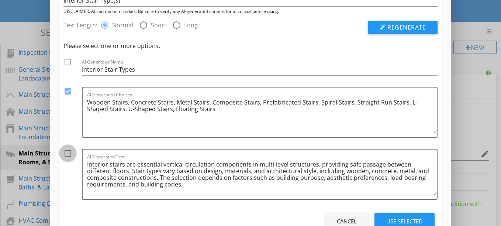
click at [69, 152] on div at bounding box center [68, 153] width 13 height 13
checkbox input "true"
click at [393, 221] on div "Use Selected" at bounding box center [404, 221] width 37 height 8
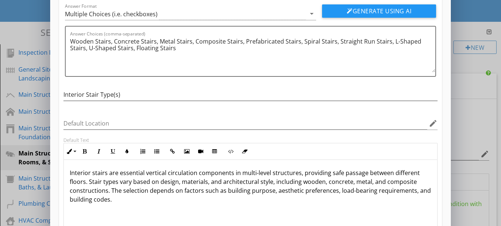
scroll to position [111, 0]
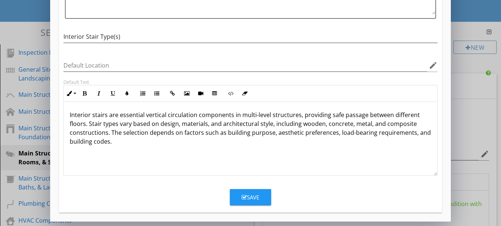
click at [255, 195] on div "Save" at bounding box center [251, 197] width 18 height 8
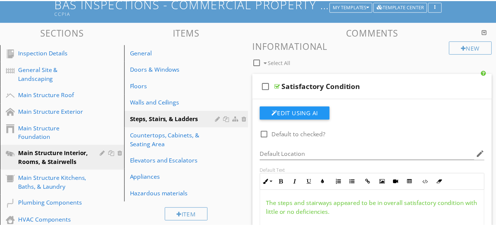
scroll to position [75, 0]
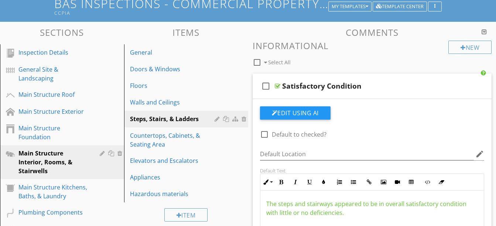
click at [485, 33] on div at bounding box center [483, 32] width 5 height 6
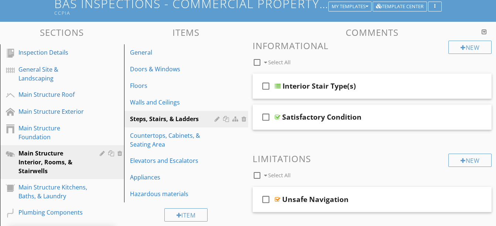
click at [345, 91] on div "check_box_outline_blank Interior Stair Type(s)" at bounding box center [371, 85] width 239 height 25
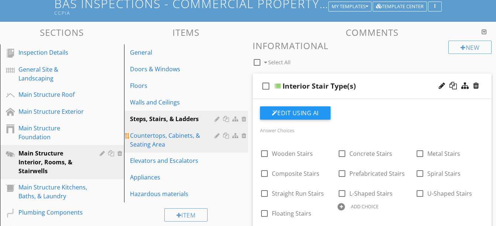
click at [143, 140] on div "Countertops, Cabinets, & Seating Area" at bounding box center [173, 140] width 87 height 18
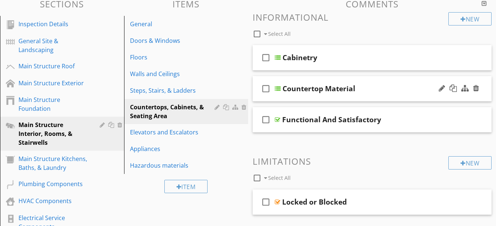
scroll to position [77, 0]
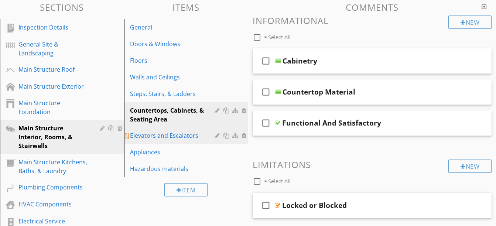
click at [169, 135] on div "Elevators and Escalators" at bounding box center [173, 135] width 87 height 9
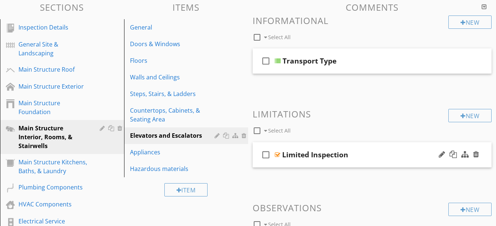
click at [263, 152] on icon "check_box_outline_blank" at bounding box center [266, 155] width 12 height 18
checkbox input "true"
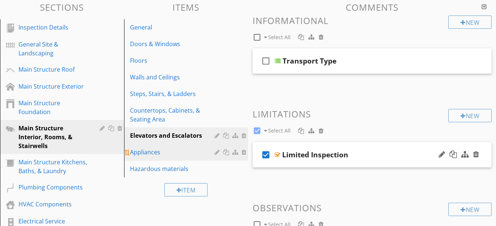
click at [147, 156] on div "Appliances" at bounding box center [173, 152] width 87 height 9
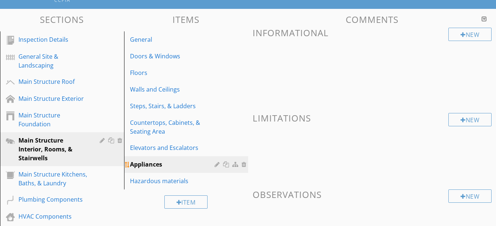
scroll to position [67, 0]
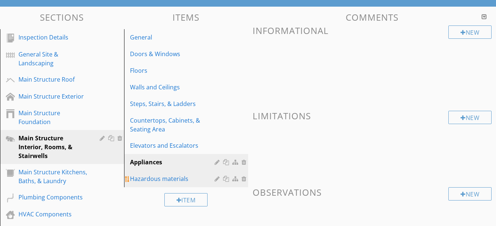
click at [180, 176] on div "Hazardous materials" at bounding box center [173, 178] width 87 height 9
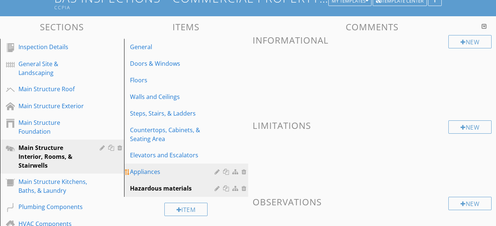
scroll to position [59, 0]
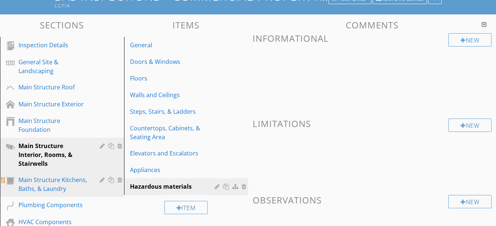
click at [46, 176] on div "Main Structure Kitchens, Baths, & Laundry" at bounding box center [53, 184] width 70 height 18
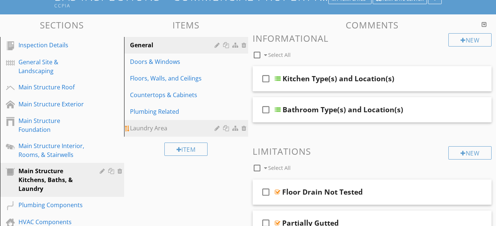
click at [218, 127] on div at bounding box center [217, 128] width 7 height 6
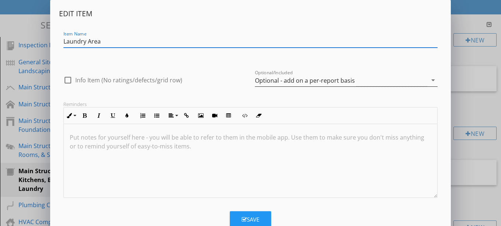
click at [273, 77] on div "Optional - add on a per-report basis" at bounding box center [305, 80] width 100 height 7
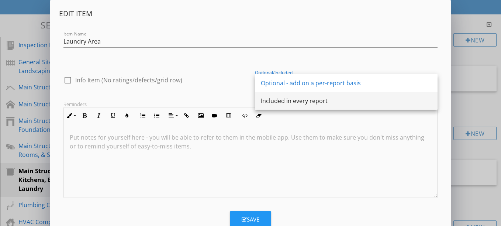
click at [273, 101] on div "Included in every report" at bounding box center [346, 100] width 171 height 9
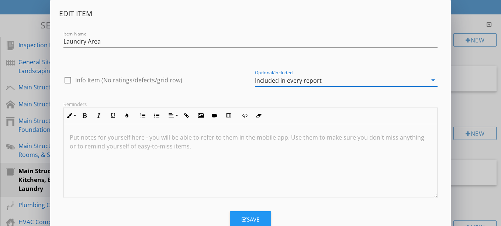
click at [251, 217] on div "Save" at bounding box center [251, 219] width 18 height 8
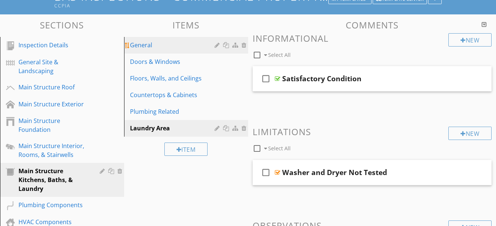
click at [153, 49] on div "General" at bounding box center [173, 45] width 87 height 9
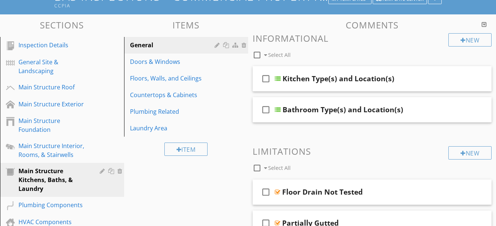
click at [484, 25] on div at bounding box center [483, 24] width 5 height 6
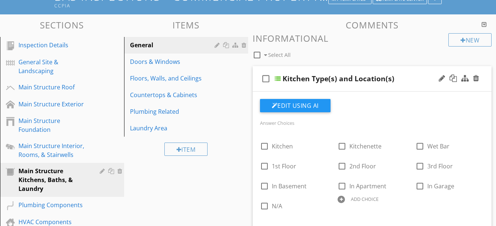
click at [341, 199] on div at bounding box center [340, 199] width 7 height 7
type input "Commercial"
click at [442, 203] on div "check_box_outline_blank Kitchen check_box_outline_blank Kitchenette check_box_o…" at bounding box center [371, 176] width 233 height 85
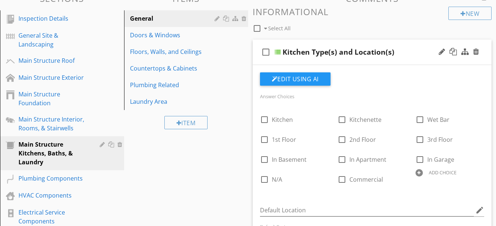
scroll to position [86, 0]
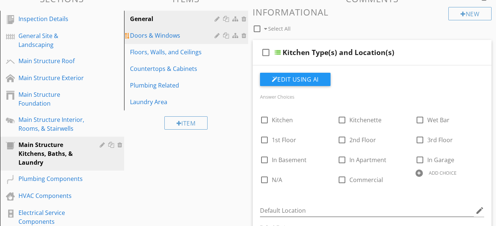
click at [161, 38] on div "Doors & Windows" at bounding box center [173, 35] width 87 height 9
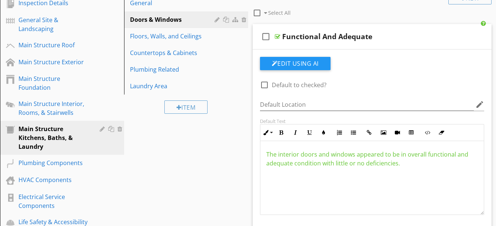
scroll to position [108, 0]
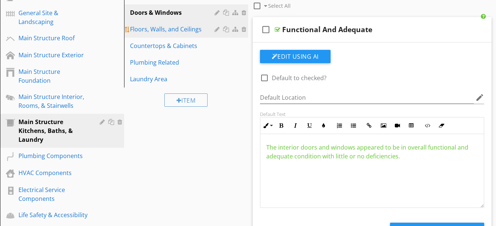
click at [146, 28] on div "Floors, Walls, and Ceilings" at bounding box center [173, 29] width 87 height 9
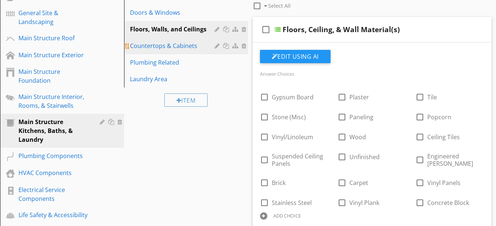
click at [177, 43] on div "Countertops & Cabinets" at bounding box center [173, 45] width 87 height 9
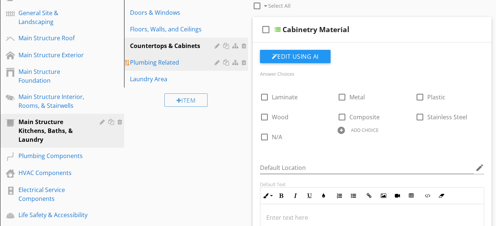
click at [172, 62] on div "Plumbing Related" at bounding box center [173, 62] width 87 height 9
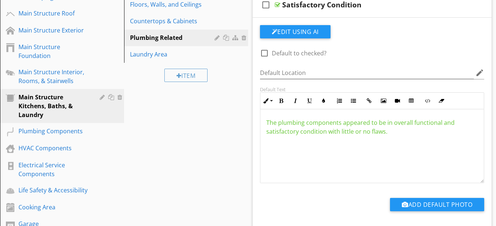
scroll to position [139, 0]
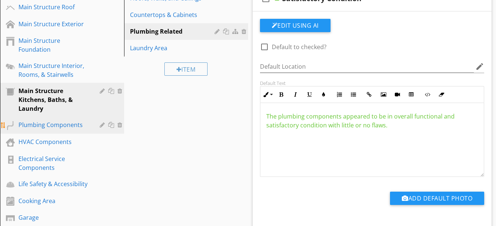
click at [52, 127] on div "Plumbing Components" at bounding box center [53, 124] width 70 height 9
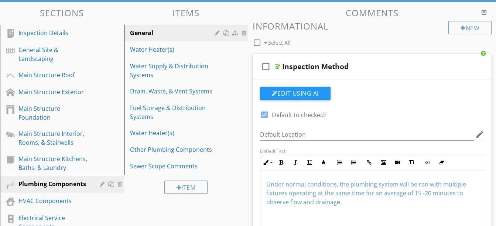
scroll to position [70, 0]
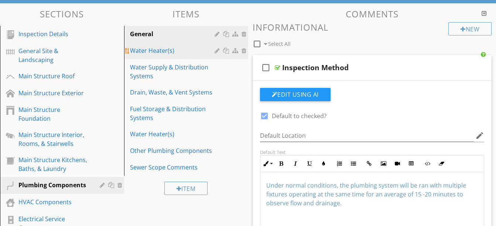
click at [162, 51] on div "Water Heater(s)" at bounding box center [173, 50] width 87 height 9
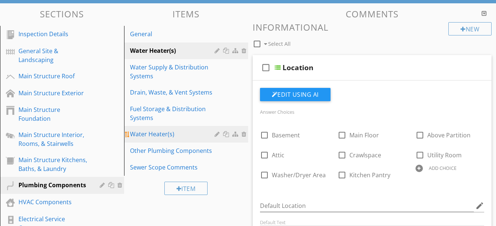
click at [182, 129] on link "Water Heater(s)" at bounding box center [187, 134] width 122 height 16
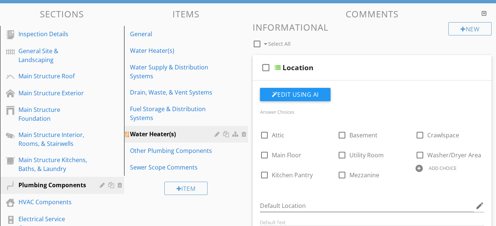
click at [242, 134] on div at bounding box center [244, 134] width 7 height 6
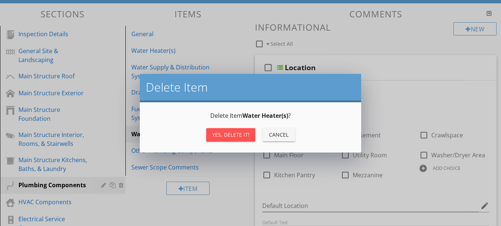
click at [237, 134] on div "Yes, Delete it!" at bounding box center [230, 135] width 37 height 8
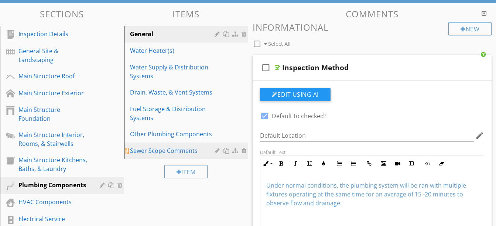
click at [174, 154] on div "Sewer Scope Comments" at bounding box center [173, 150] width 87 height 9
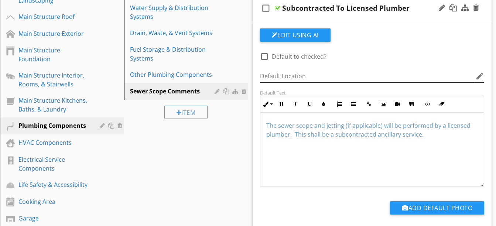
scroll to position [129, 0]
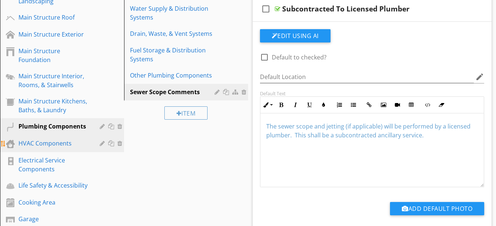
click at [54, 143] on div "HVAC Components" at bounding box center [53, 143] width 70 height 9
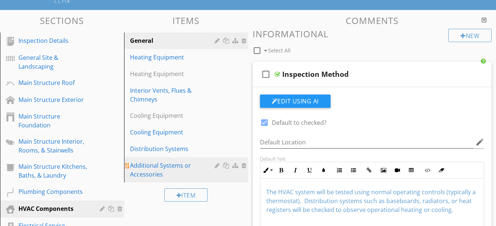
scroll to position [51, 0]
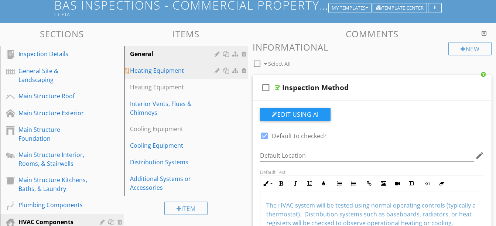
click at [155, 75] on div "Heating Equipment" at bounding box center [173, 70] width 87 height 9
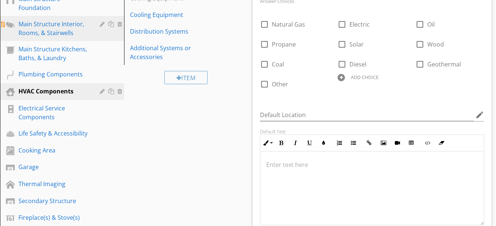
scroll to position [181, 0]
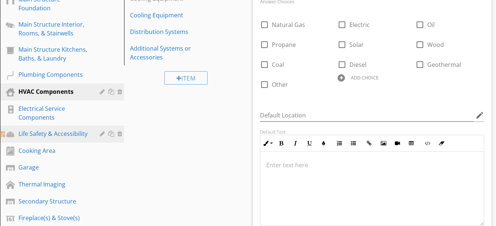
click at [54, 133] on div "Life Safety & Accessibility" at bounding box center [53, 133] width 70 height 9
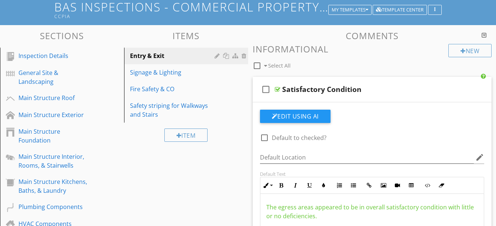
scroll to position [40, 0]
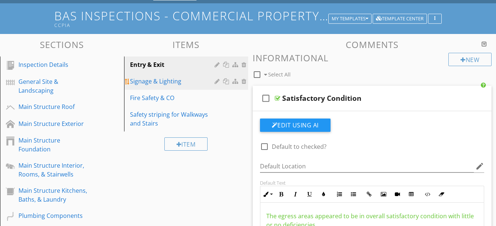
click at [143, 81] on div "Signage & Lighting" at bounding box center [173, 81] width 87 height 9
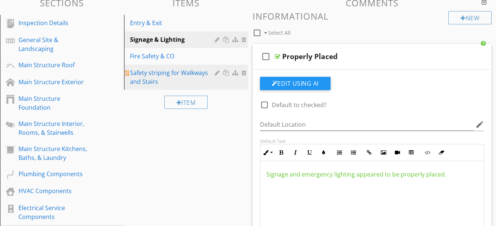
scroll to position [79, 0]
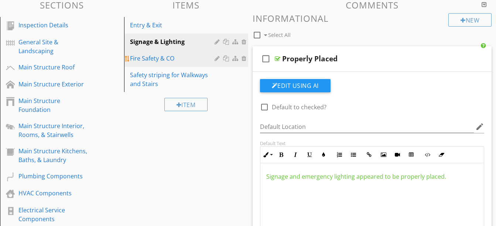
click at [154, 61] on div "Fire Safety & CO" at bounding box center [173, 58] width 87 height 9
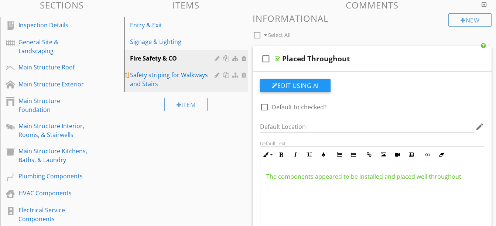
click at [152, 83] on div "Safety striping for Walkways and Stairs" at bounding box center [173, 79] width 87 height 18
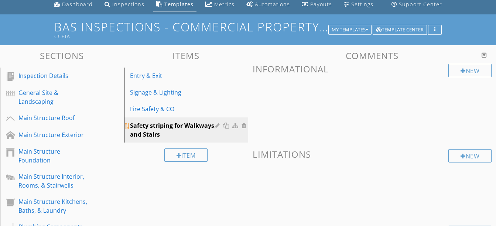
scroll to position [0, 0]
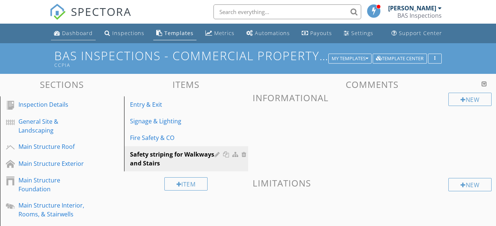
click at [69, 32] on div "Dashboard" at bounding box center [77, 33] width 31 height 7
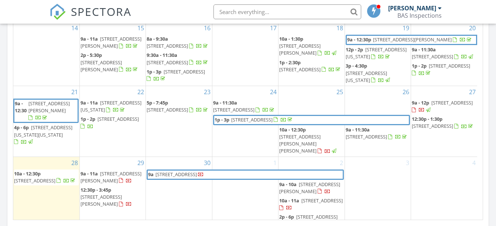
scroll to position [76, 0]
click at [204, 171] on div at bounding box center [201, 174] width 6 height 6
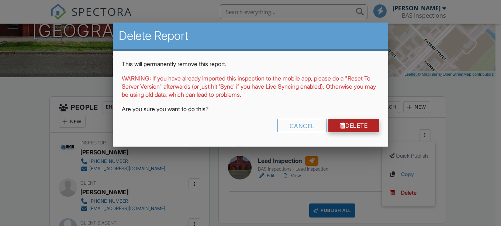
click at [355, 128] on link "Delete" at bounding box center [353, 125] width 51 height 13
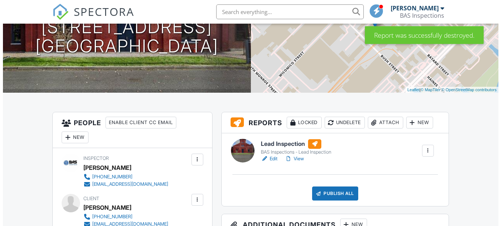
scroll to position [105, 0]
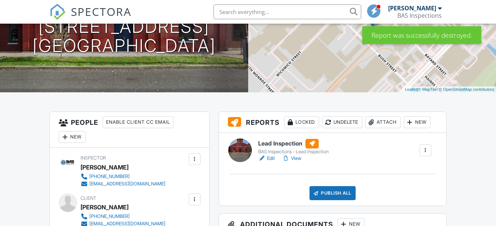
click at [420, 122] on div "New" at bounding box center [416, 122] width 27 height 12
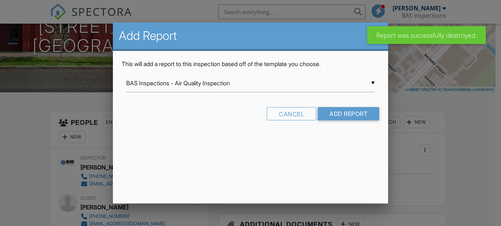
click at [307, 87] on div "▼ BAS Inspections - Air Quality Inspection BAS Inspections - Air Quality Inspec…" at bounding box center [250, 83] width 249 height 18
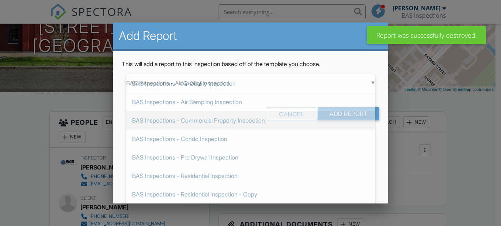
click at [292, 116] on form "▼ BAS Inspections - Air Quality Inspection BAS Inspections - Air Quality Inspec…" at bounding box center [251, 100] width 258 height 52
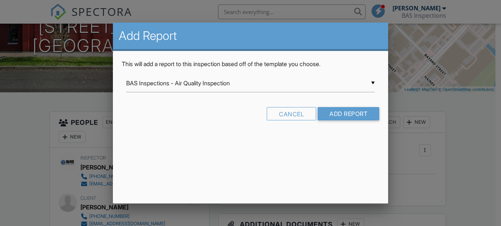
click at [274, 86] on div "▼ BAS Inspections - Air Quality Inspection BAS Inspections - Air Quality Inspec…" at bounding box center [250, 83] width 249 height 18
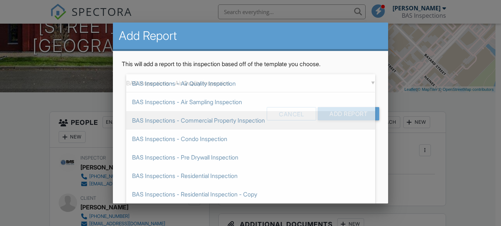
click at [262, 116] on span "BAS Inspections - Commercial Property Inspection" at bounding box center [250, 120] width 249 height 18
type input "BAS Inspections - Commercial Property Inspection"
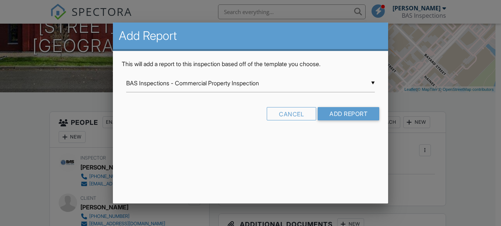
scroll to position [0, 0]
click at [331, 112] on input "Add Report" at bounding box center [349, 113] width 62 height 13
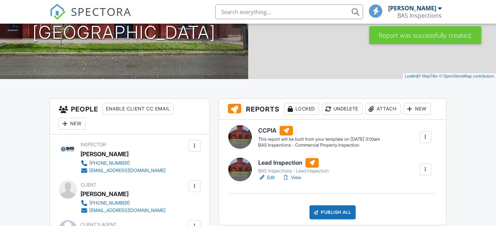
scroll to position [118, 0]
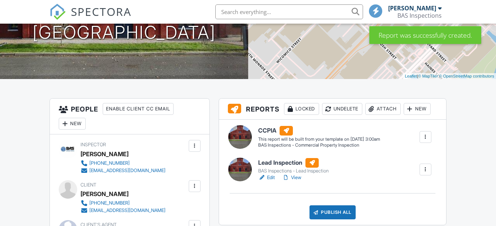
click at [425, 136] on div at bounding box center [424, 136] width 7 height 7
click at [410, 154] on div "Build Now" at bounding box center [410, 158] width 36 height 9
